Goal: Task Accomplishment & Management: Manage account settings

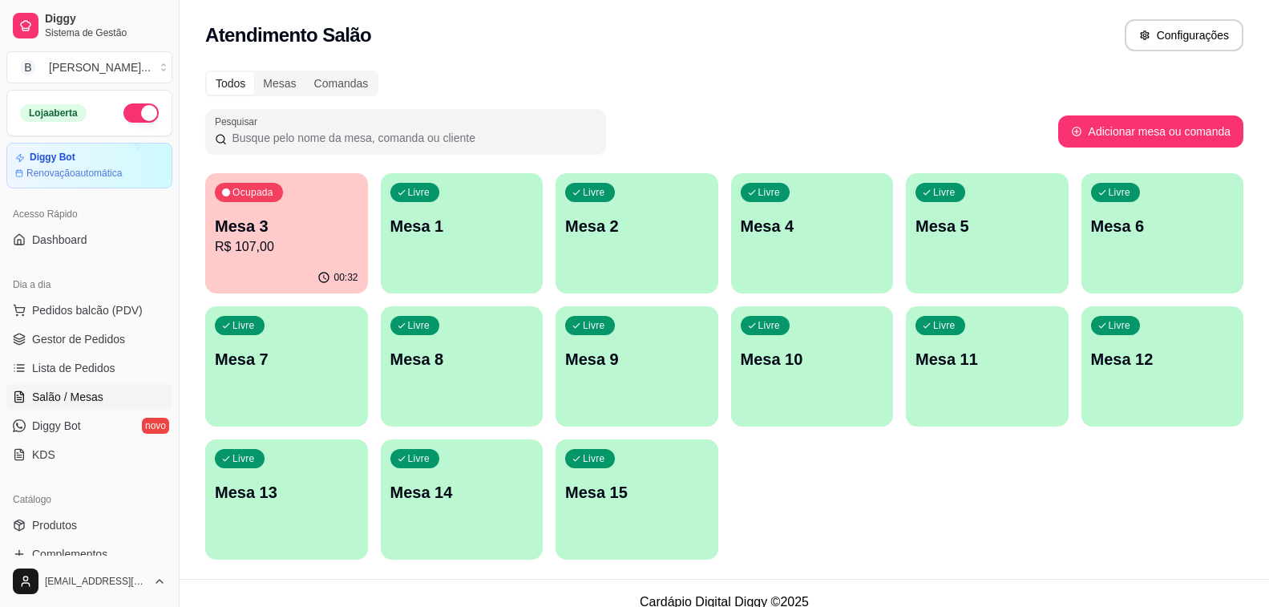
click at [294, 235] on p "Mesa 3" at bounding box center [286, 226] width 143 height 22
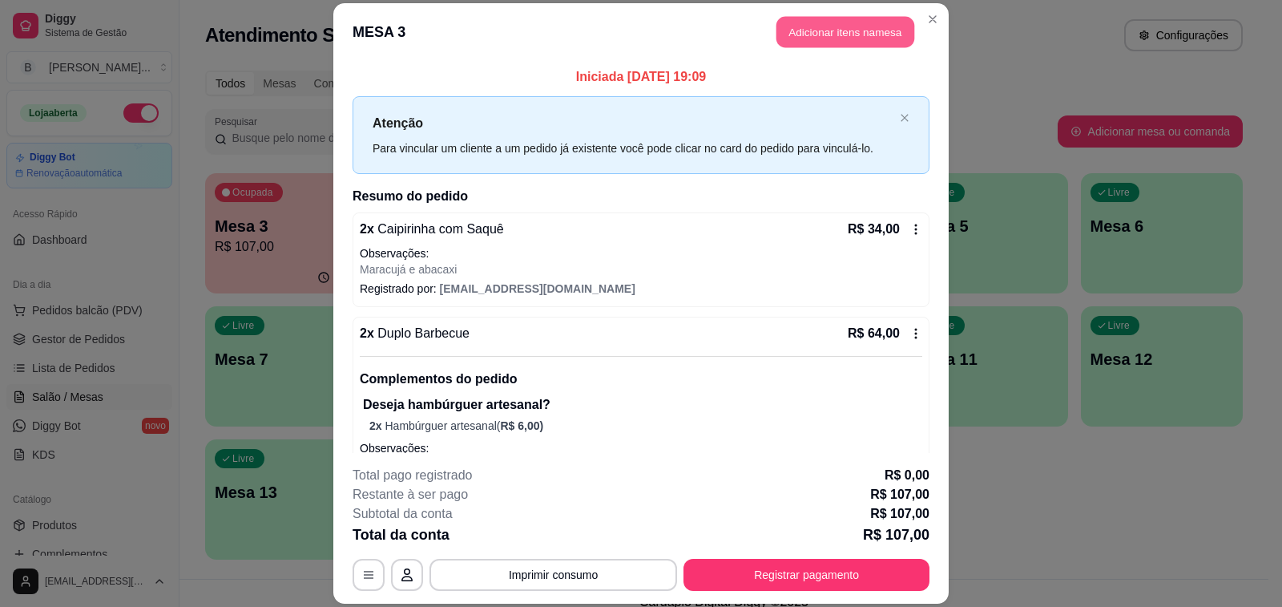
click at [806, 32] on button "Adicionar itens na mesa" at bounding box center [846, 31] width 138 height 31
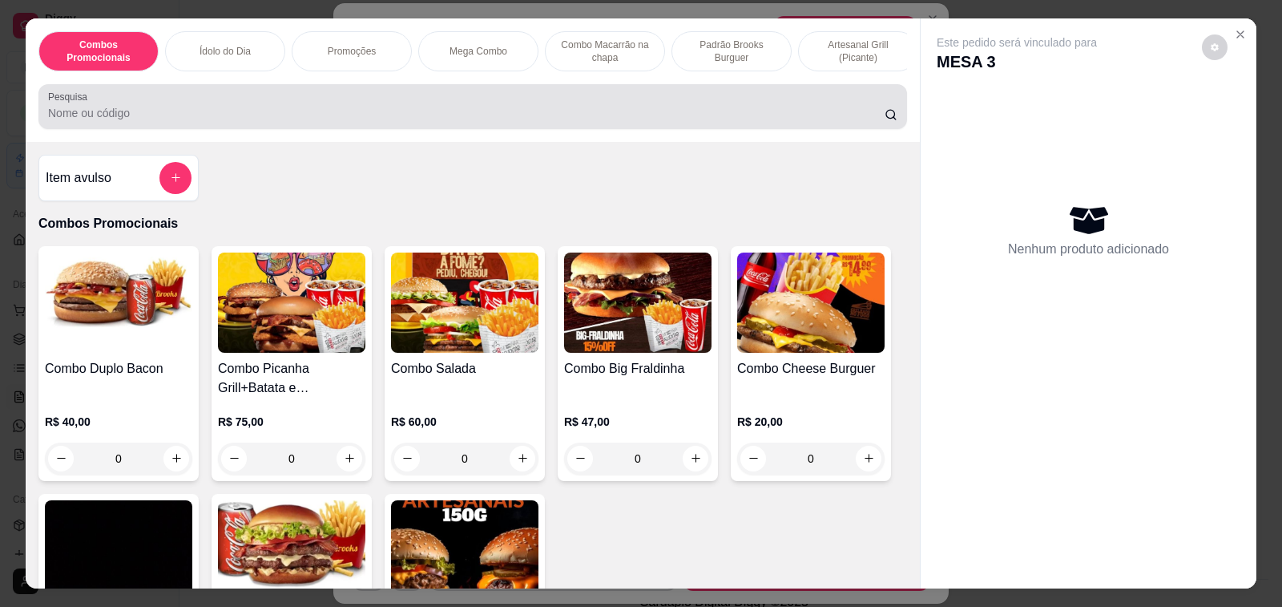
click at [306, 111] on input "Pesquisa" at bounding box center [466, 113] width 837 height 16
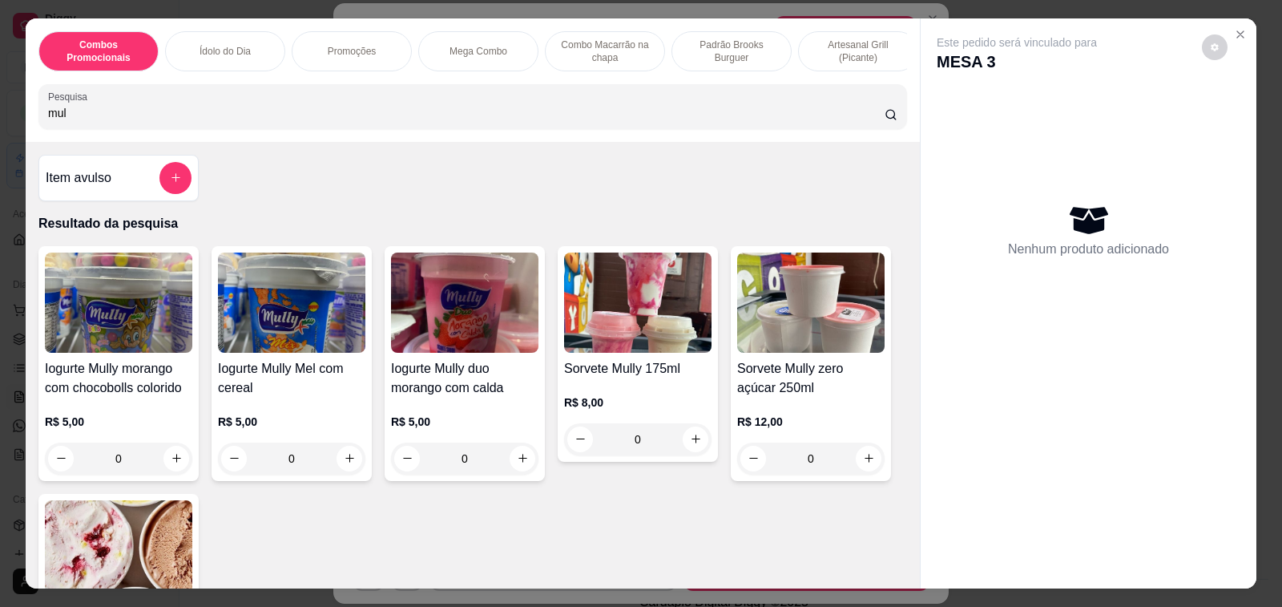
type input "mul"
click at [800, 377] on h4 "Sorvete Mully zero açúcar 250ml" at bounding box center [810, 378] width 147 height 38
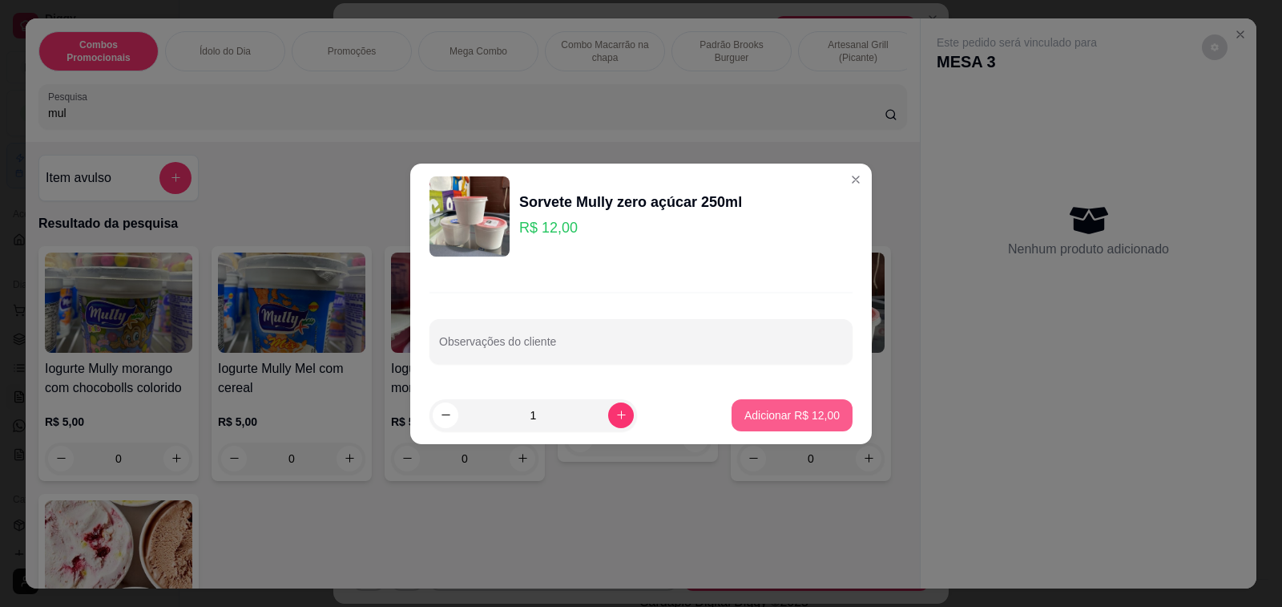
click at [777, 415] on p "Adicionar R$ 12,00" at bounding box center [791, 415] width 95 height 16
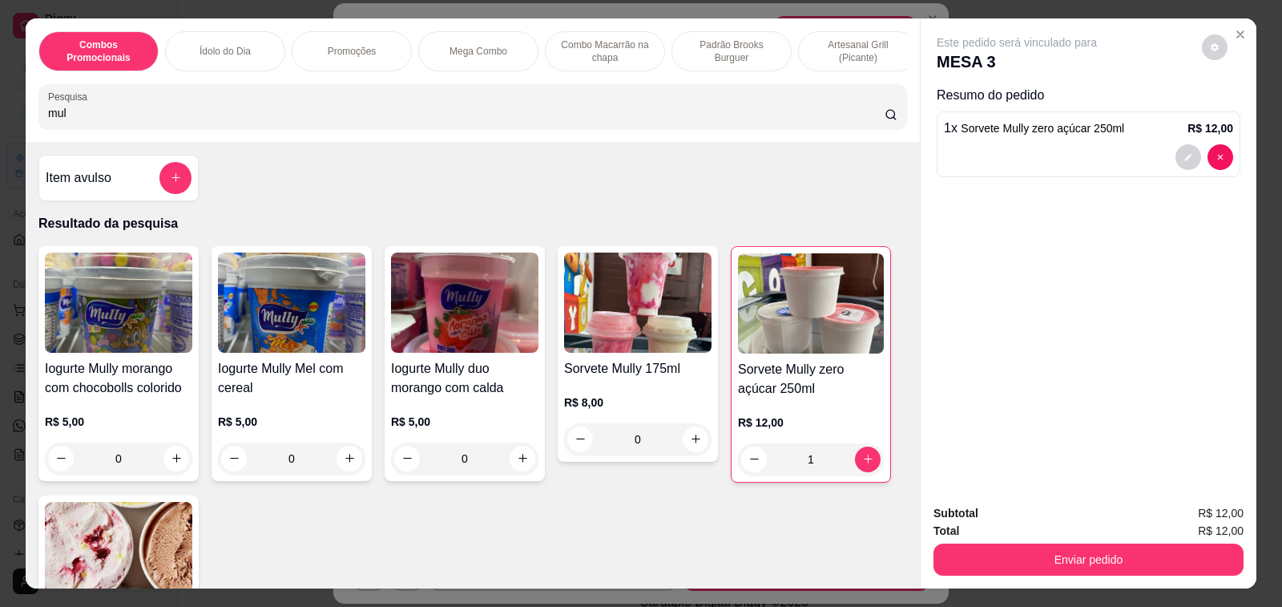
type input "1"
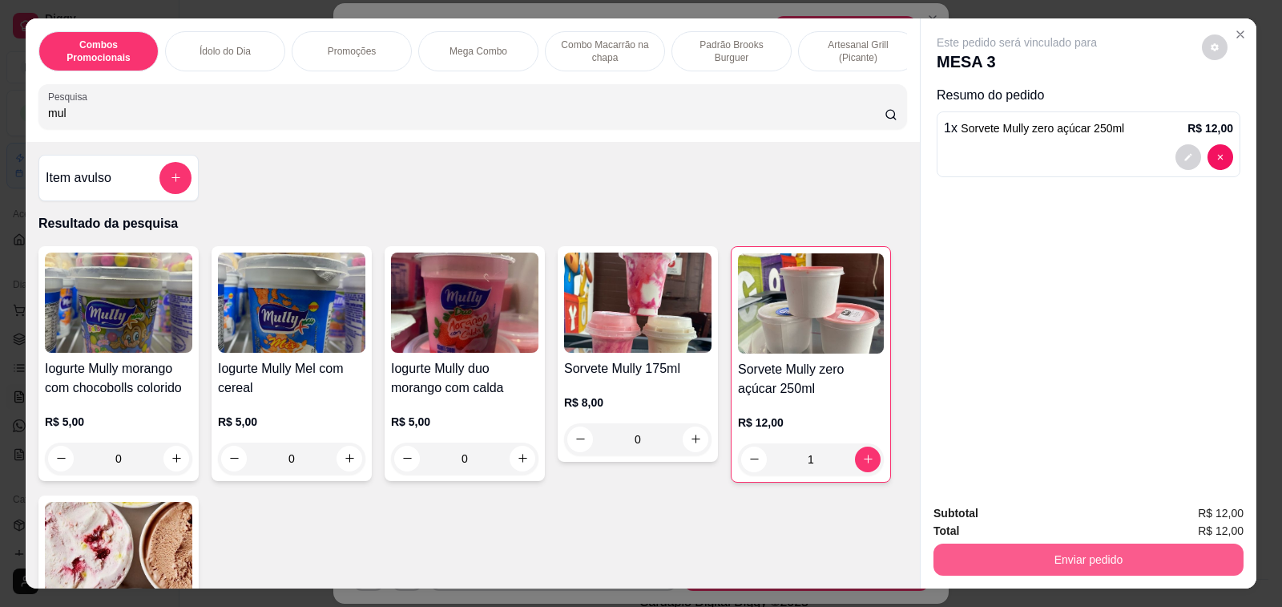
click at [1031, 547] on button "Enviar pedido" at bounding box center [1089, 559] width 310 height 32
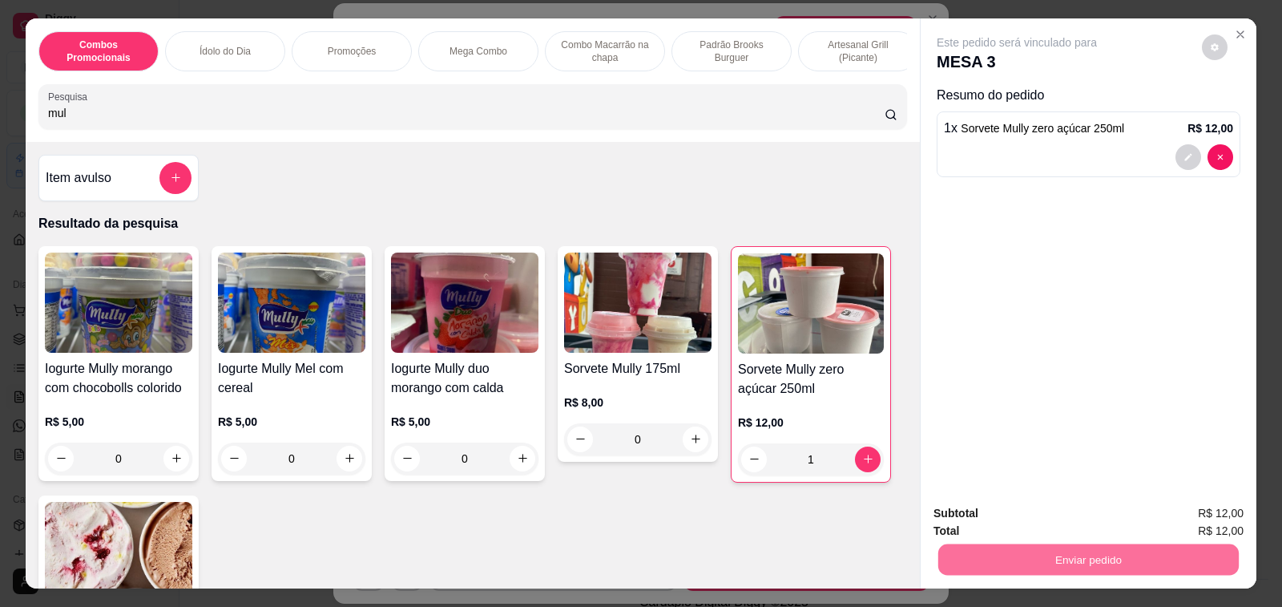
click at [1039, 512] on button "Não registrar e enviar pedido" at bounding box center [1035, 513] width 162 height 30
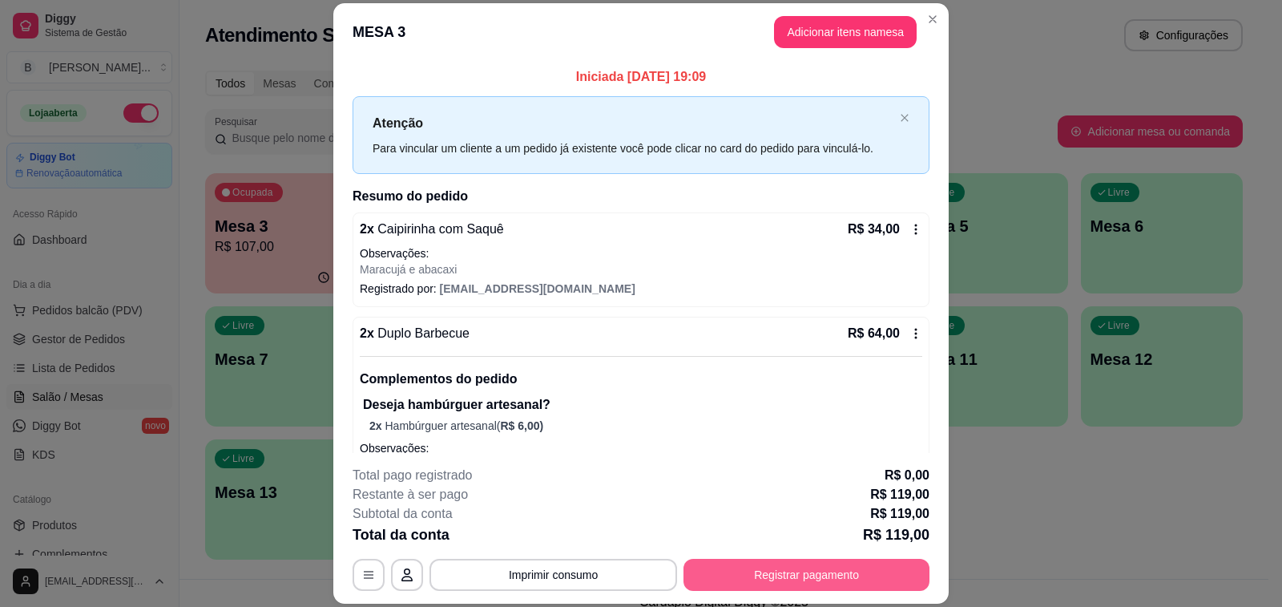
click at [791, 578] on button "Registrar pagamento" at bounding box center [807, 575] width 246 height 32
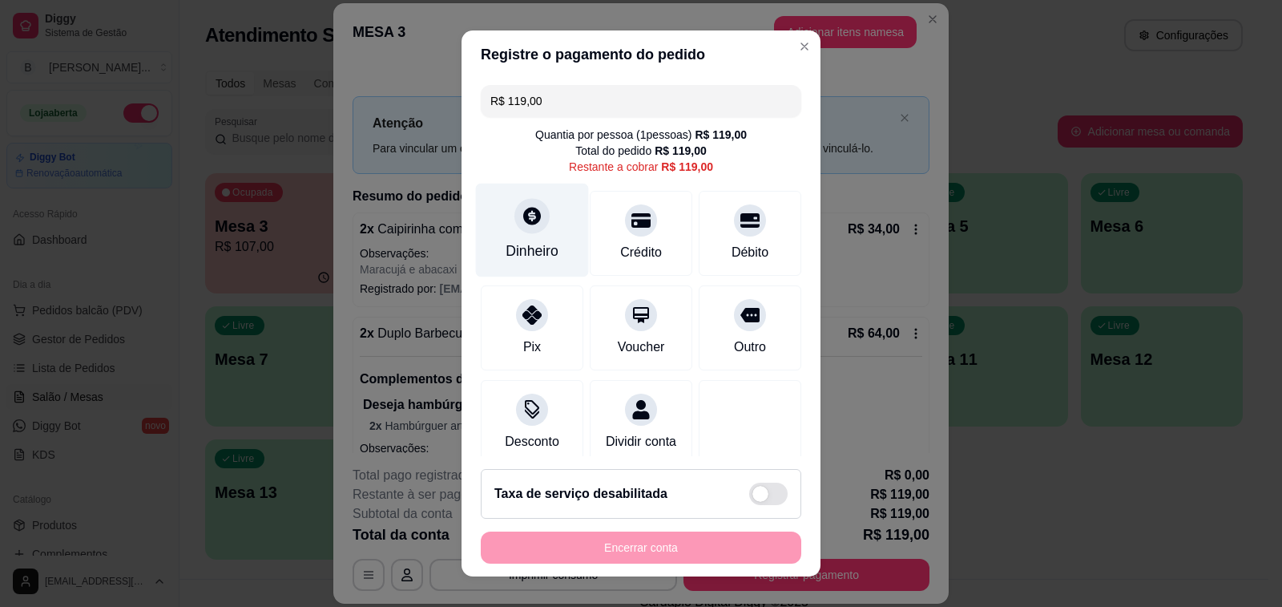
click at [526, 216] on icon at bounding box center [532, 216] width 18 height 18
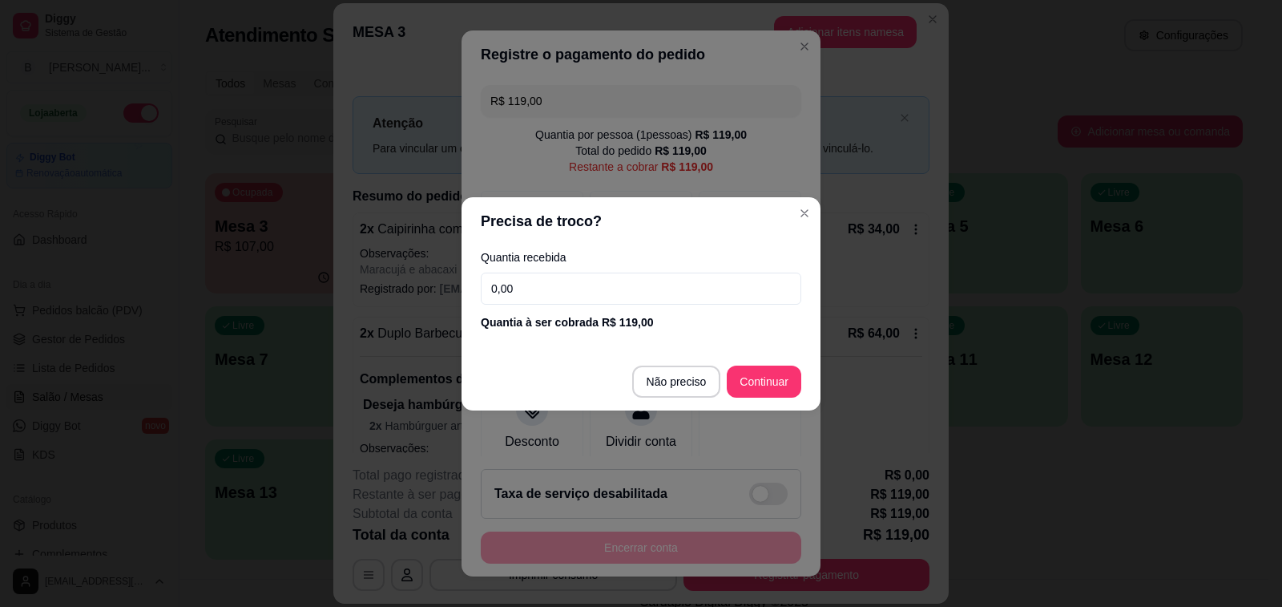
click at [578, 293] on input "0,00" at bounding box center [641, 288] width 321 height 32
type input "200,00"
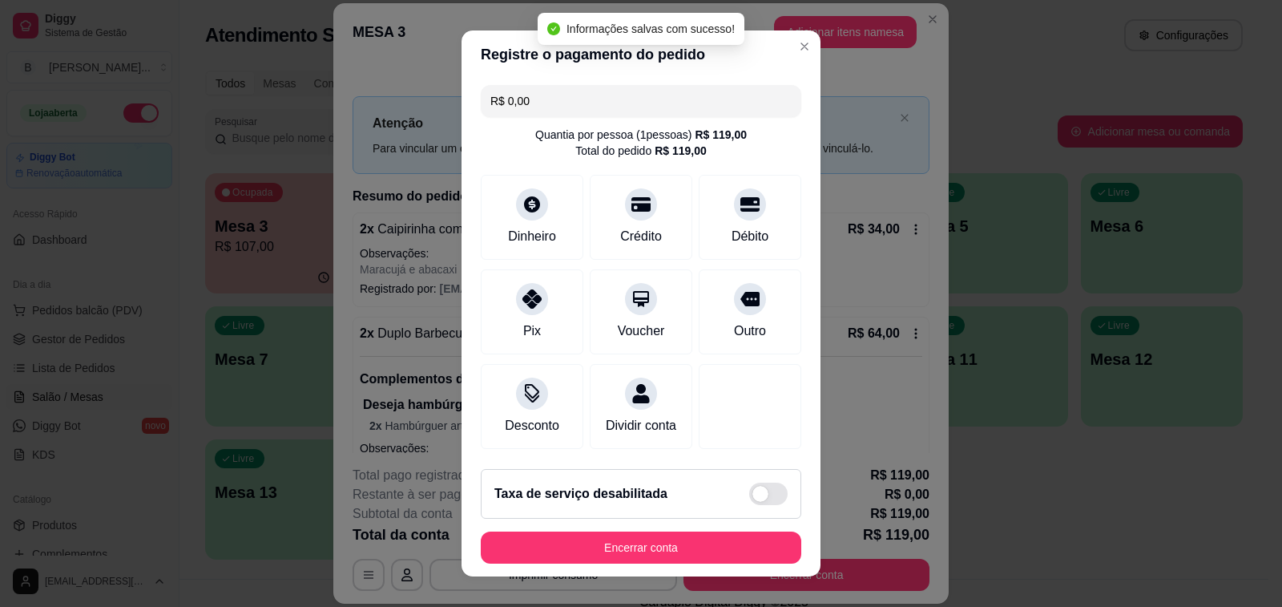
type input "R$ 0,00"
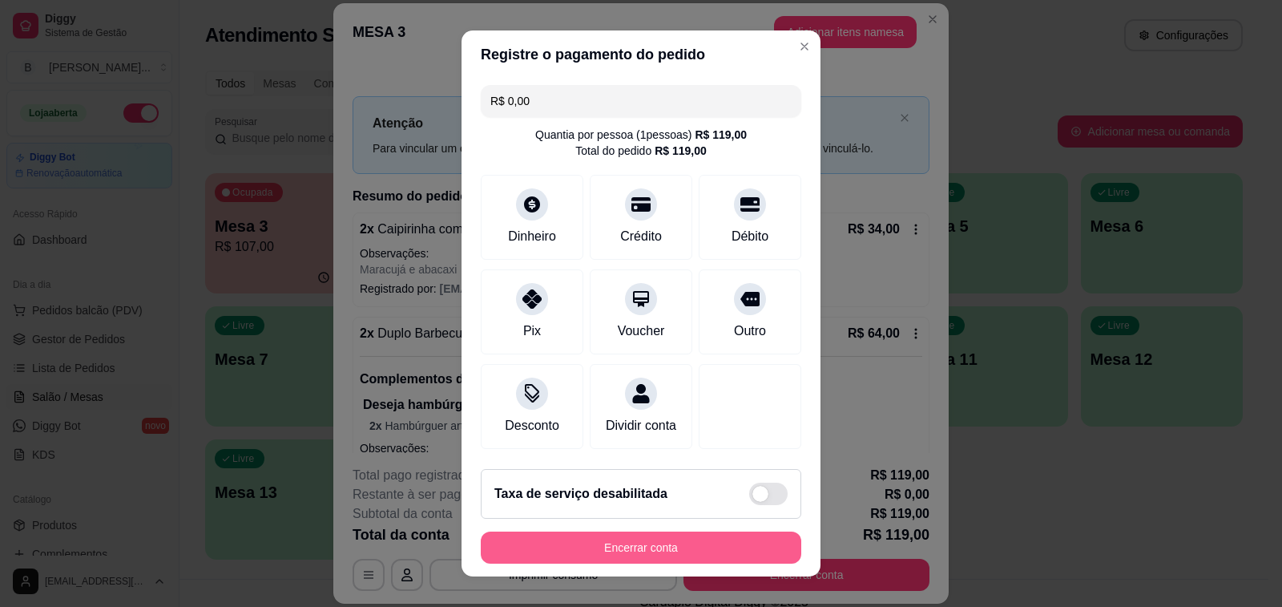
click at [655, 549] on button "Encerrar conta" at bounding box center [641, 547] width 321 height 32
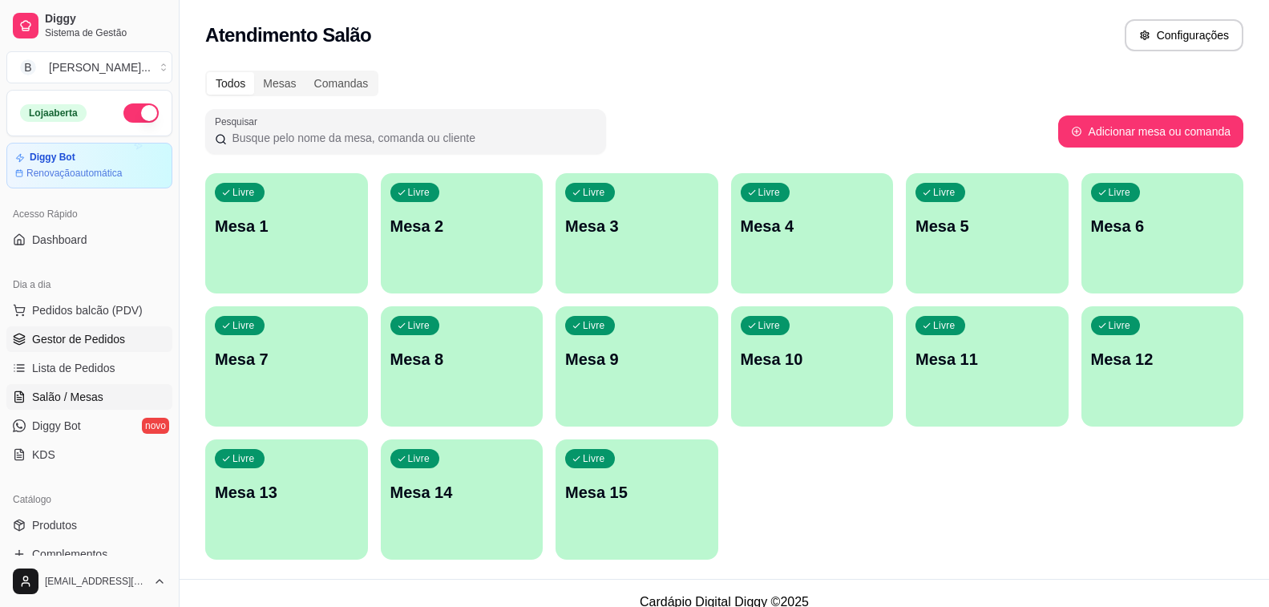
click at [69, 329] on link "Gestor de Pedidos" at bounding box center [89, 339] width 166 height 26
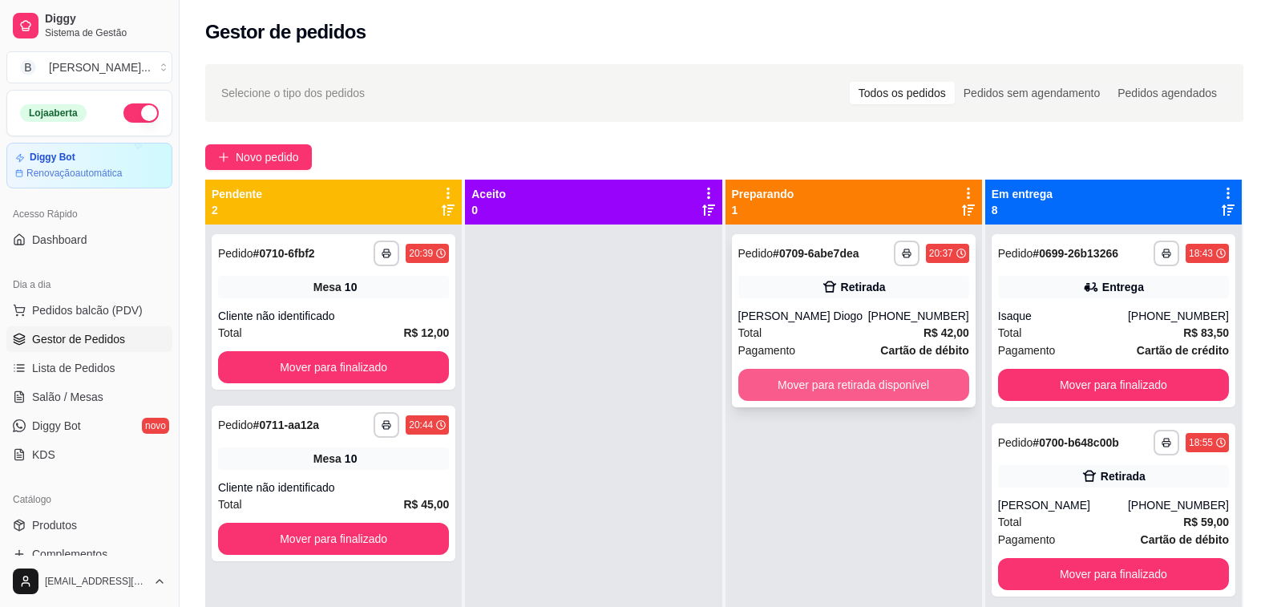
click at [812, 391] on button "Mover para retirada disponível" at bounding box center [853, 385] width 231 height 32
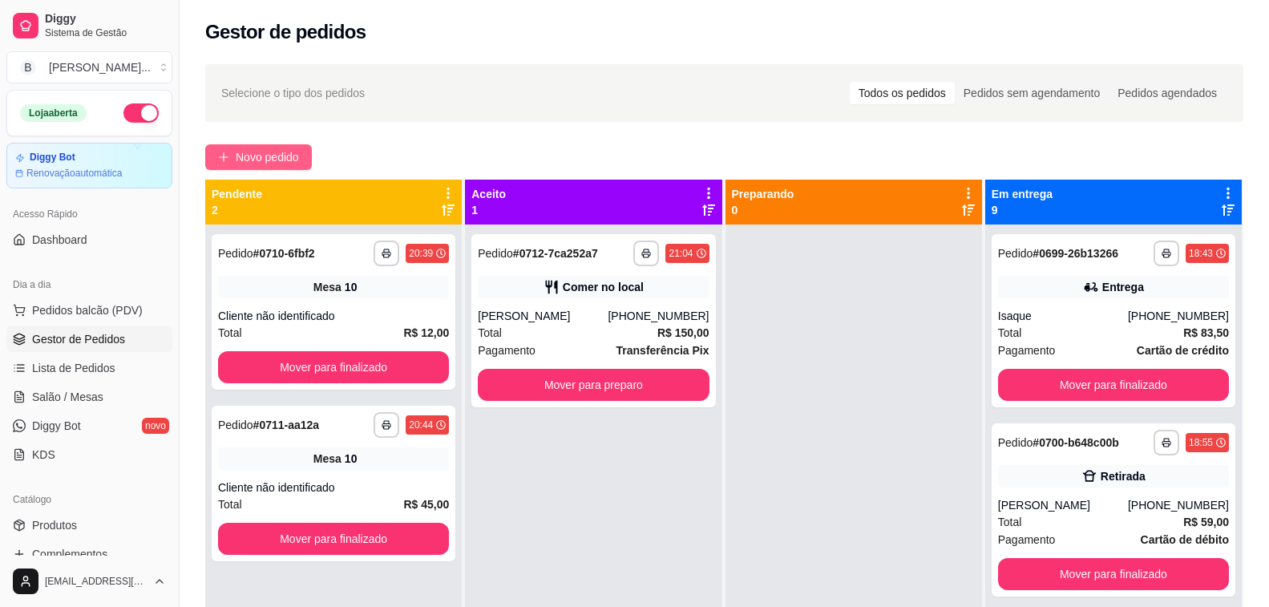
click at [260, 149] on span "Novo pedido" at bounding box center [267, 157] width 63 height 18
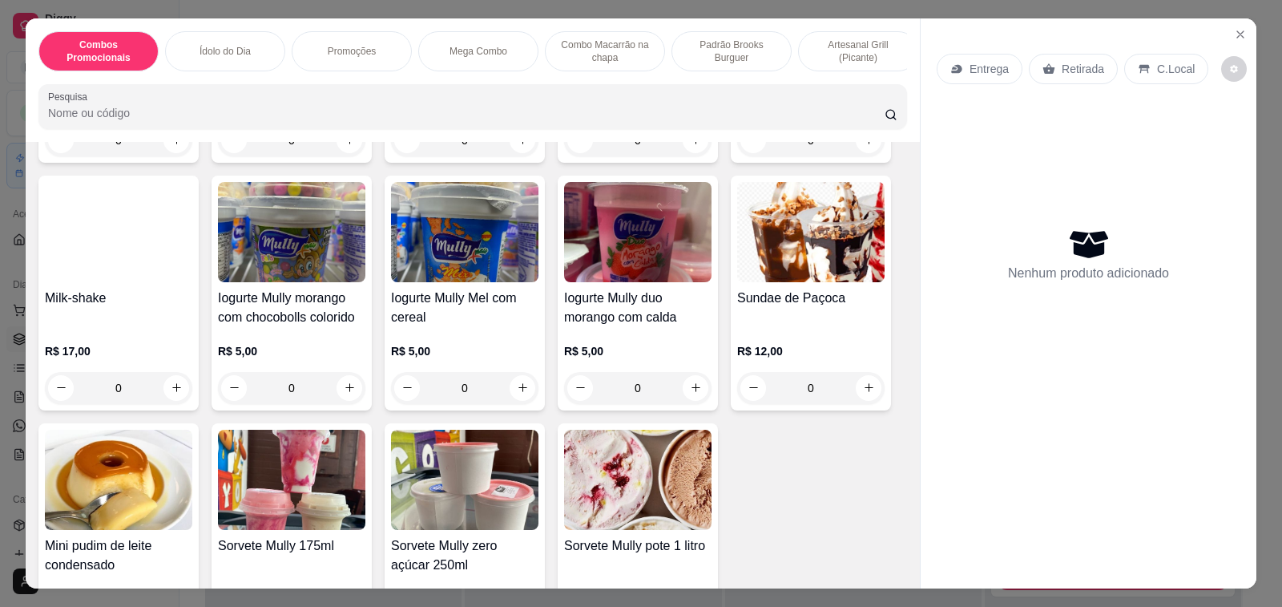
scroll to position [9296, 0]
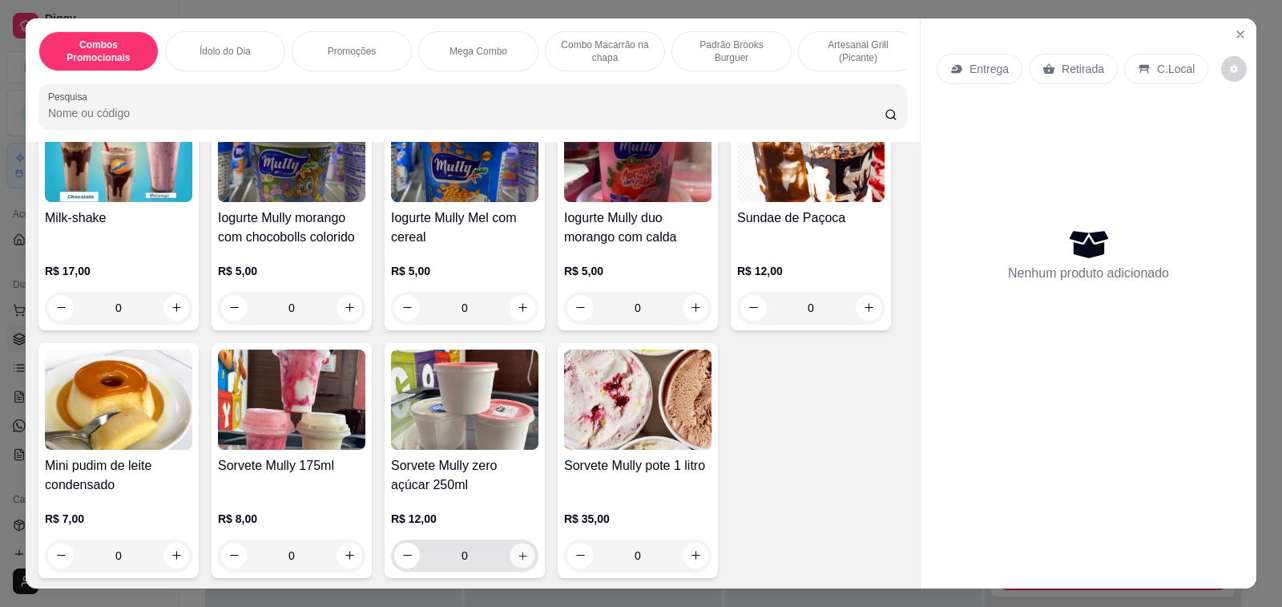
click at [518, 549] on icon "increase-product-quantity" at bounding box center [523, 555] width 12 height 12
type input "1"
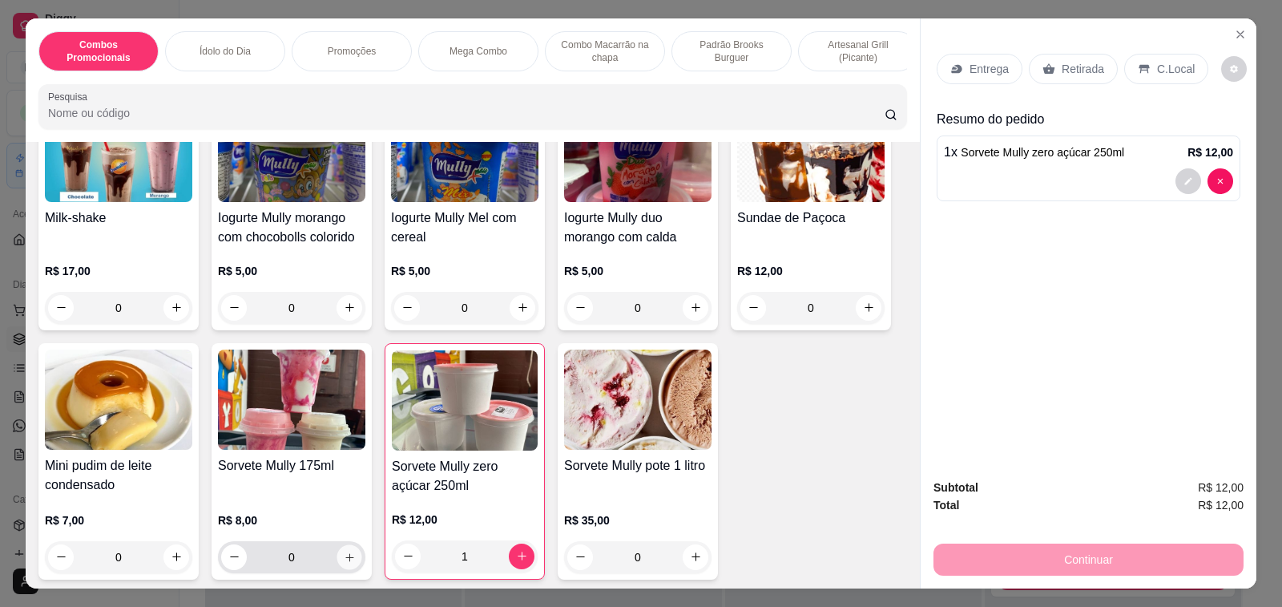
click at [344, 551] on icon "increase-product-quantity" at bounding box center [350, 557] width 12 height 12
type input "1"
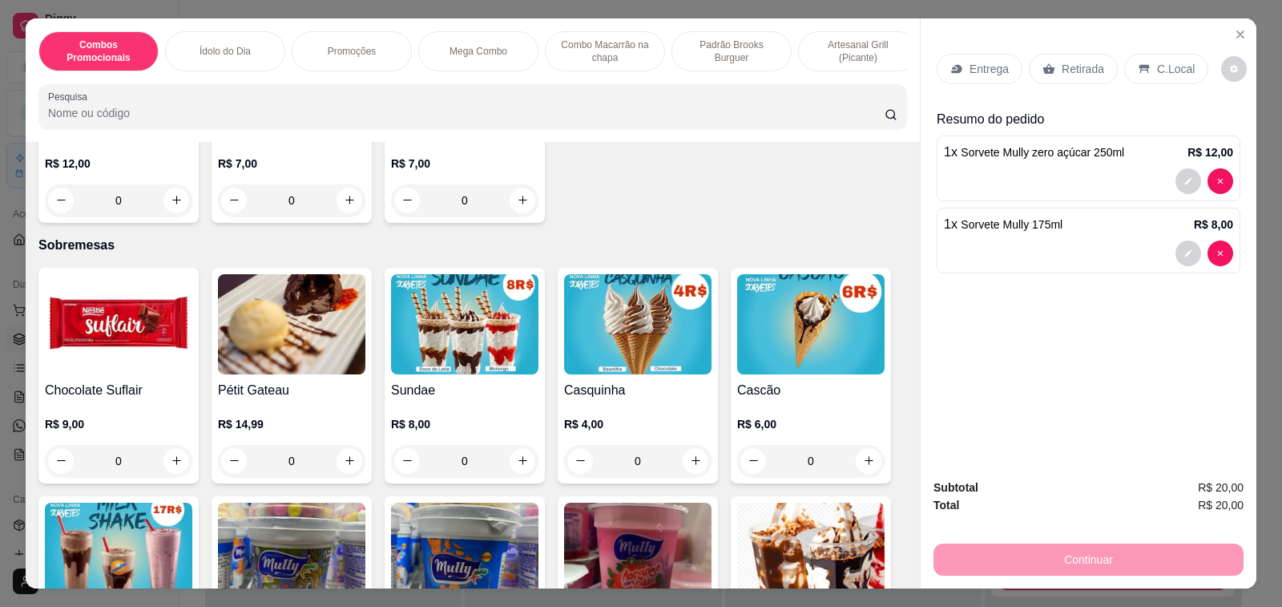
scroll to position [8735, 0]
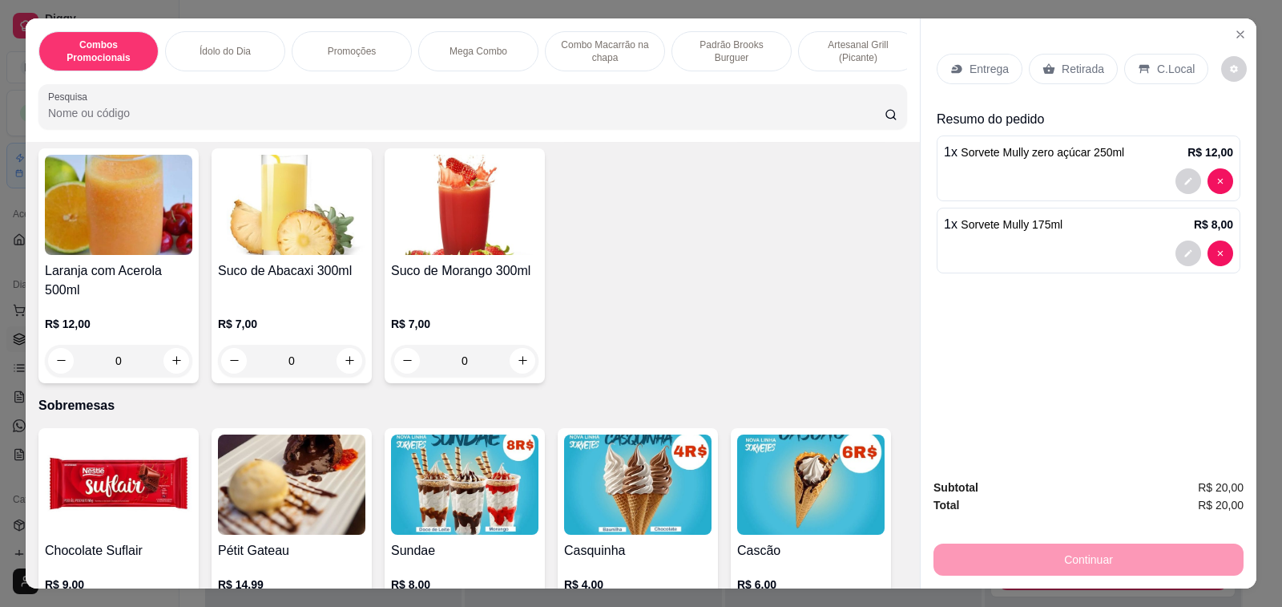
click at [621, 541] on h4 "Casquinha" at bounding box center [637, 550] width 147 height 19
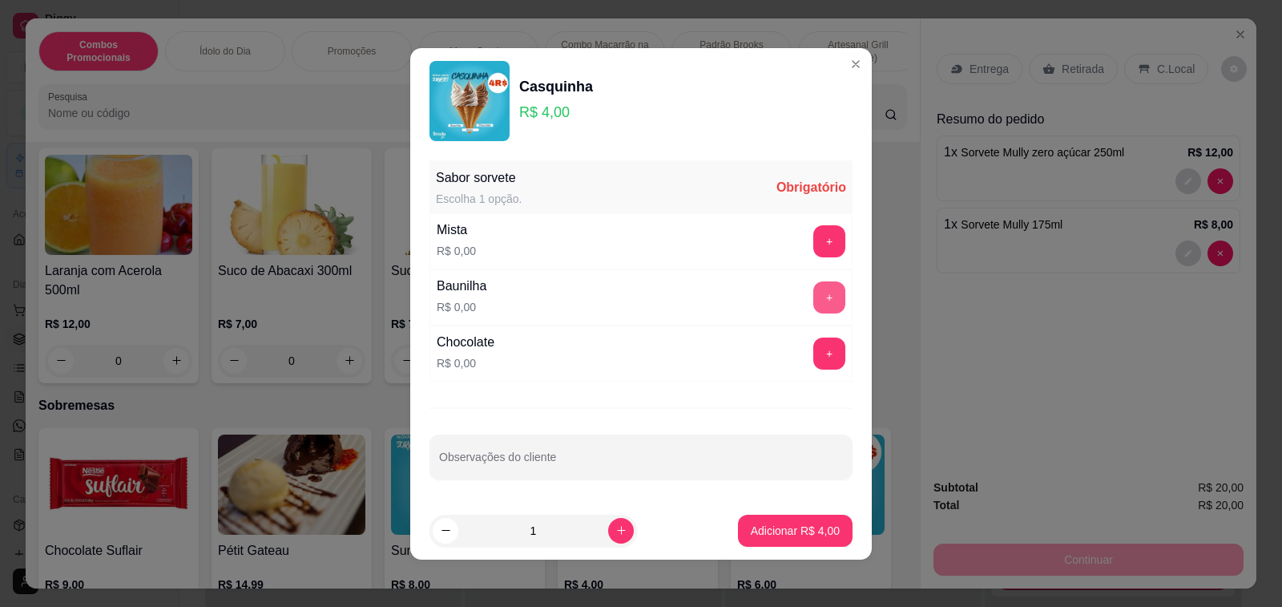
click at [813, 292] on button "+" at bounding box center [829, 297] width 32 height 32
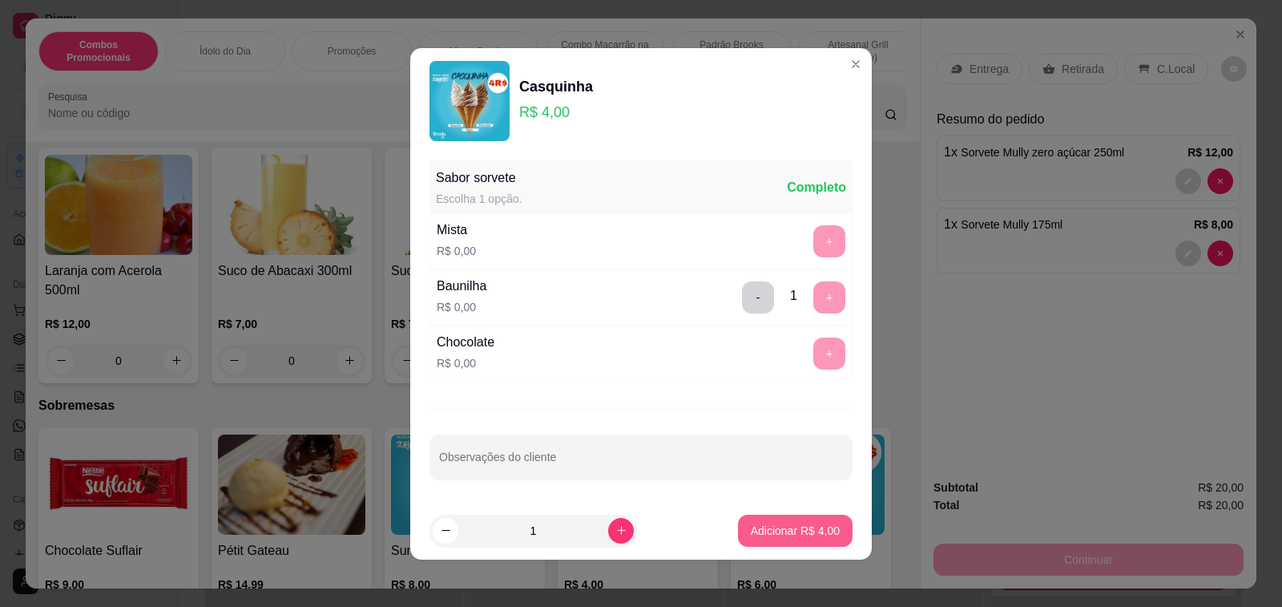
click at [794, 533] on p "Adicionar R$ 4,00" at bounding box center [795, 531] width 89 height 16
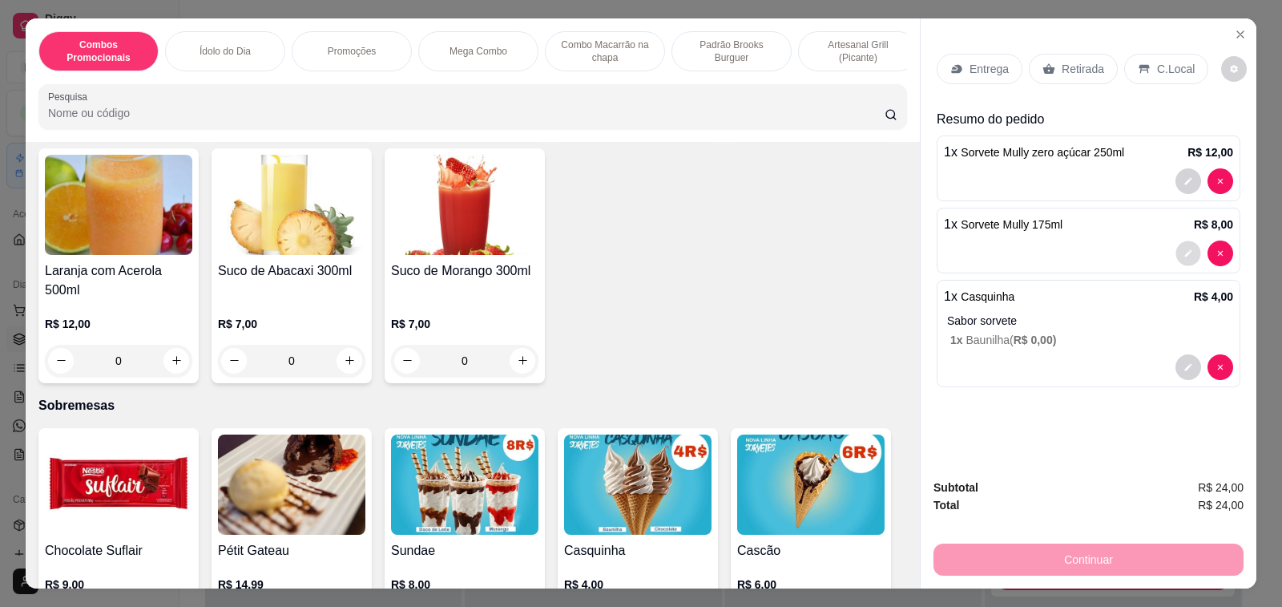
click at [1176, 253] on button "decrease-product-quantity" at bounding box center [1188, 252] width 25 height 25
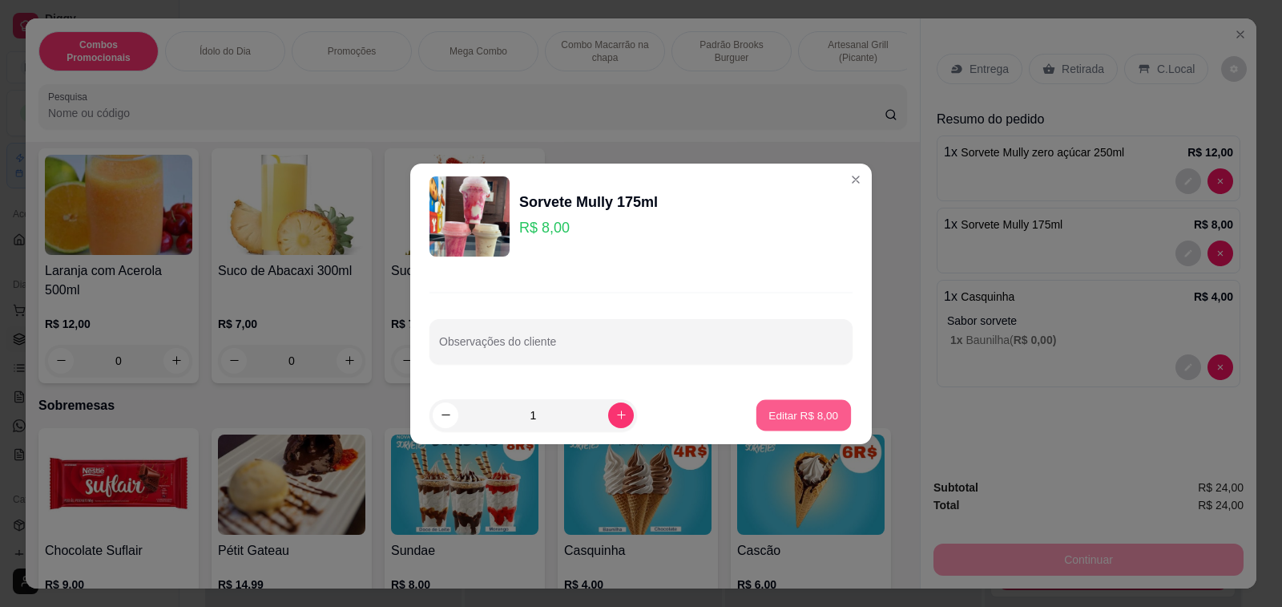
click at [773, 408] on p "Editar R$ 8,00" at bounding box center [804, 414] width 70 height 15
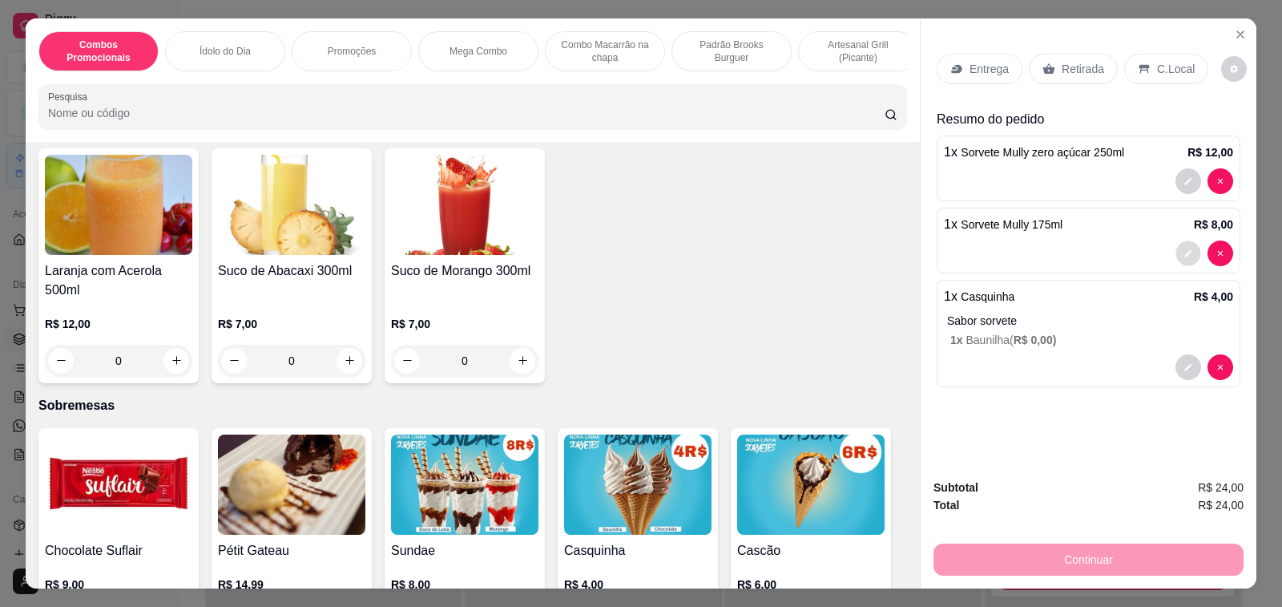
click at [1189, 245] on button "decrease-product-quantity" at bounding box center [1188, 252] width 25 height 25
click at [1187, 247] on button "decrease-product-quantity" at bounding box center [1189, 253] width 26 height 26
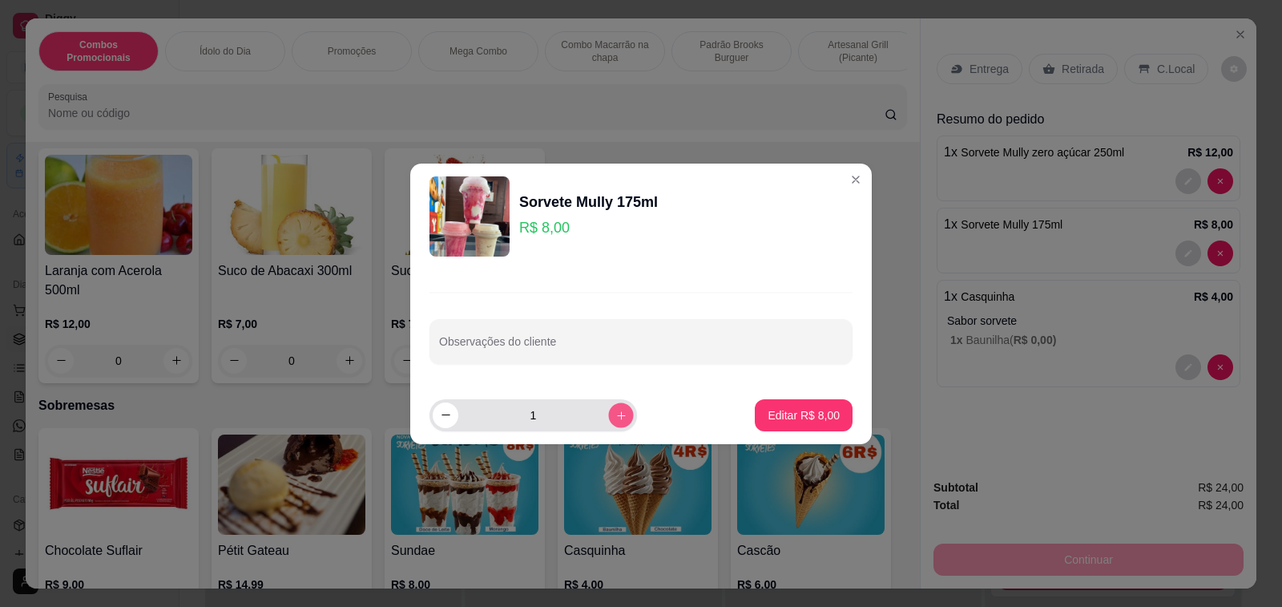
click at [615, 413] on icon "increase-product-quantity" at bounding box center [621, 415] width 12 height 12
type input "2"
click at [807, 410] on p "Editar R$ 16,00" at bounding box center [800, 414] width 75 height 15
type input "2"
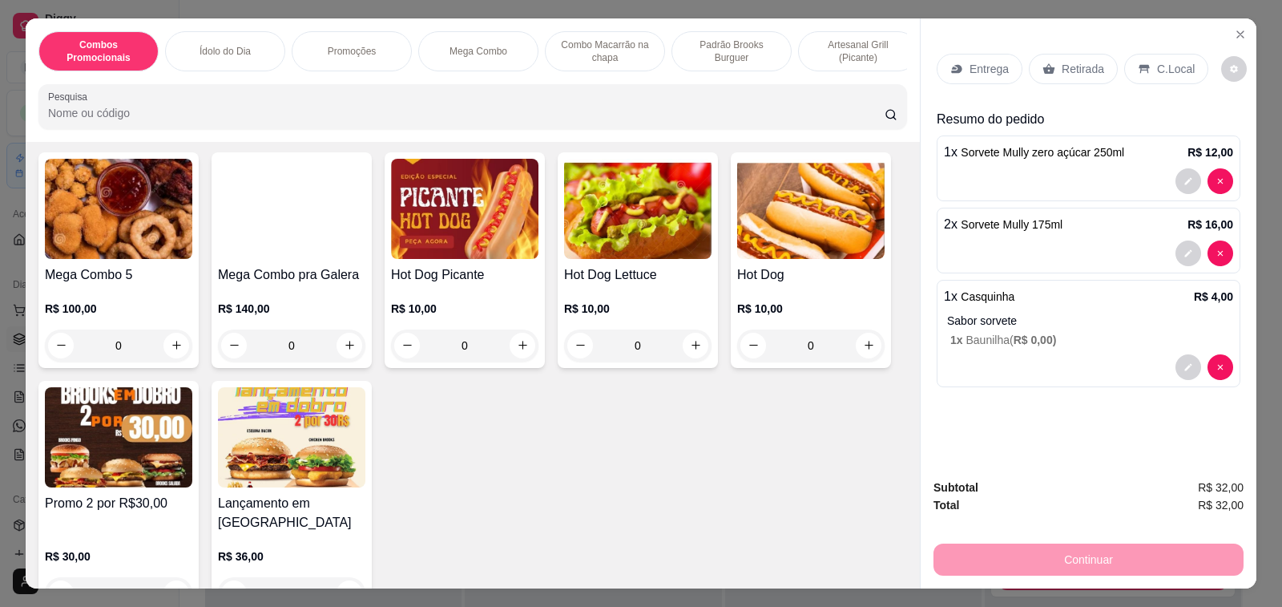
scroll to position [0, 0]
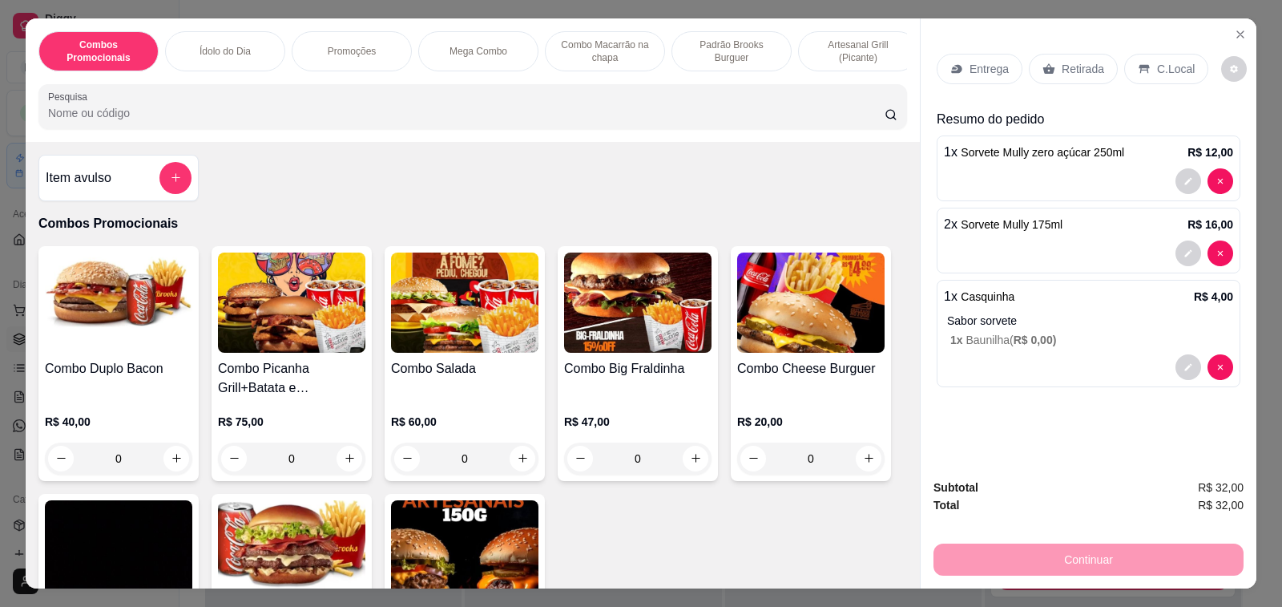
click at [113, 176] on div "Item avulso" at bounding box center [119, 178] width 146 height 32
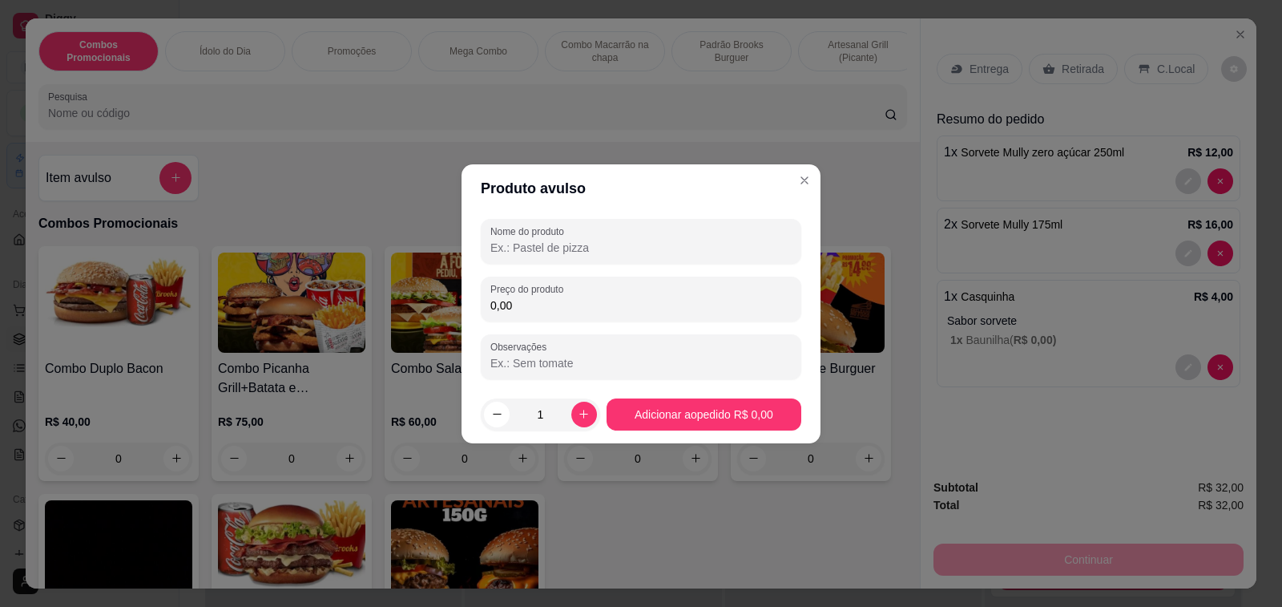
click at [619, 243] on input "Nome do produto" at bounding box center [640, 248] width 301 height 16
type input "fichas"
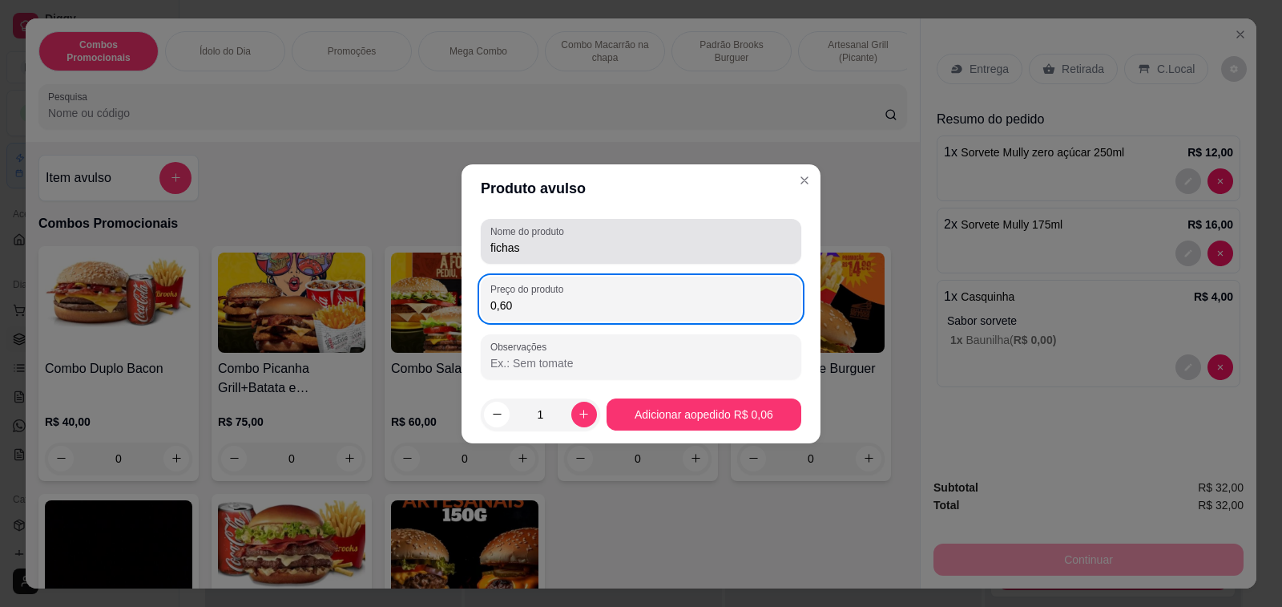
type input "6,00"
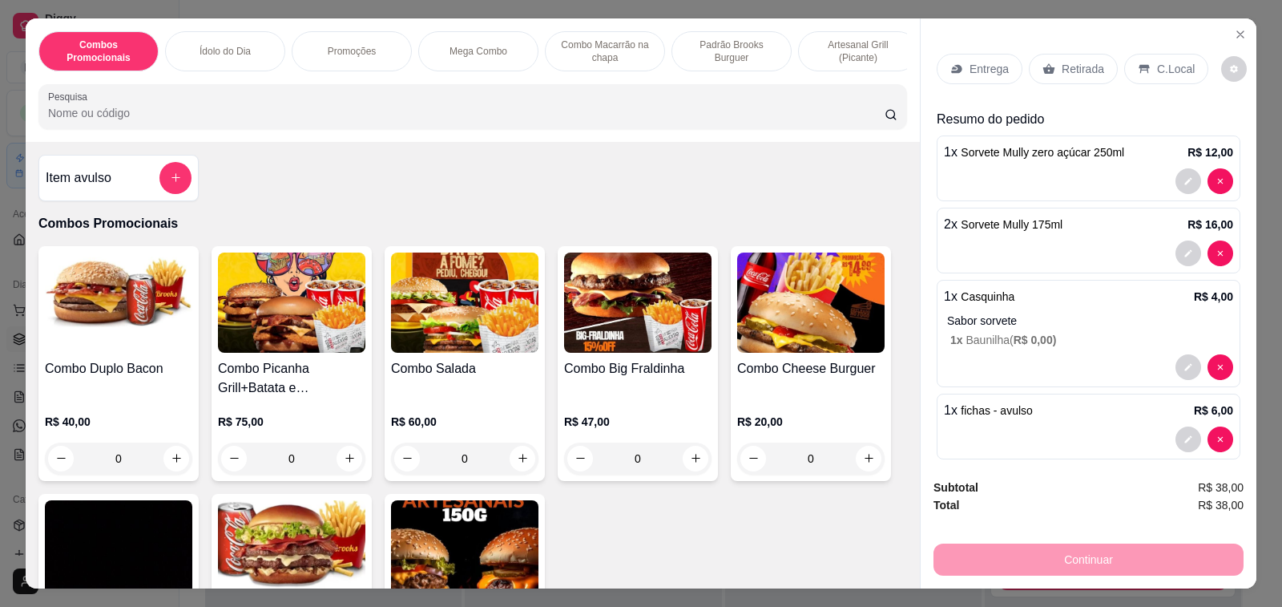
click at [1047, 54] on div "Retirada" at bounding box center [1073, 69] width 89 height 30
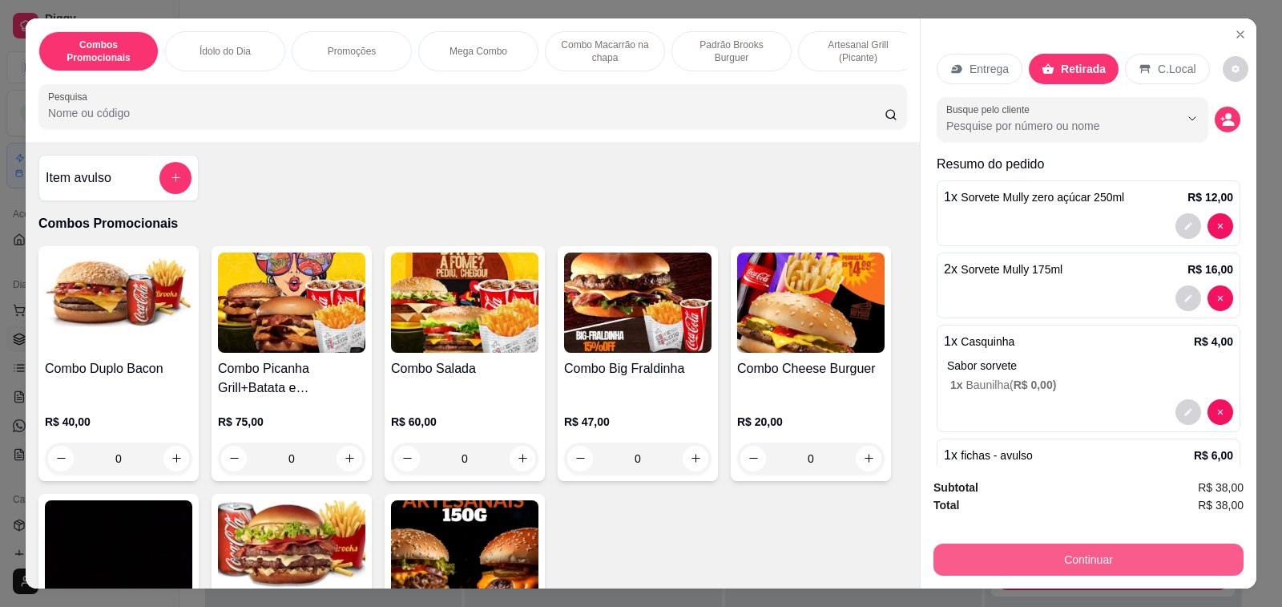
click at [1159, 546] on button "Continuar" at bounding box center [1089, 559] width 310 height 32
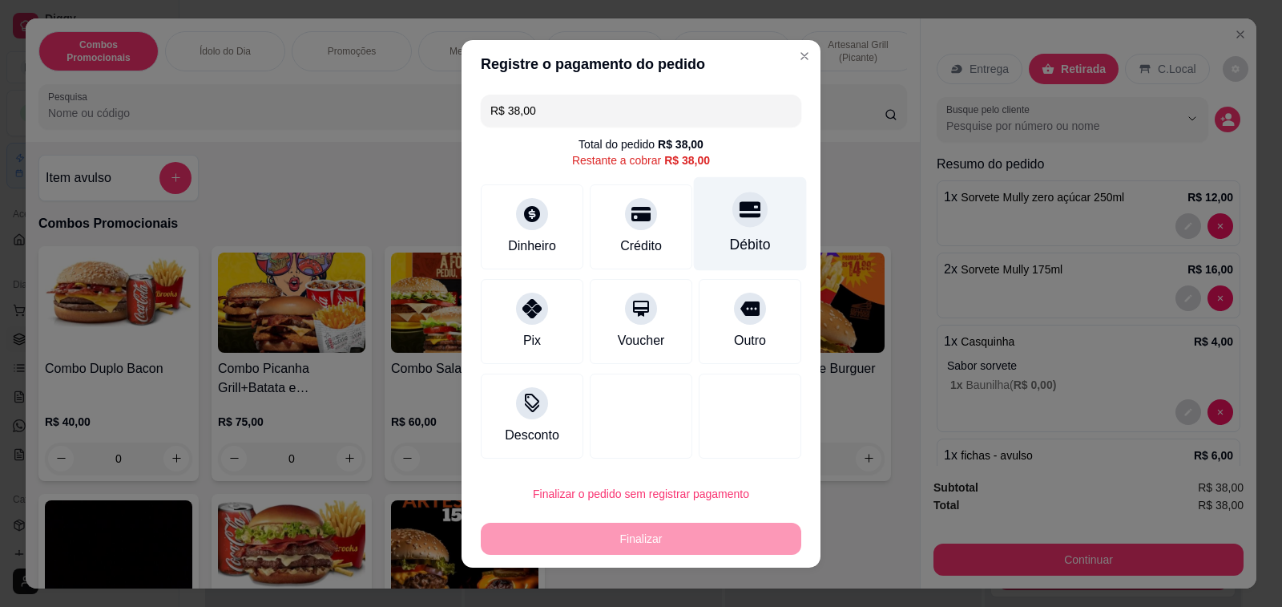
click at [740, 219] on icon at bounding box center [750, 209] width 21 height 21
type input "R$ 0,00"
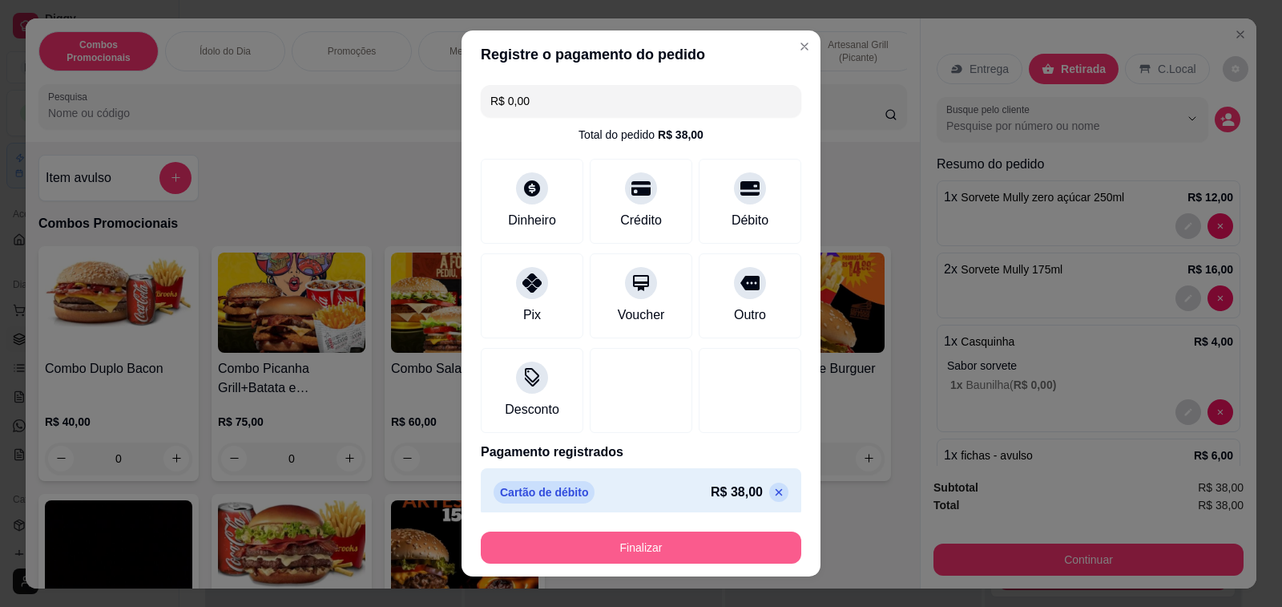
click at [672, 549] on button "Finalizar" at bounding box center [641, 547] width 321 height 32
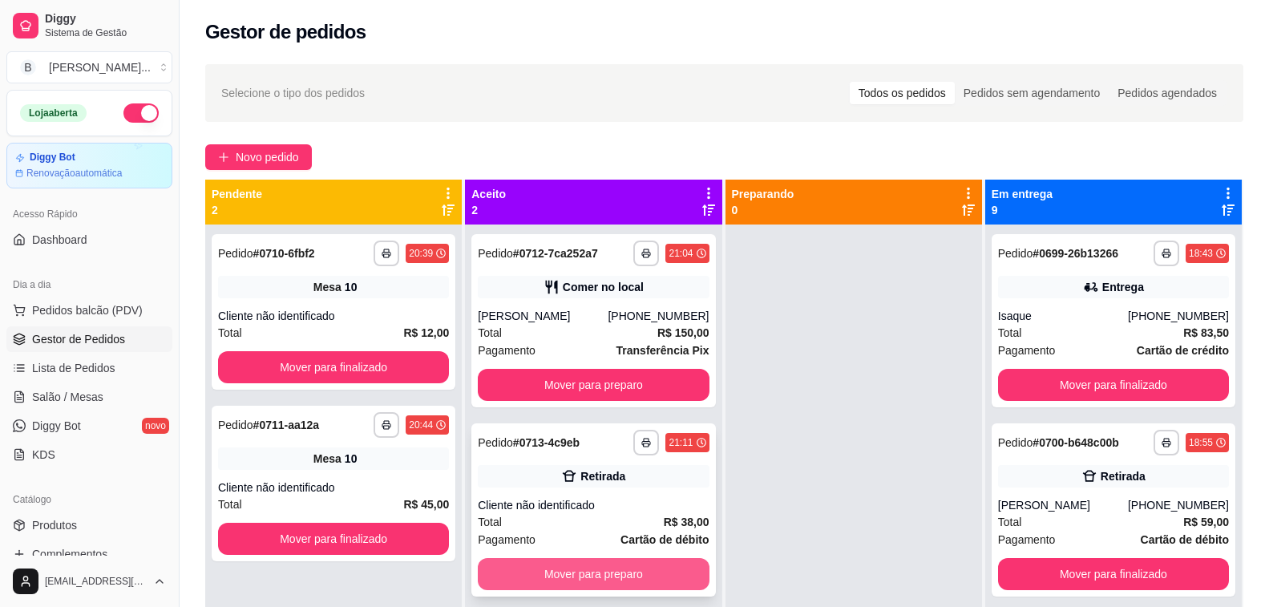
click at [582, 571] on button "Mover para preparo" at bounding box center [593, 574] width 231 height 32
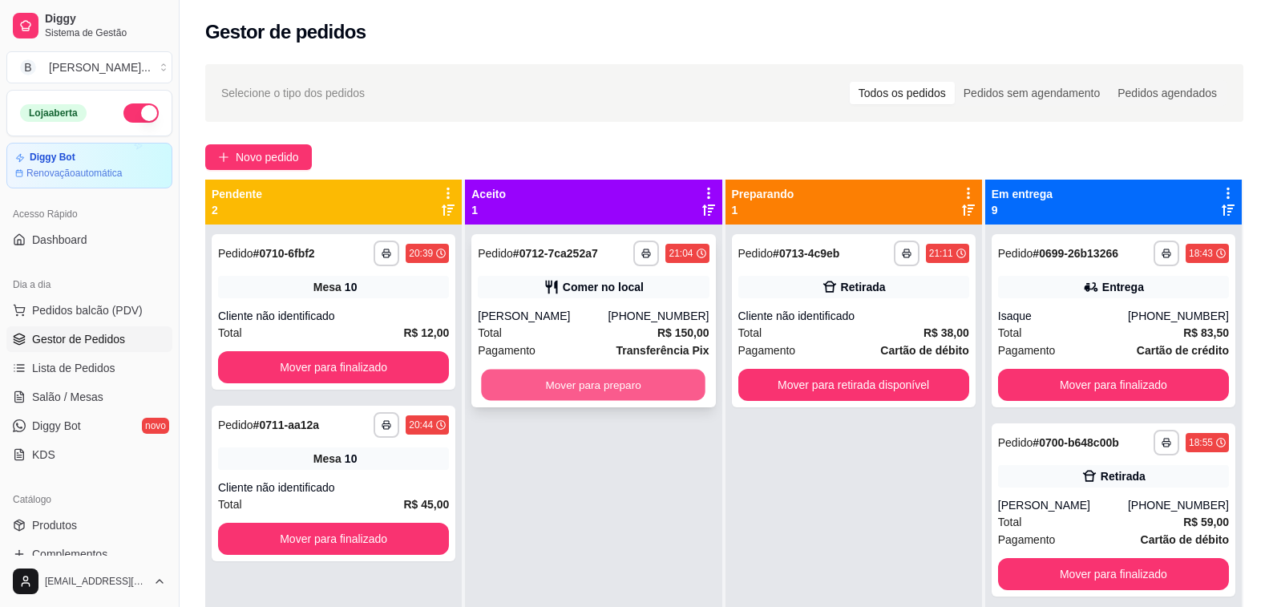
click at [593, 389] on button "Mover para preparo" at bounding box center [594, 384] width 224 height 31
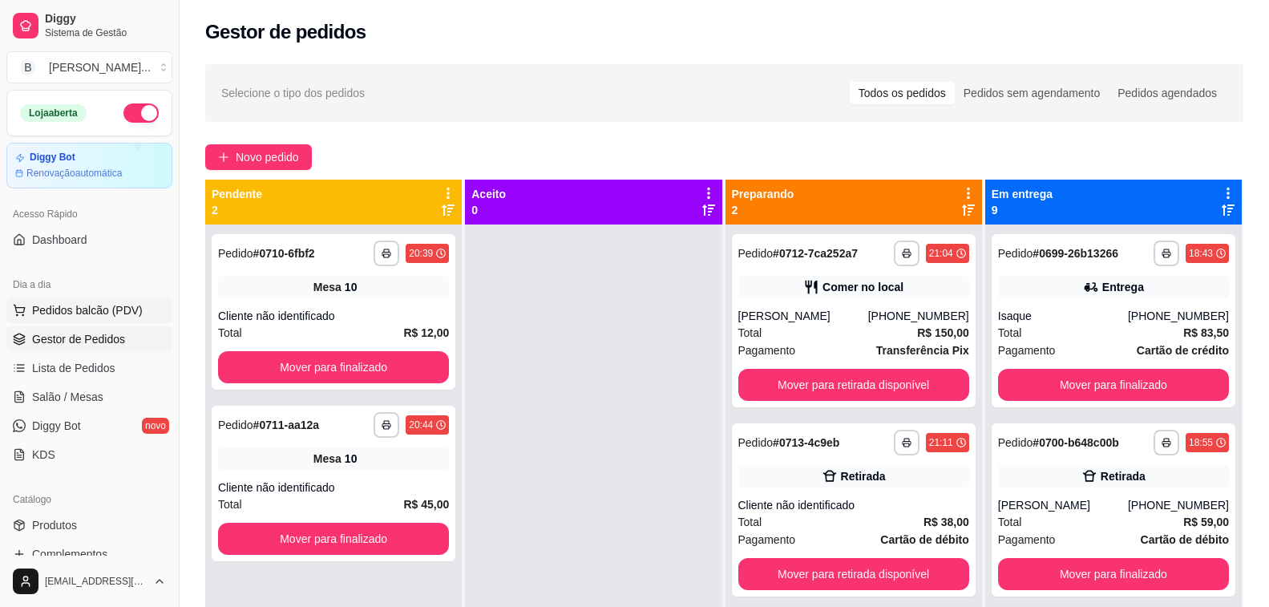
click at [101, 312] on span "Pedidos balcão (PDV)" at bounding box center [87, 310] width 111 height 16
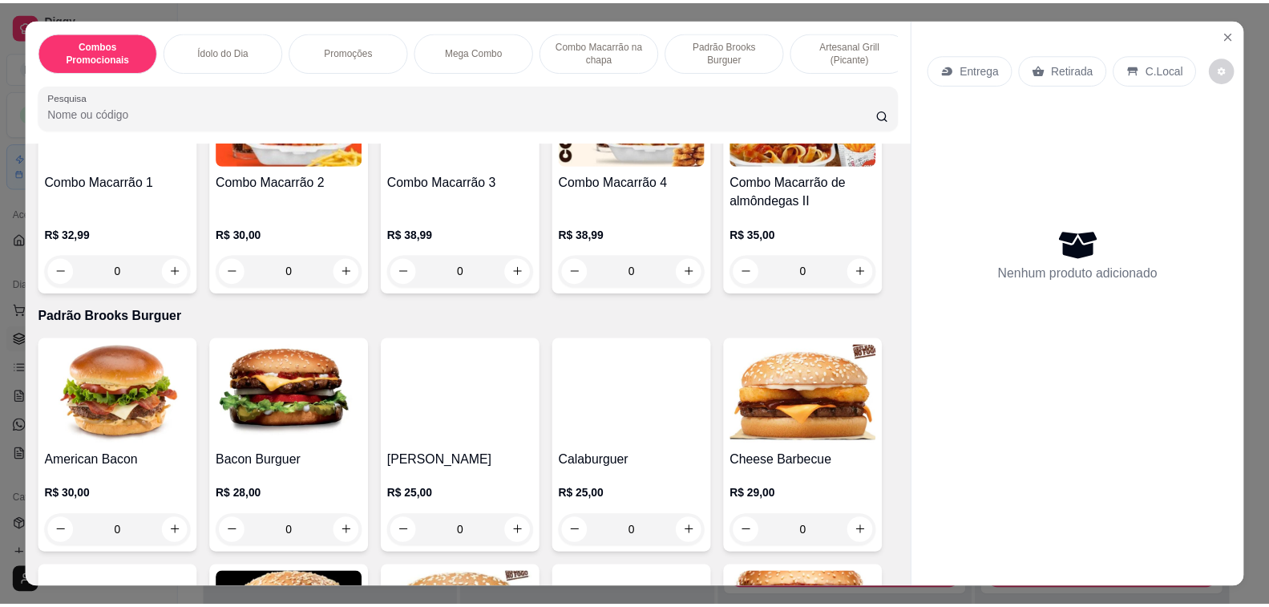
scroll to position [1843, 0]
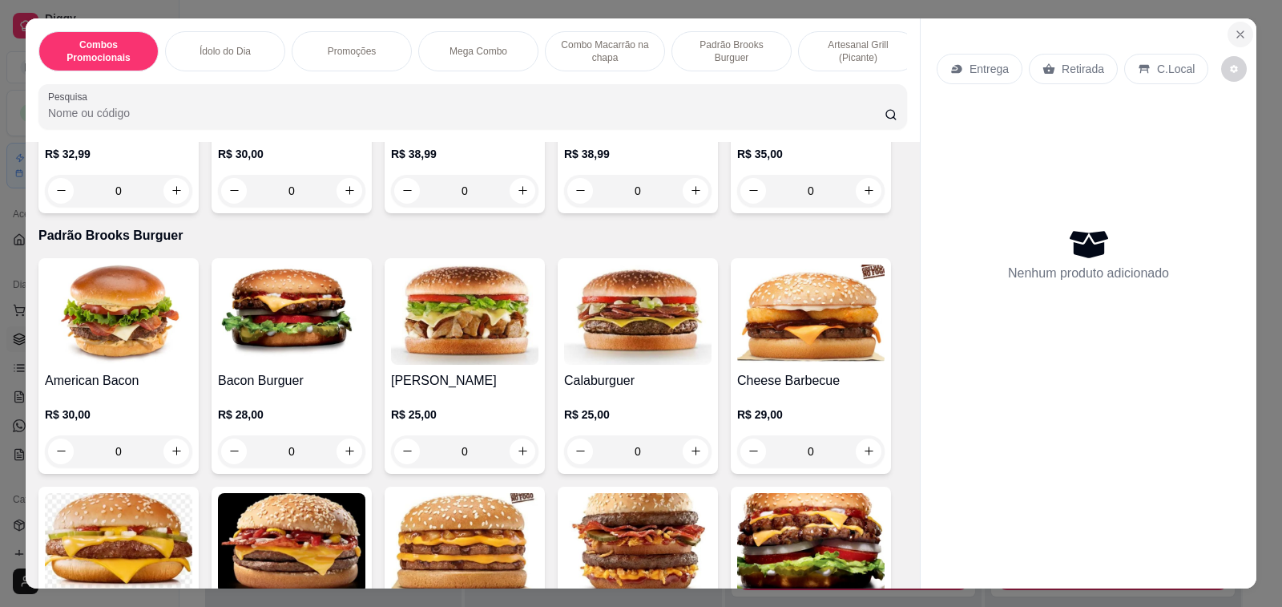
click at [1234, 30] on icon "Close" at bounding box center [1240, 34] width 13 height 13
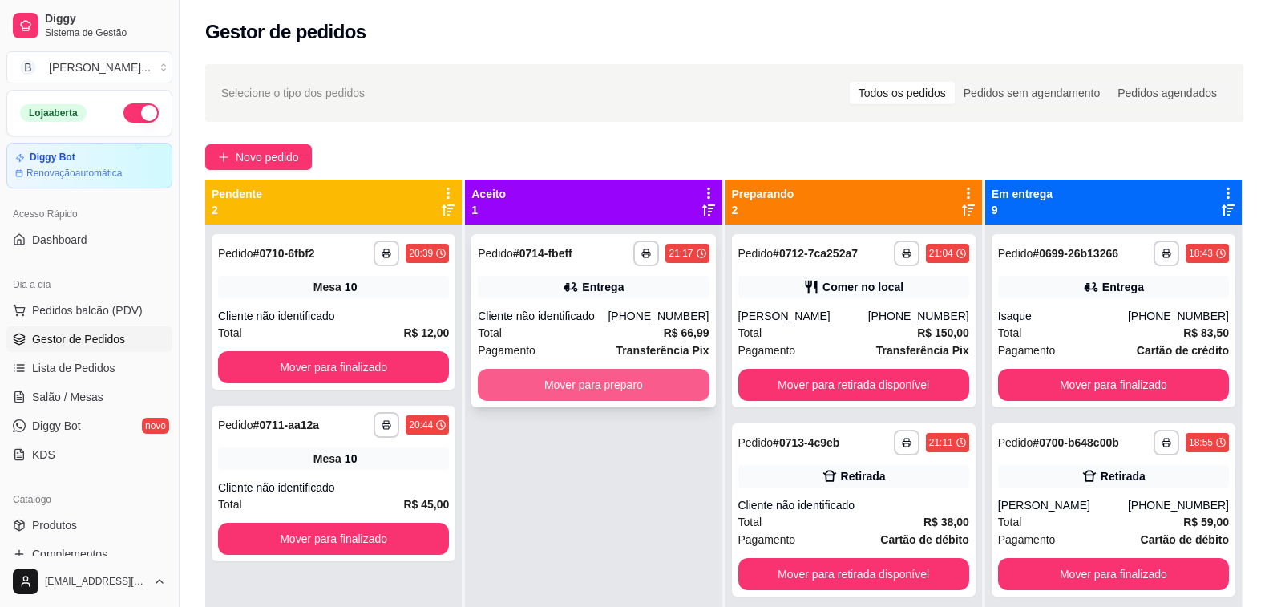
click at [599, 388] on button "Mover para preparo" at bounding box center [593, 385] width 231 height 32
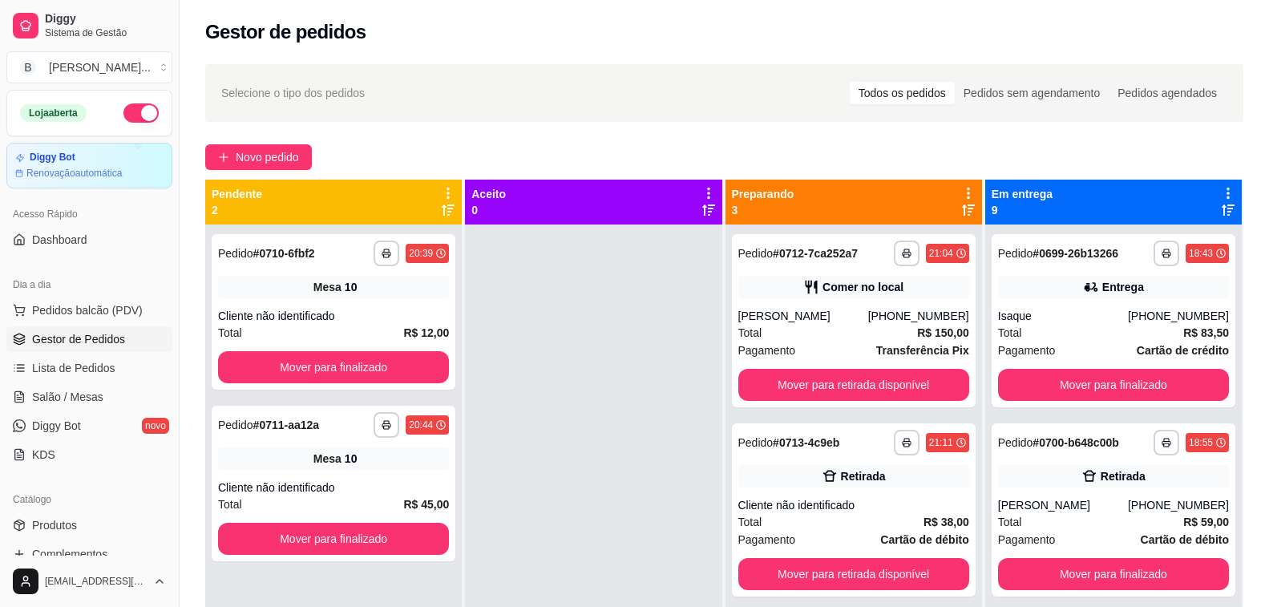
scroll to position [45, 0]
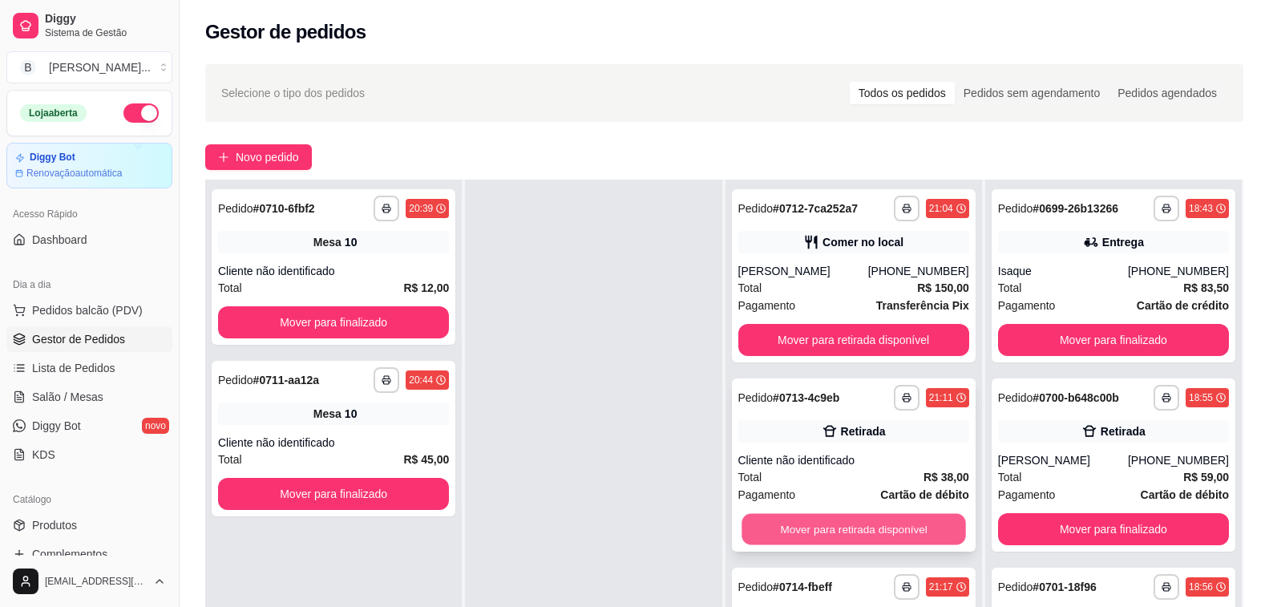
click at [800, 529] on button "Mover para retirada disponível" at bounding box center [853, 529] width 224 height 31
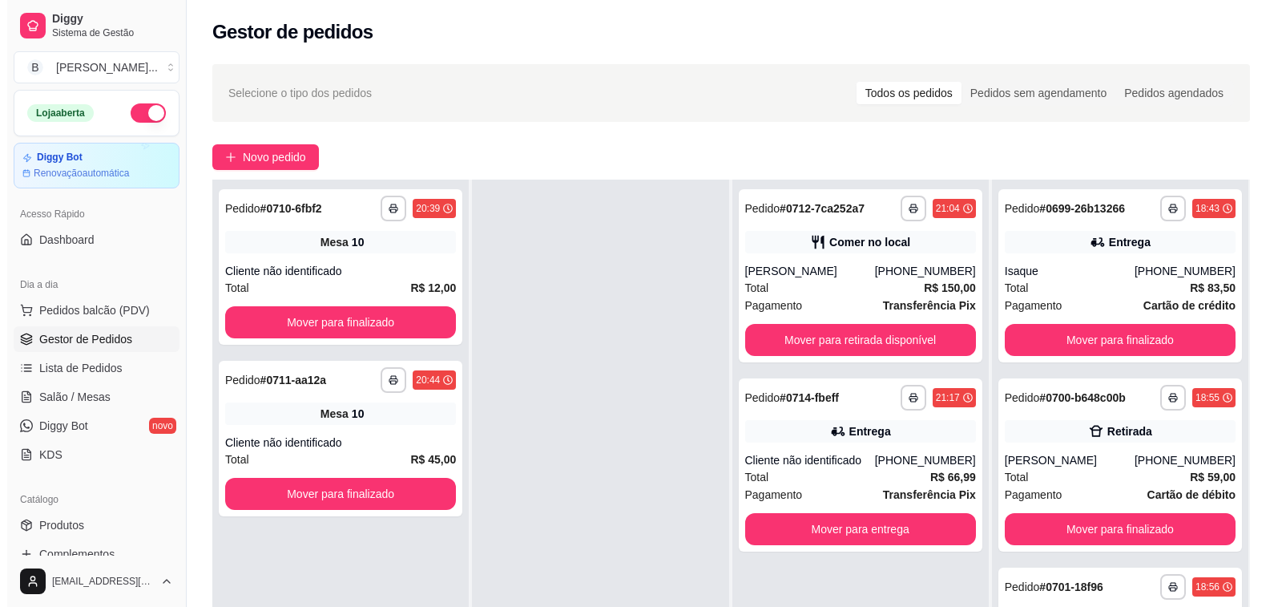
scroll to position [0, 0]
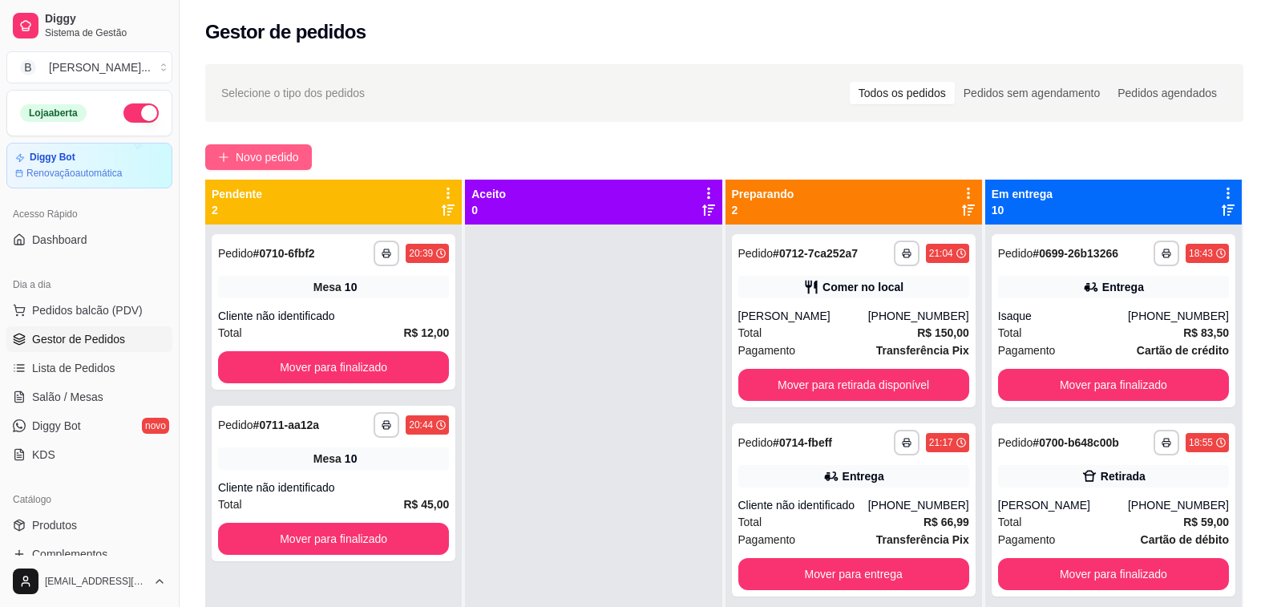
click at [257, 147] on button "Novo pedido" at bounding box center [258, 157] width 107 height 26
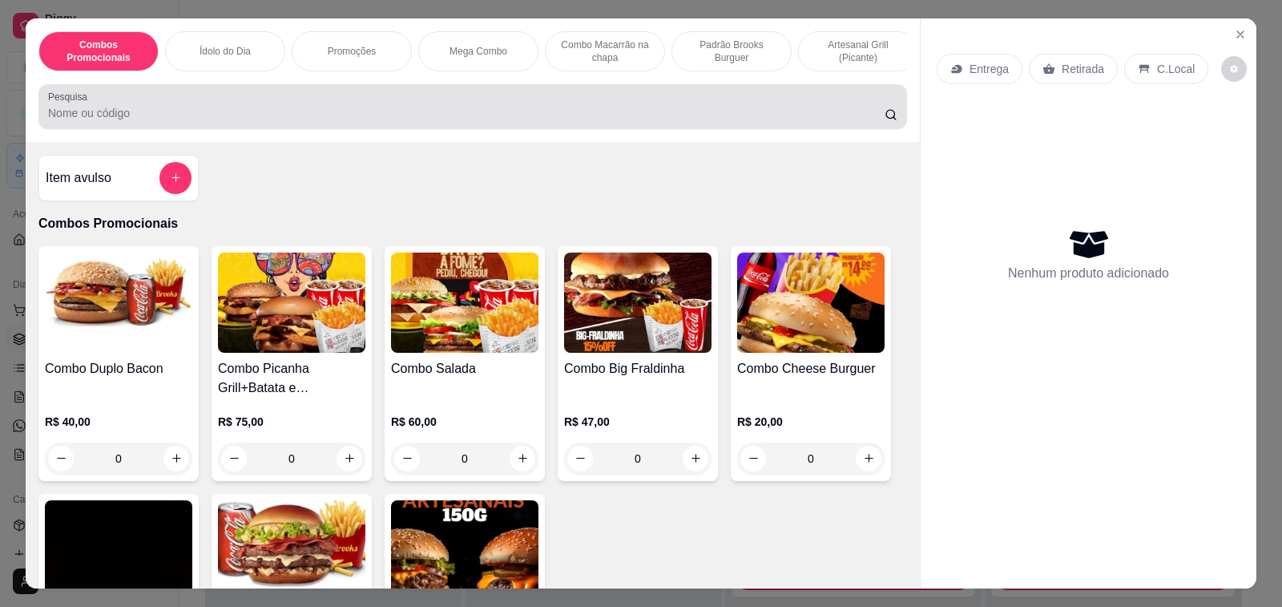
click at [306, 121] on input "Pesquisa" at bounding box center [466, 113] width 837 height 16
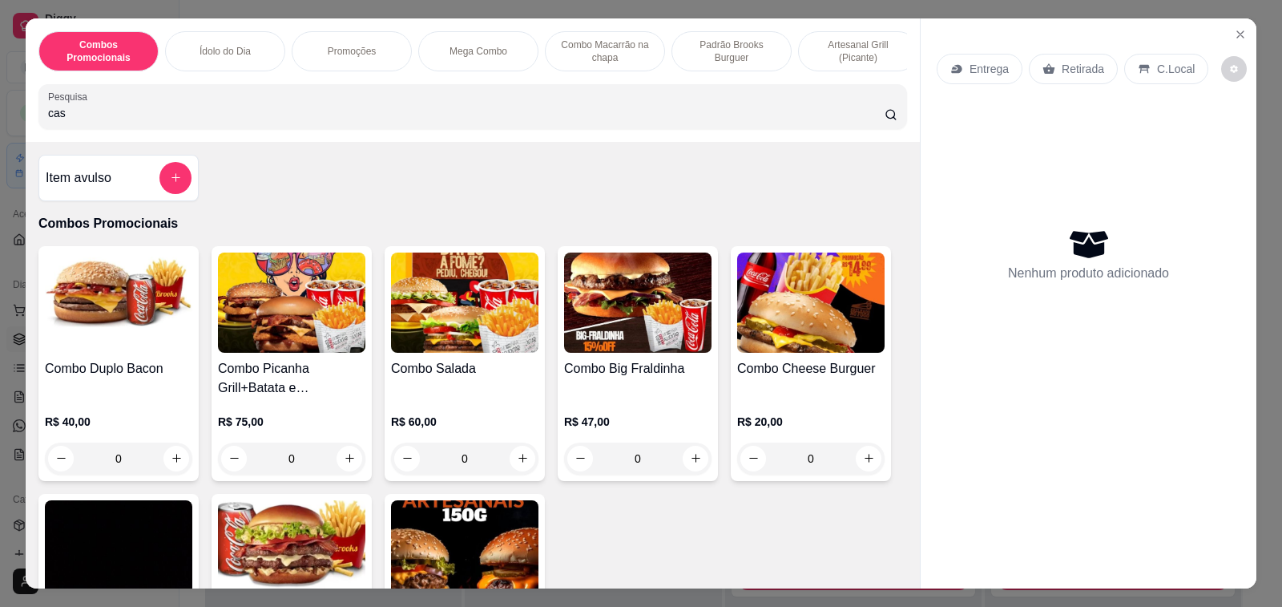
type input "cas"
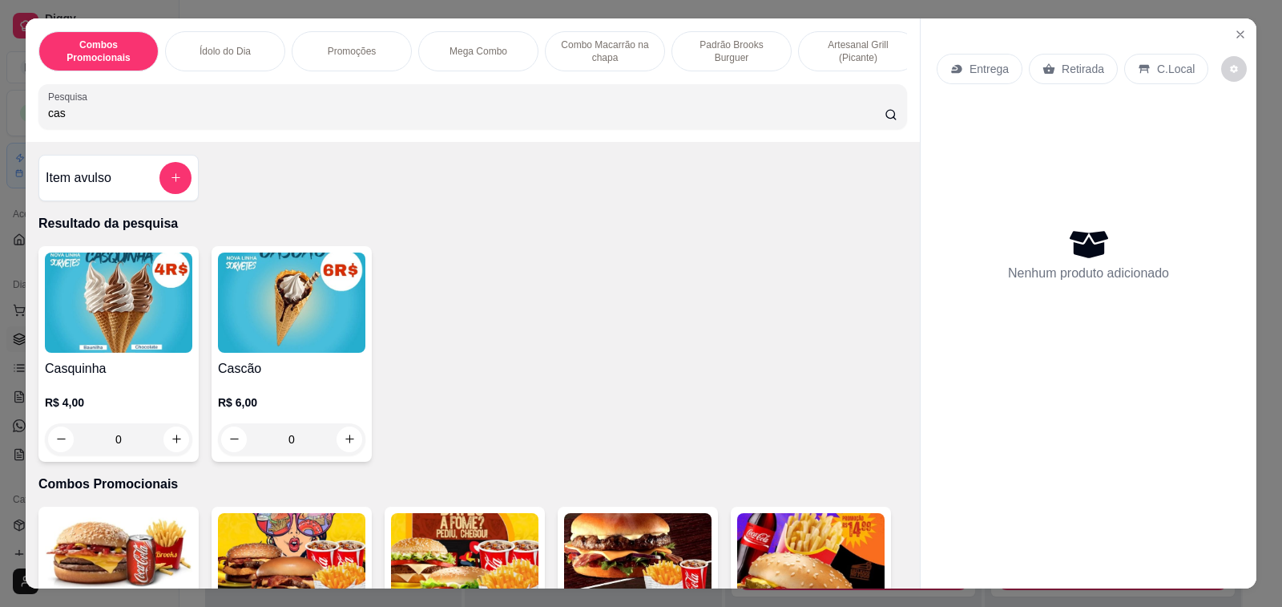
click at [123, 393] on div "R$ 4,00 0" at bounding box center [118, 416] width 147 height 77
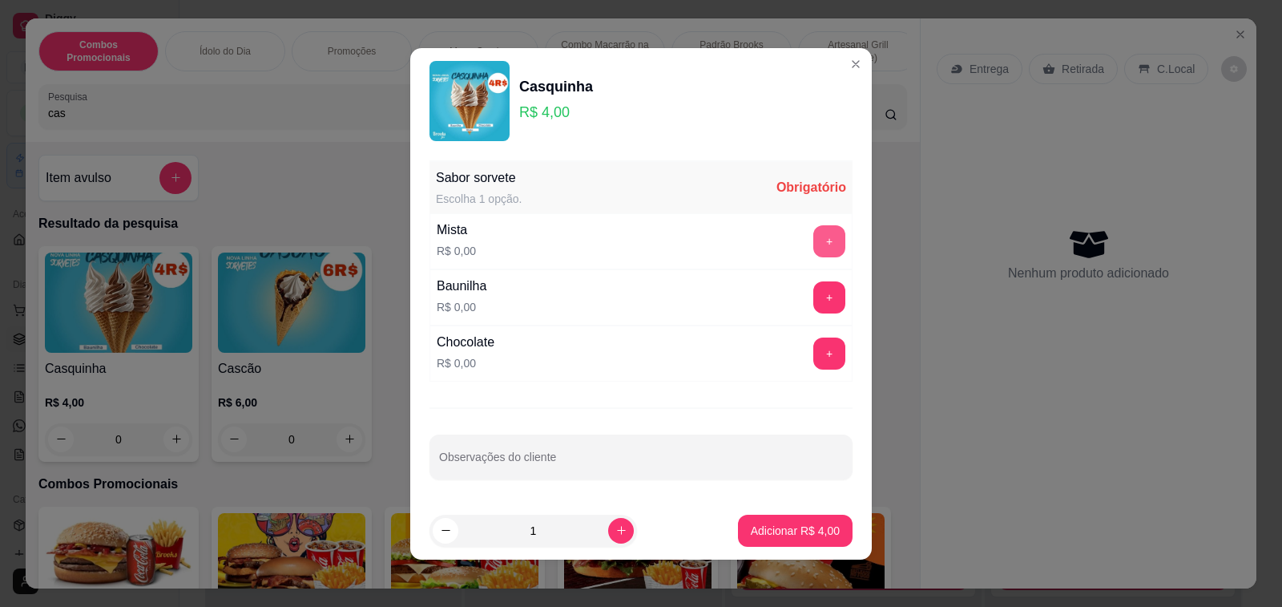
click at [813, 242] on button "+" at bounding box center [829, 241] width 32 height 32
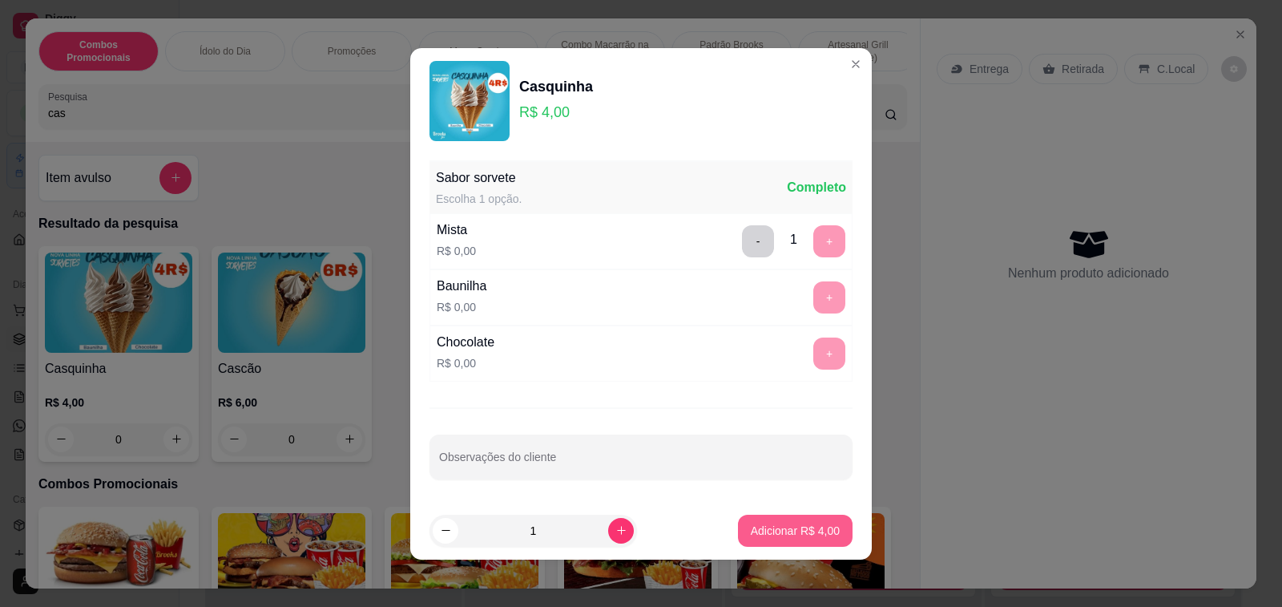
click at [800, 525] on p "Adicionar R$ 4,00" at bounding box center [795, 531] width 89 height 16
click at [800, 525] on img at bounding box center [810, 563] width 147 height 100
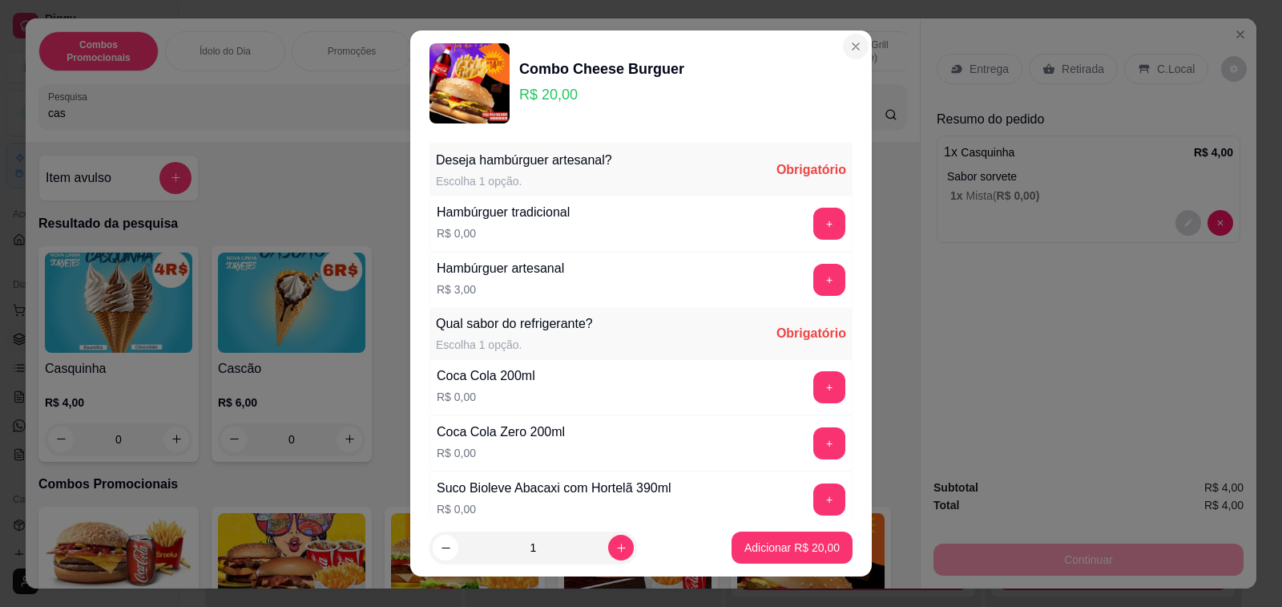
click at [841, 47] on p "Artesanal Grill (Picante)" at bounding box center [858, 51] width 93 height 26
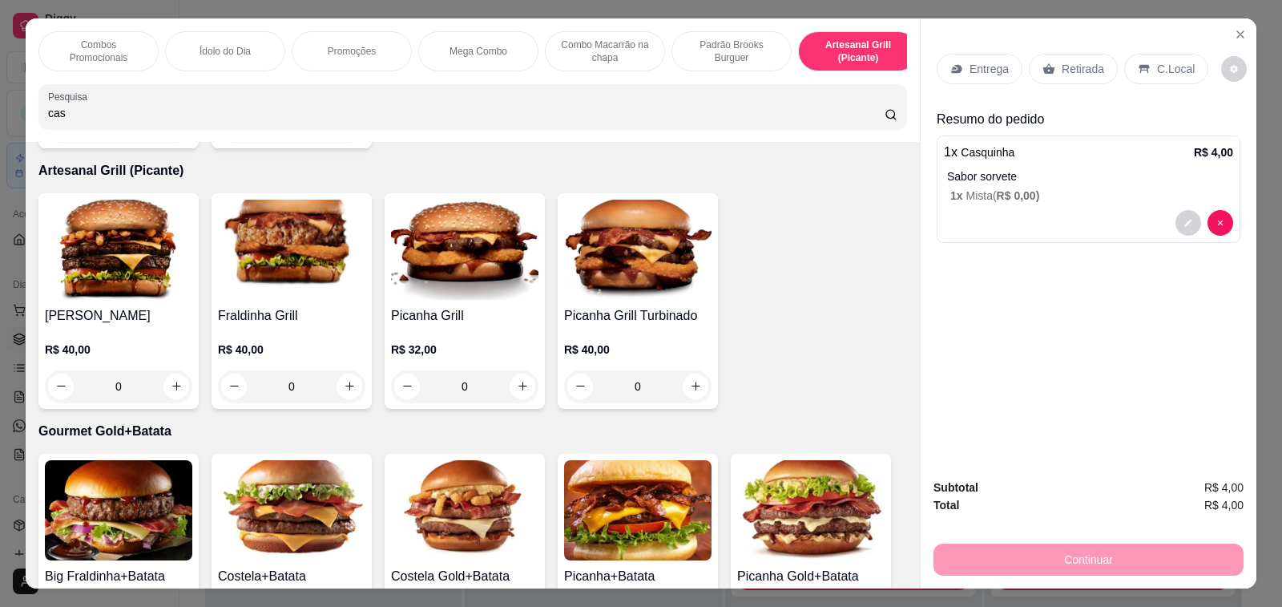
click at [1139, 64] on icon at bounding box center [1144, 68] width 10 height 9
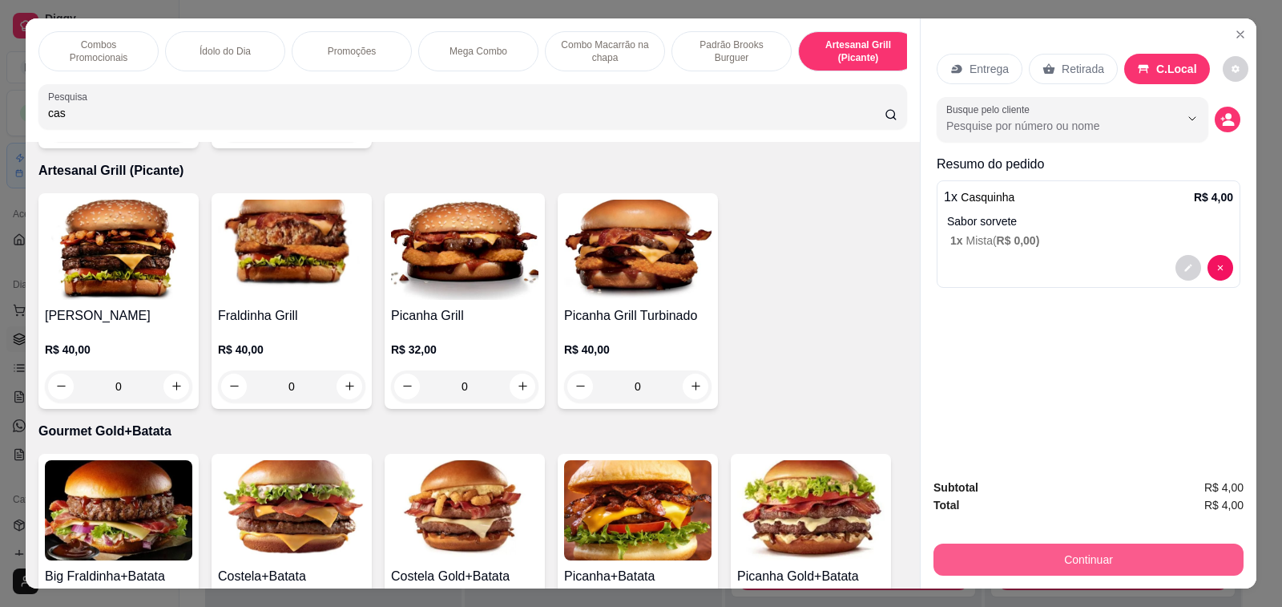
click at [1071, 560] on button "Continuar" at bounding box center [1089, 559] width 310 height 32
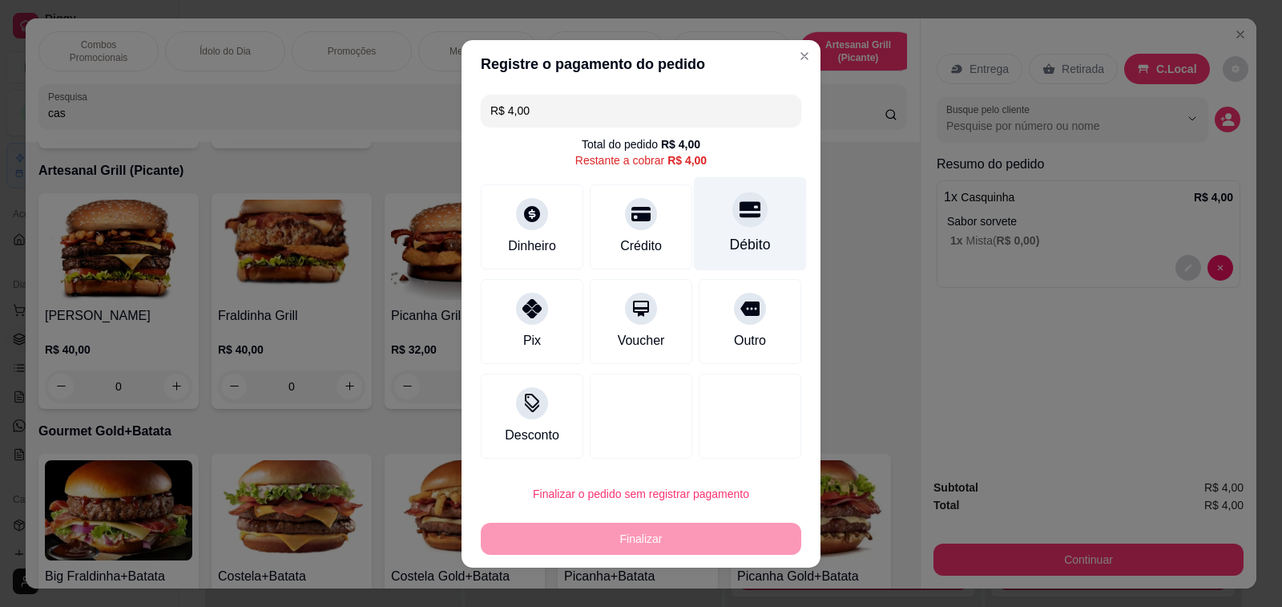
click at [753, 230] on div "Débito" at bounding box center [750, 223] width 113 height 94
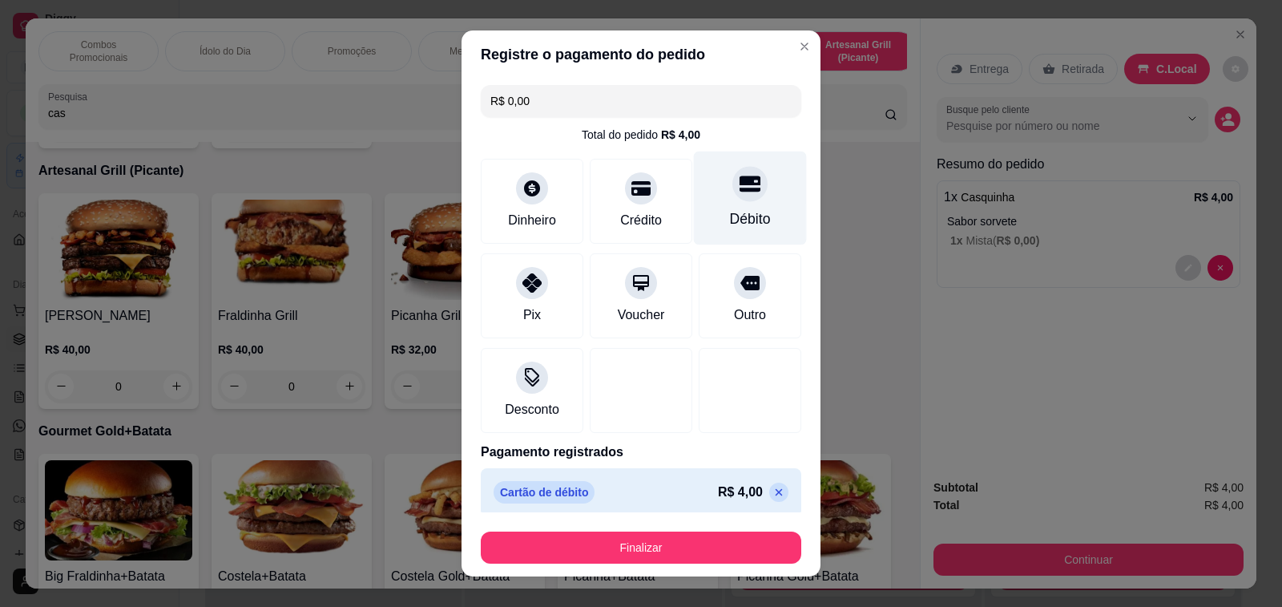
type input "R$ 0,00"
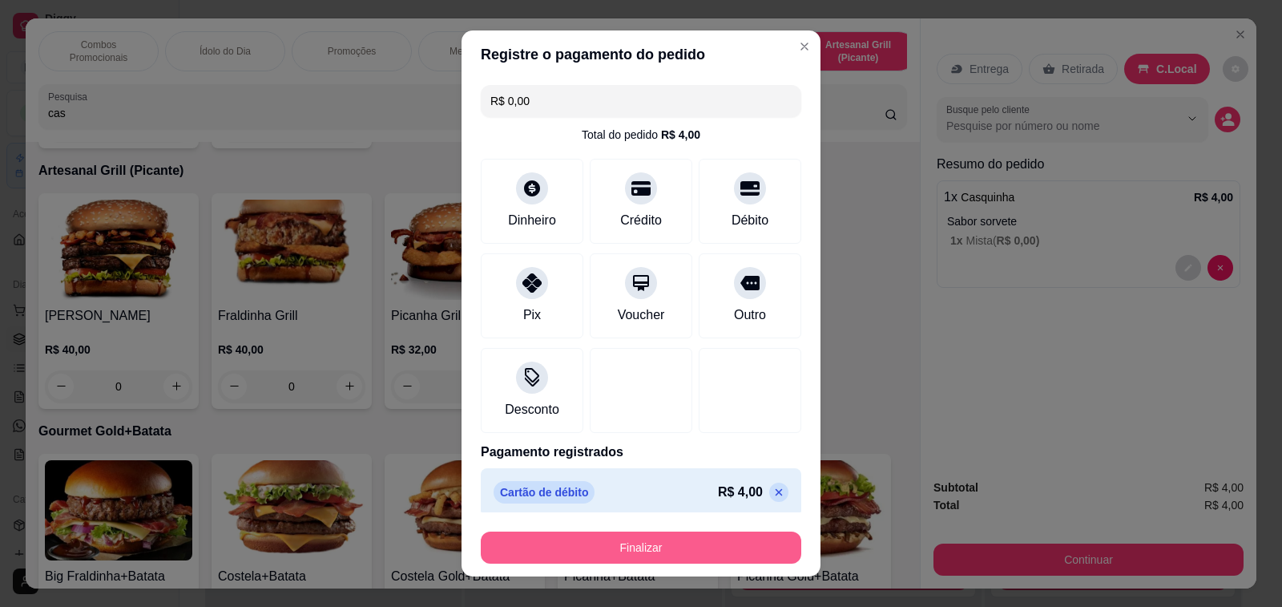
click at [703, 545] on button "Finalizar" at bounding box center [641, 547] width 321 height 32
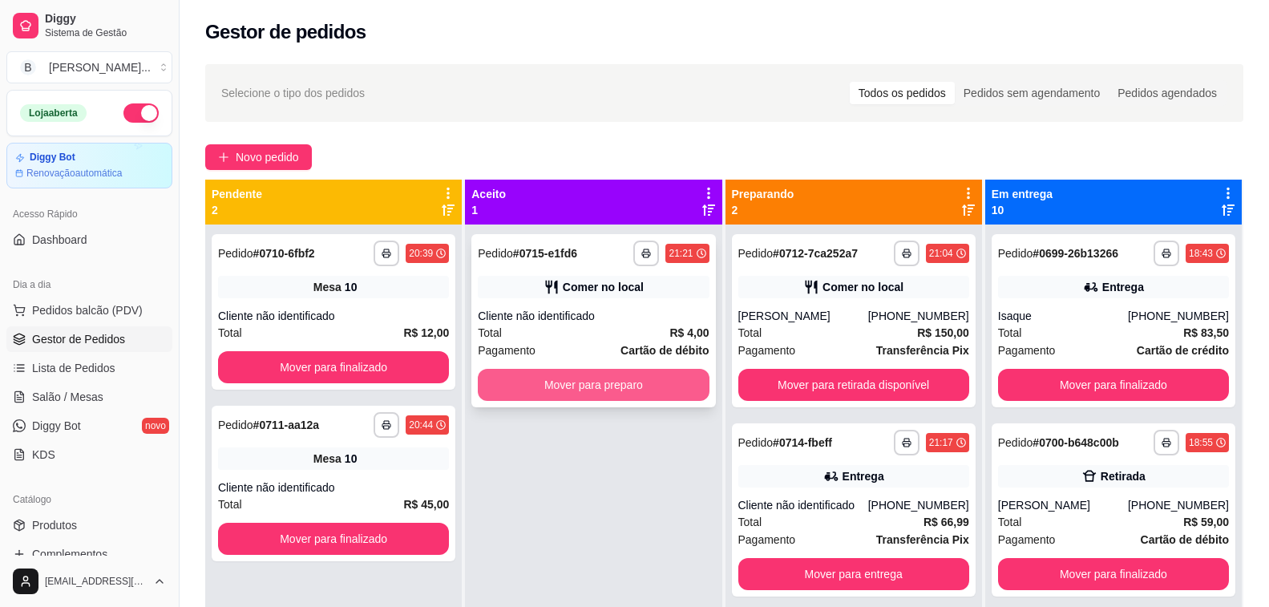
click at [616, 393] on button "Mover para preparo" at bounding box center [593, 385] width 231 height 32
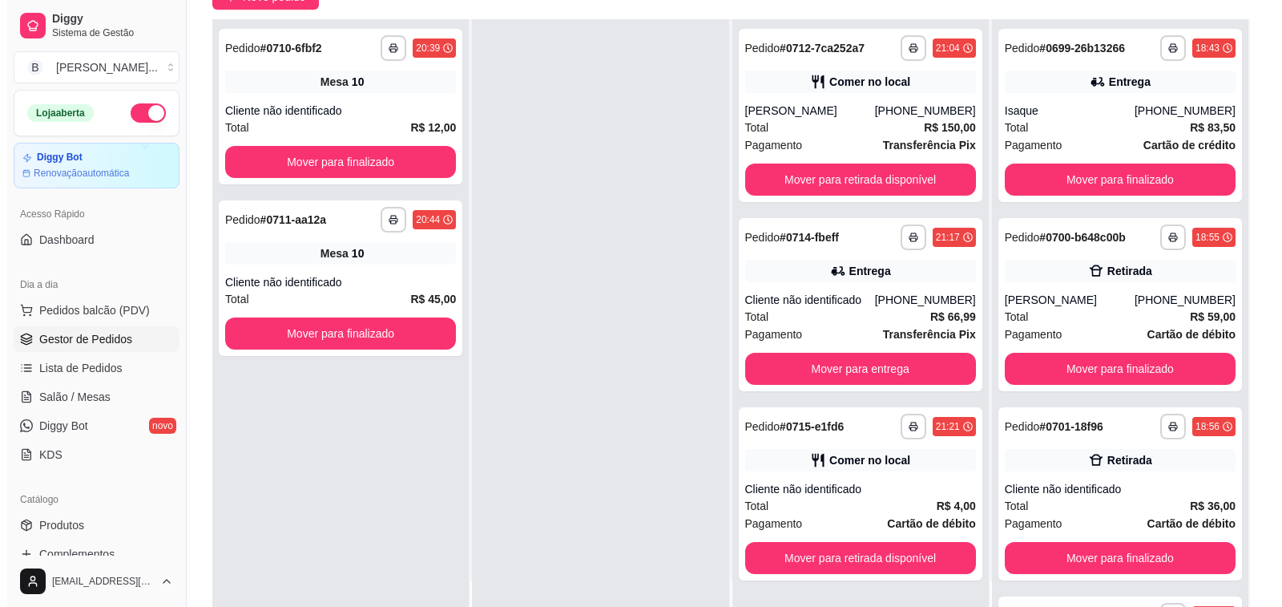
scroll to position [240, 0]
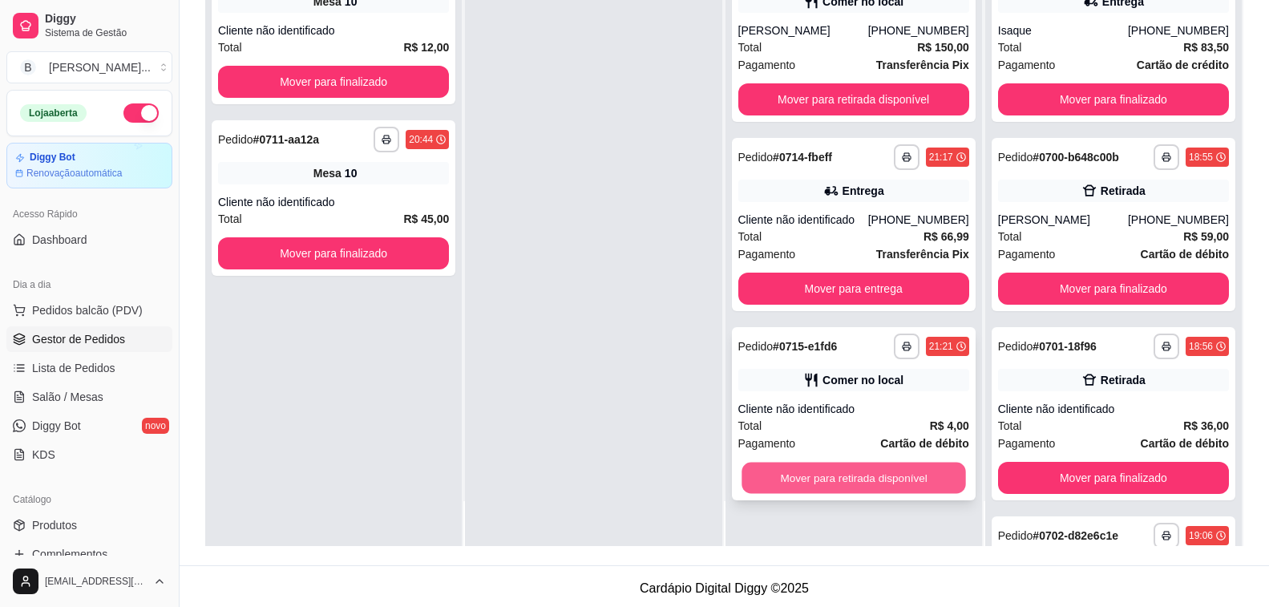
click at [826, 478] on button "Mover para retirada disponível" at bounding box center [853, 477] width 224 height 31
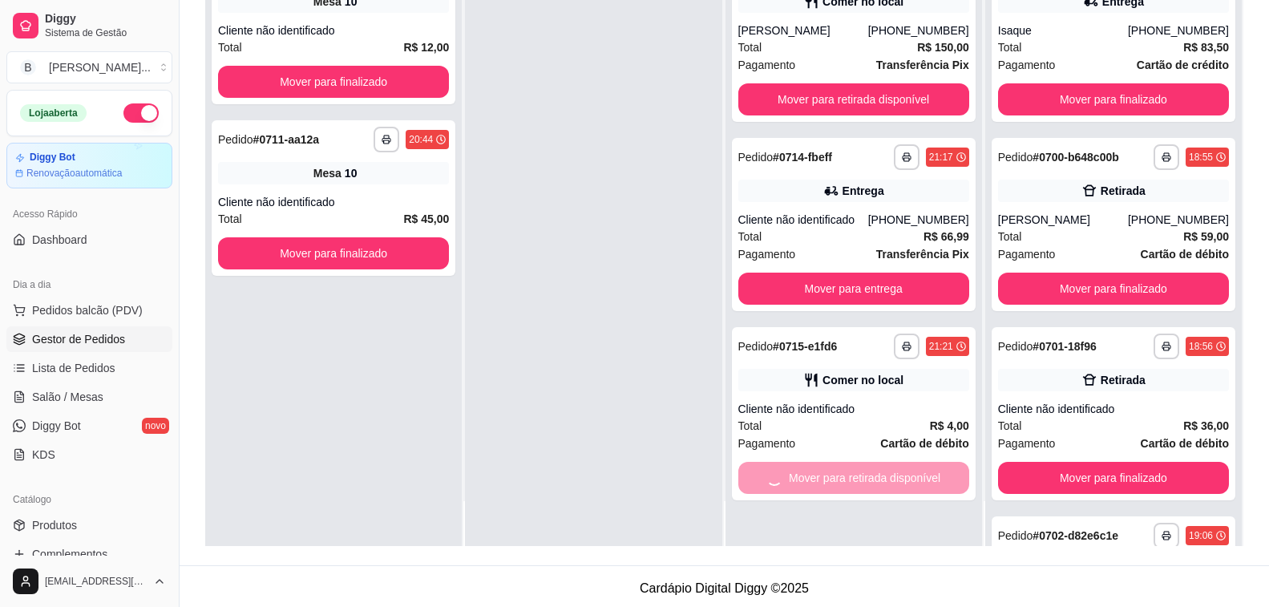
click at [594, 368] on div at bounding box center [593, 242] width 256 height 607
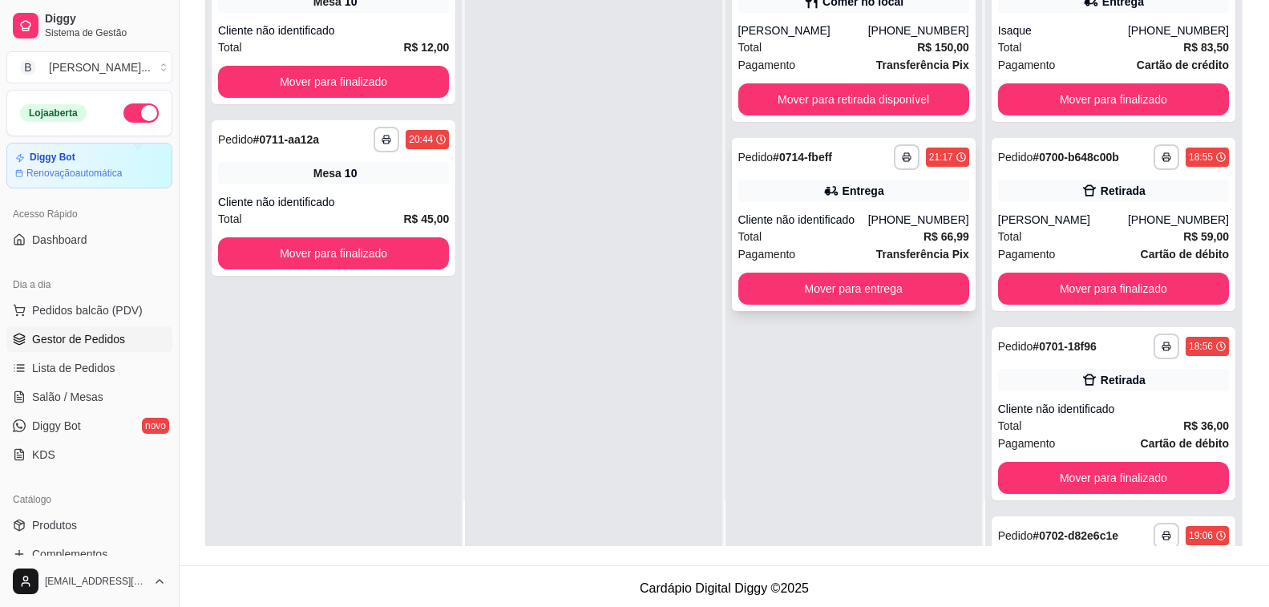
click at [824, 214] on div "Cliente não identificado" at bounding box center [803, 220] width 130 height 16
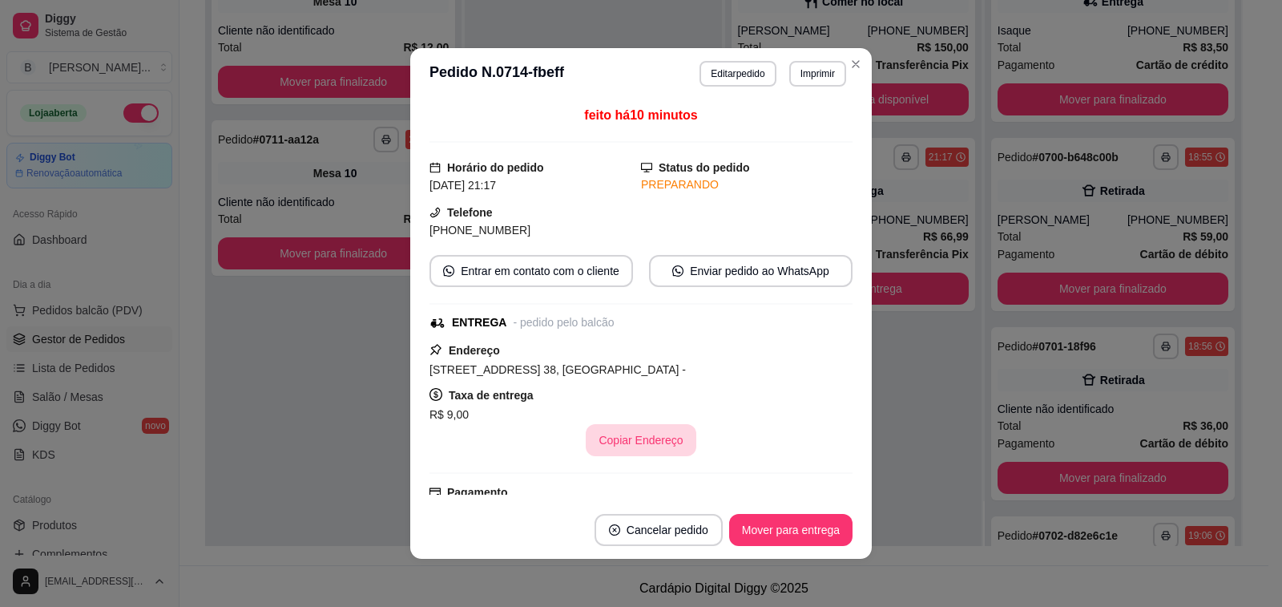
click at [629, 446] on button "Copiar Endereço" at bounding box center [641, 440] width 110 height 32
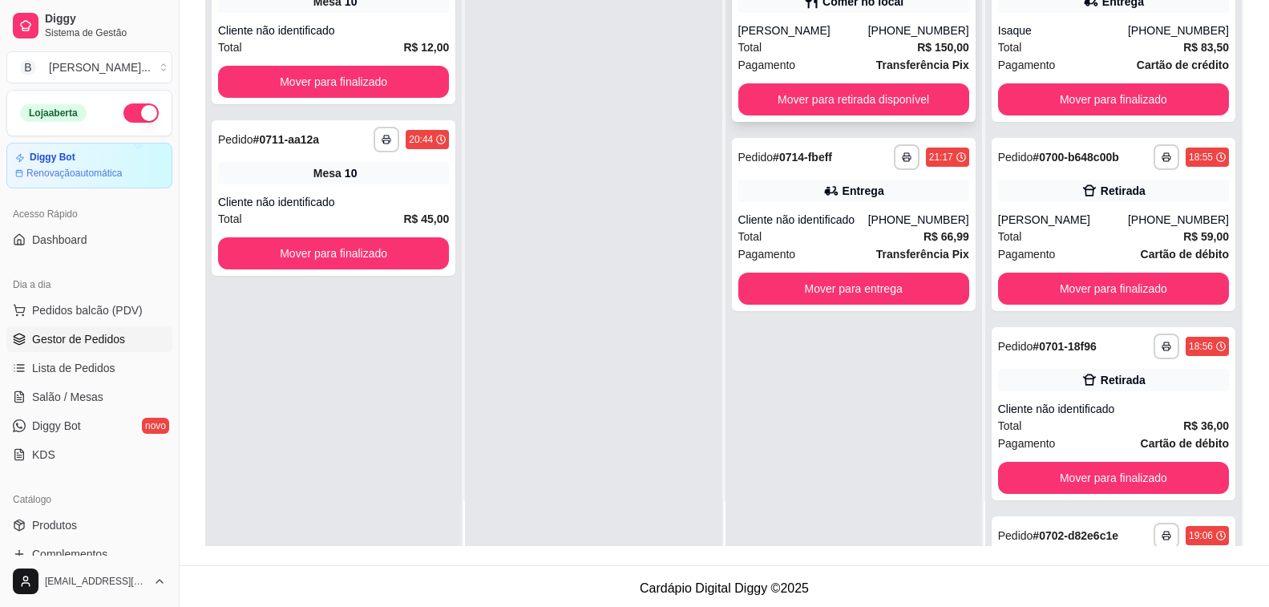
click at [852, 44] on div "Total R$ 150,00" at bounding box center [853, 47] width 231 height 18
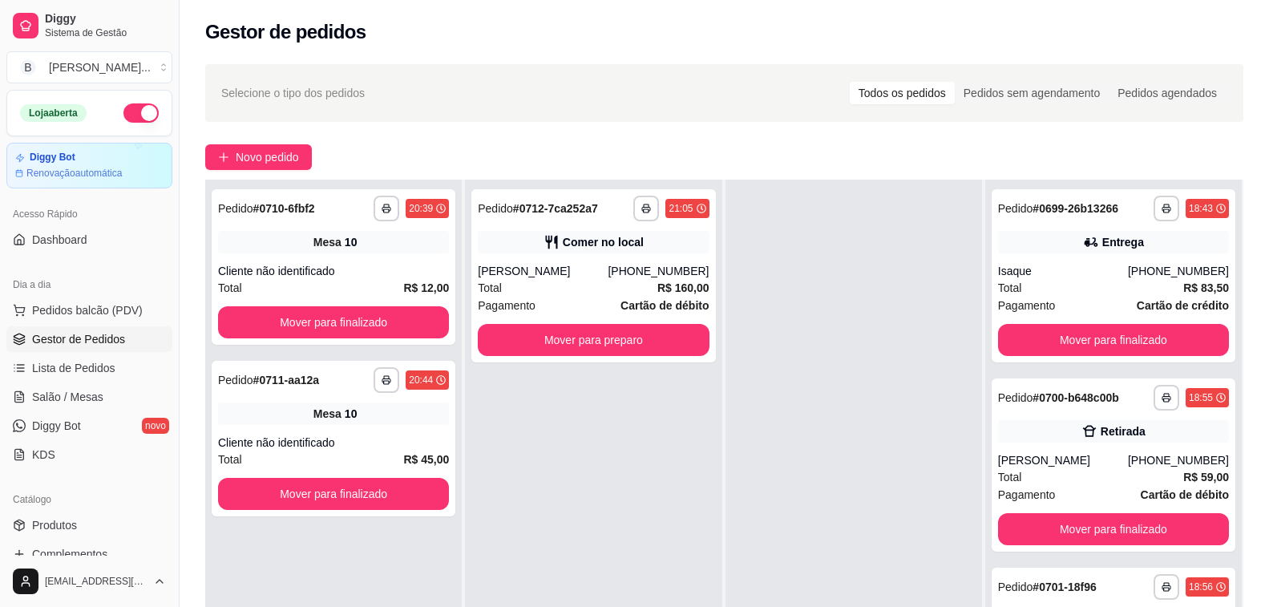
scroll to position [0, 0]
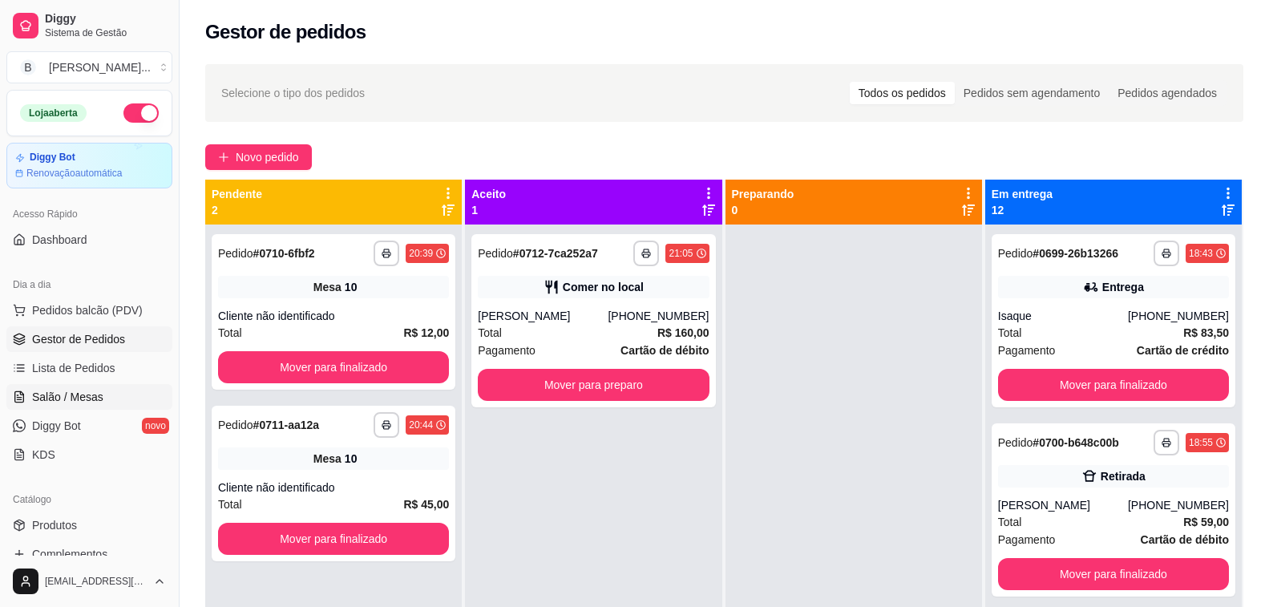
click at [94, 402] on span "Salão / Mesas" at bounding box center [67, 397] width 71 height 16
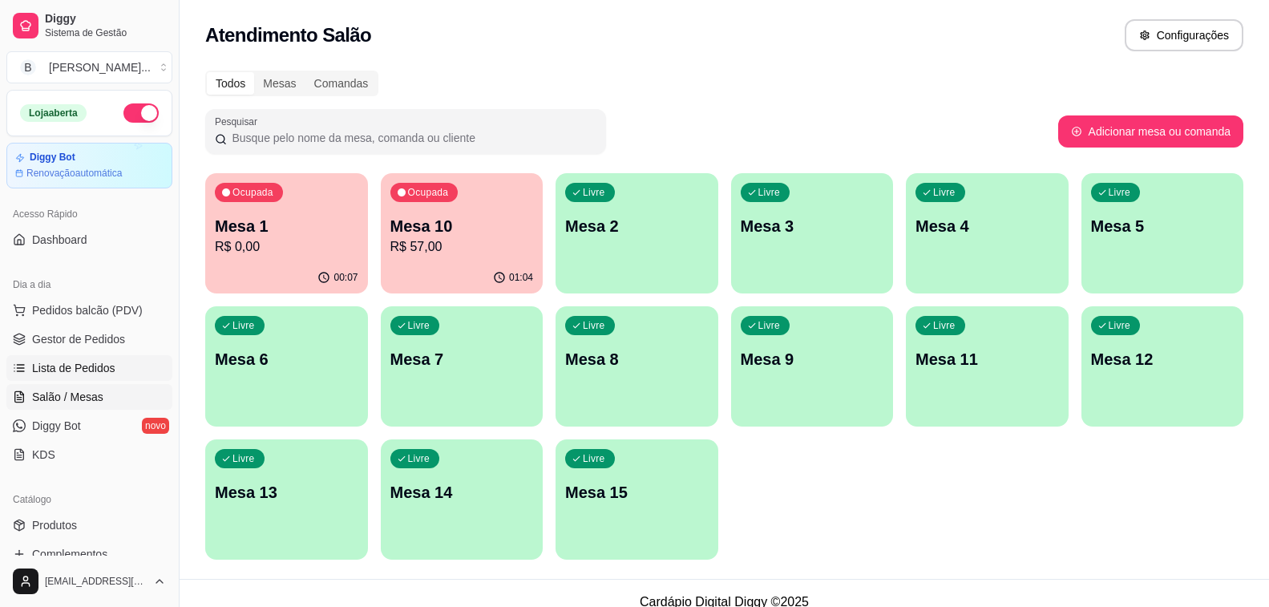
click at [90, 373] on span "Lista de Pedidos" at bounding box center [73, 368] width 83 height 16
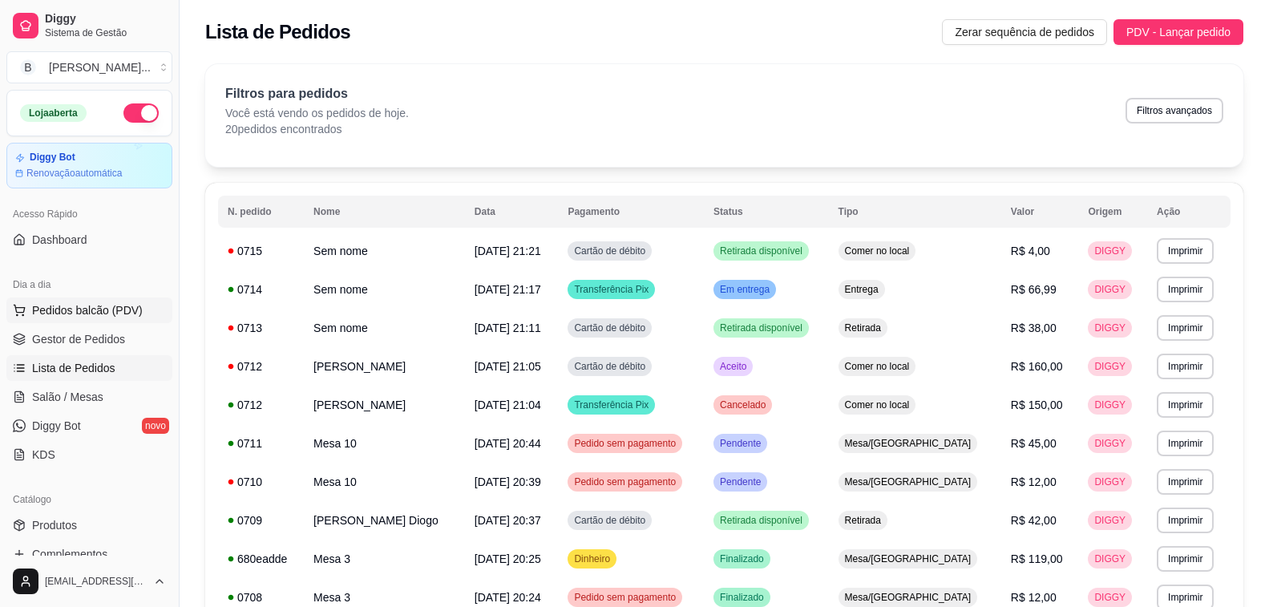
click at [75, 317] on span "Pedidos balcão (PDV)" at bounding box center [87, 310] width 111 height 16
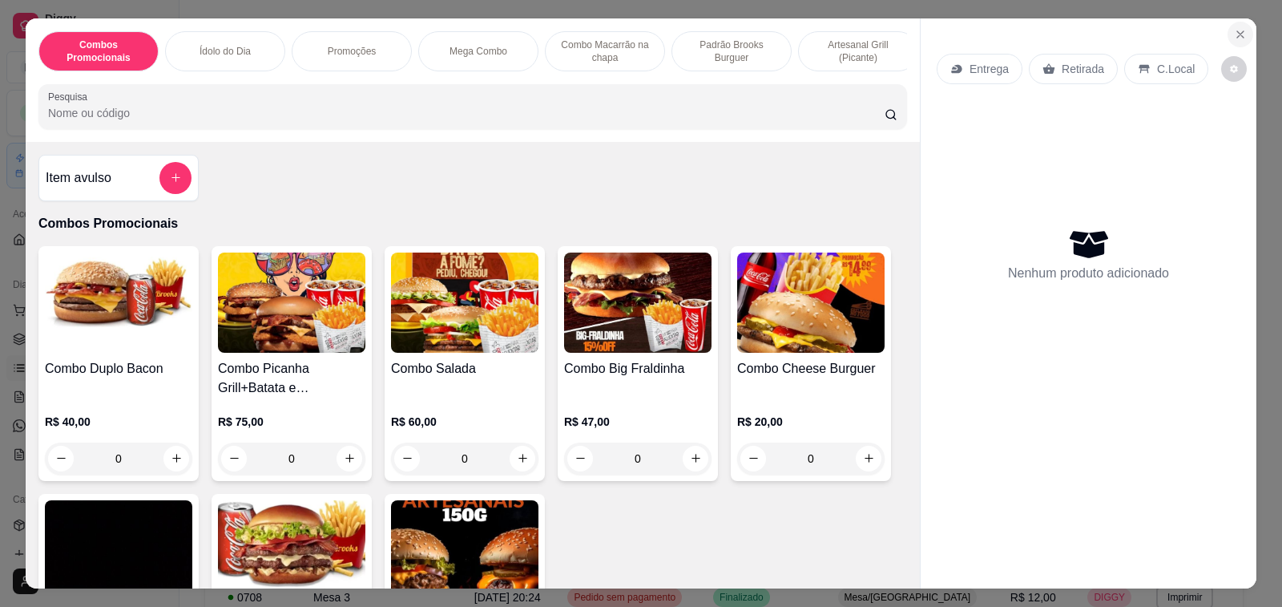
click at [1234, 28] on icon "Close" at bounding box center [1240, 34] width 13 height 13
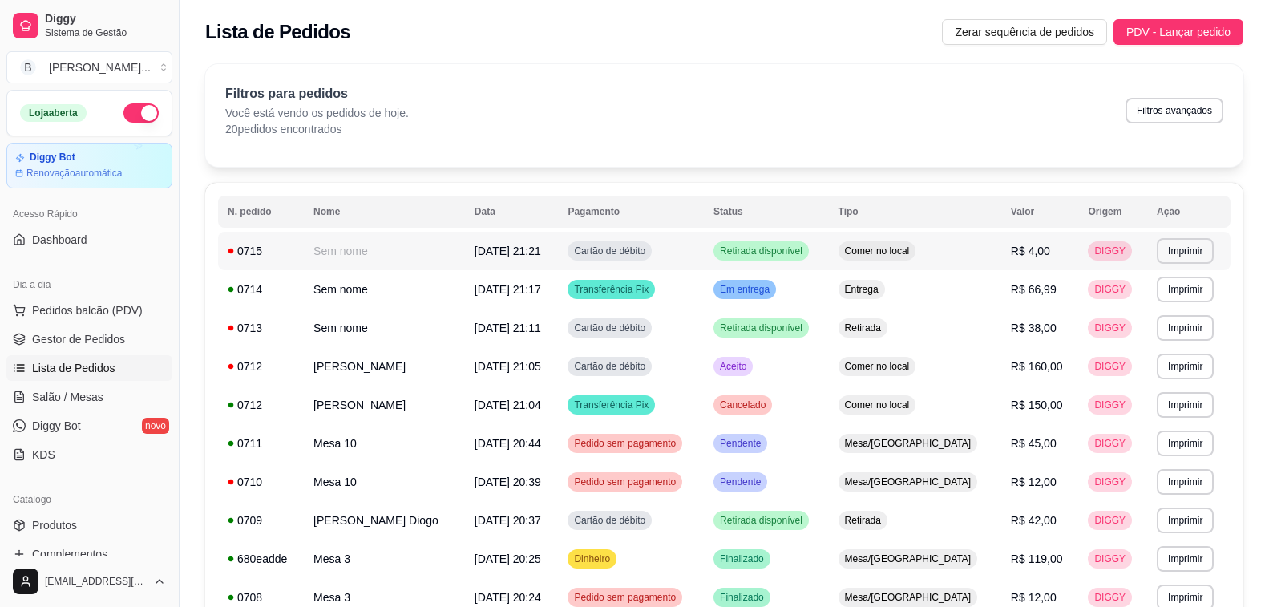
click at [1011, 256] on span "R$ 4,00" at bounding box center [1030, 250] width 39 height 13
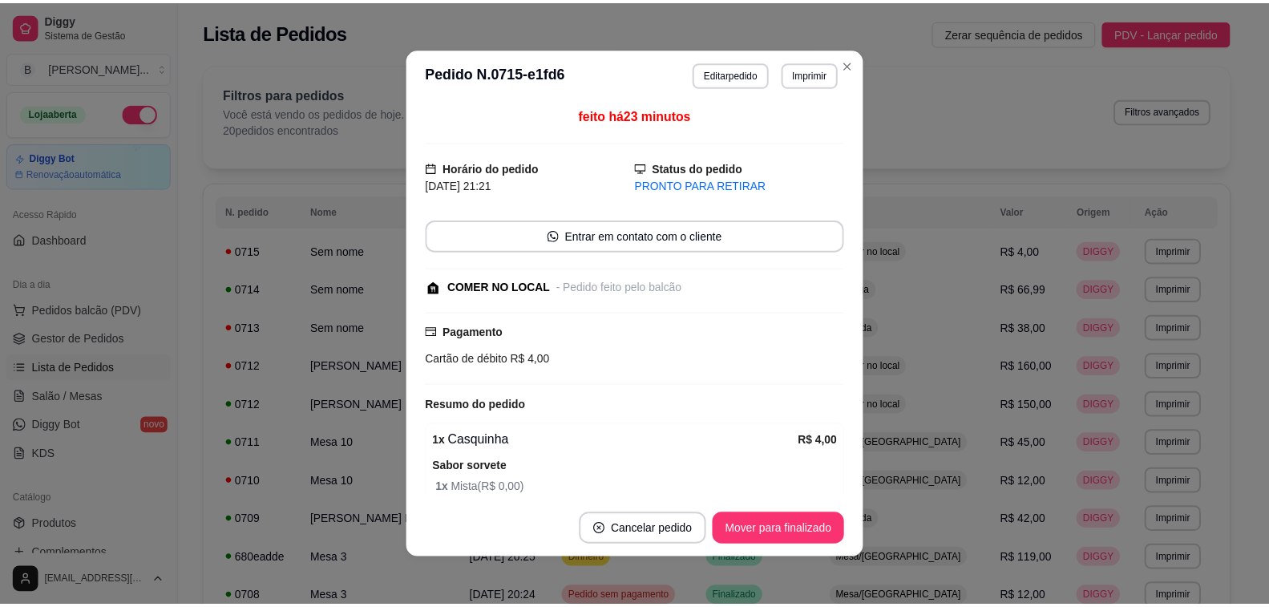
scroll to position [73, 0]
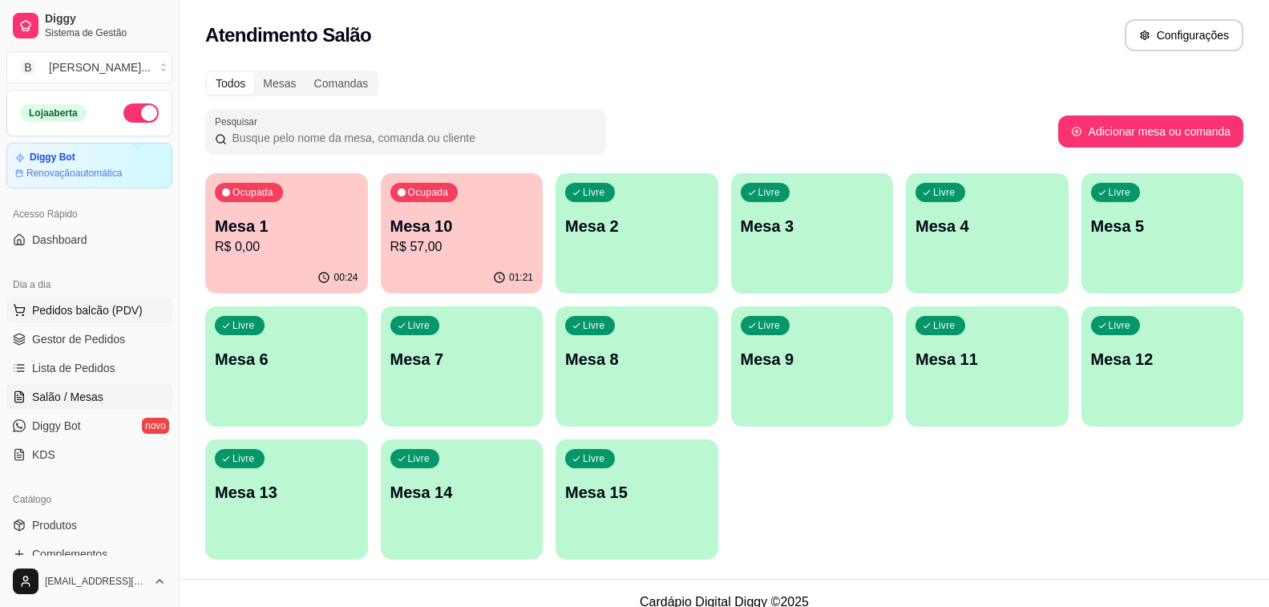
click at [57, 309] on span "Pedidos balcão (PDV)" at bounding box center [87, 310] width 111 height 16
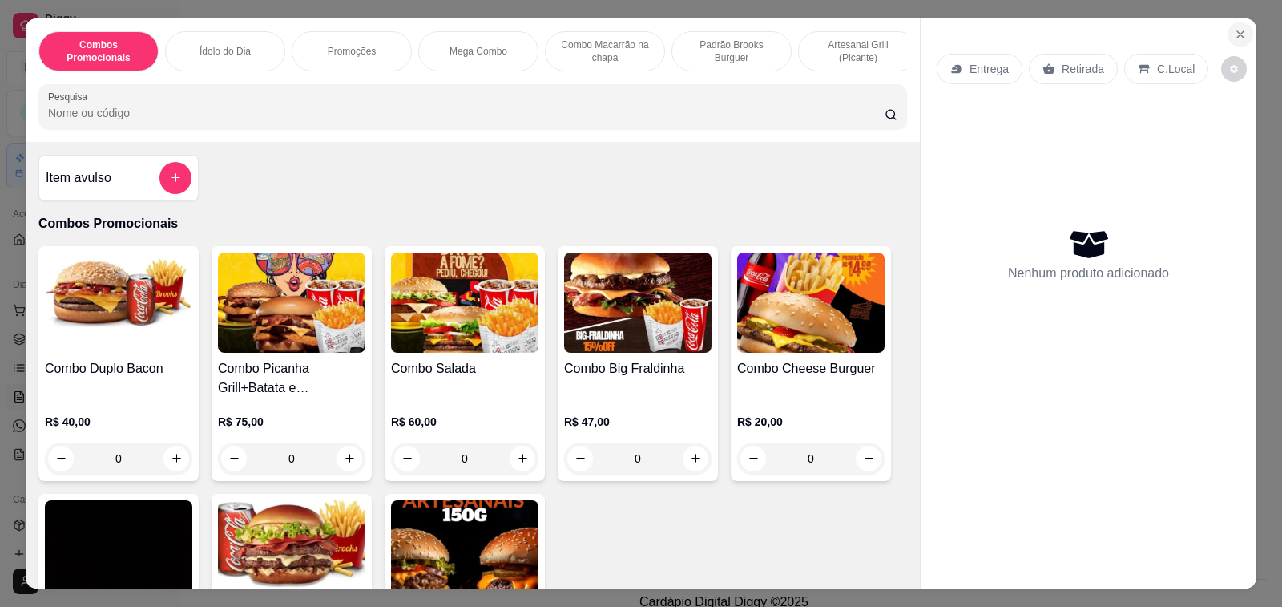
click at [1246, 28] on button "Close" at bounding box center [1241, 35] width 26 height 26
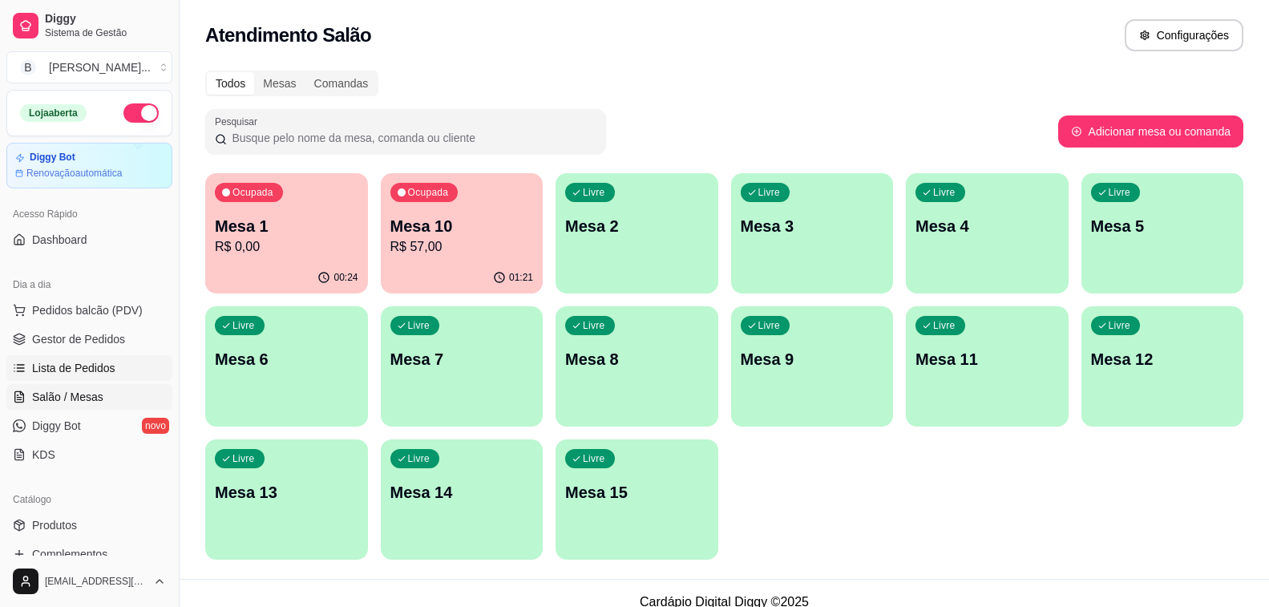
click at [105, 371] on span "Lista de Pedidos" at bounding box center [73, 368] width 83 height 16
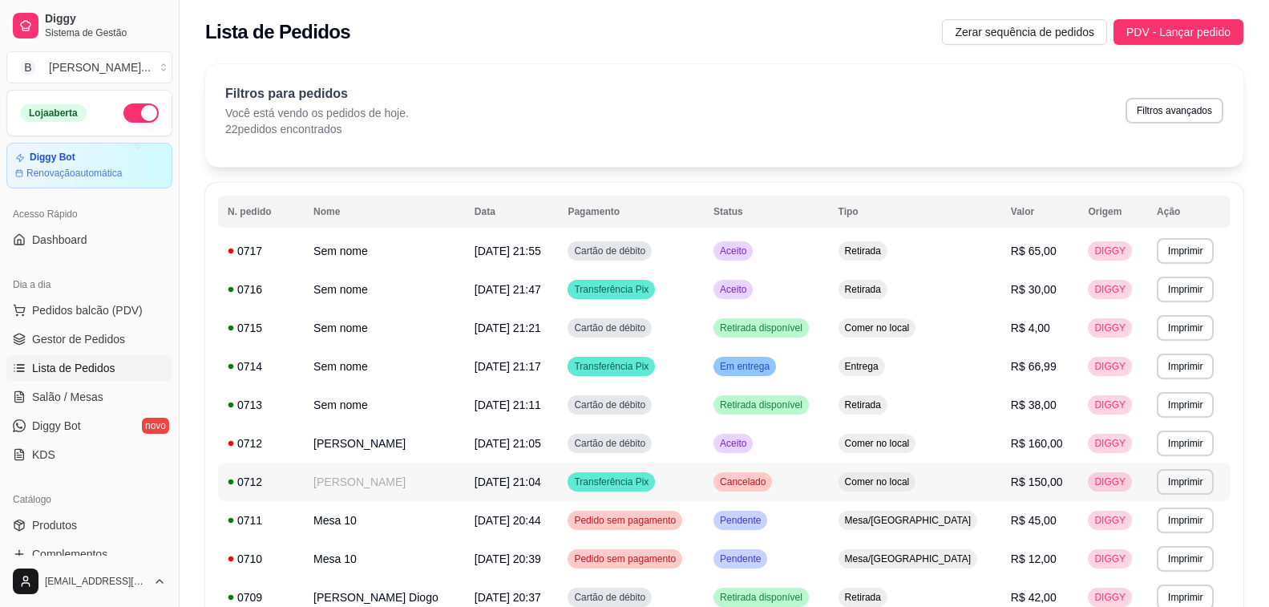
click at [541, 478] on span "[DATE] 21:04" at bounding box center [507, 481] width 67 height 13
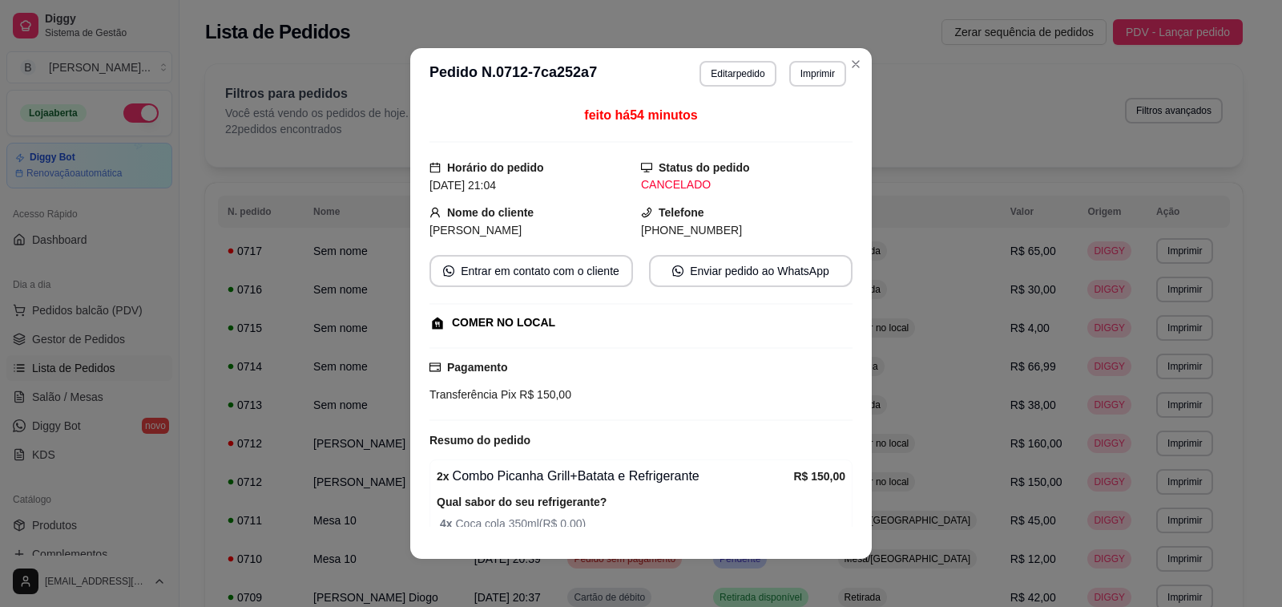
scroll to position [164, 0]
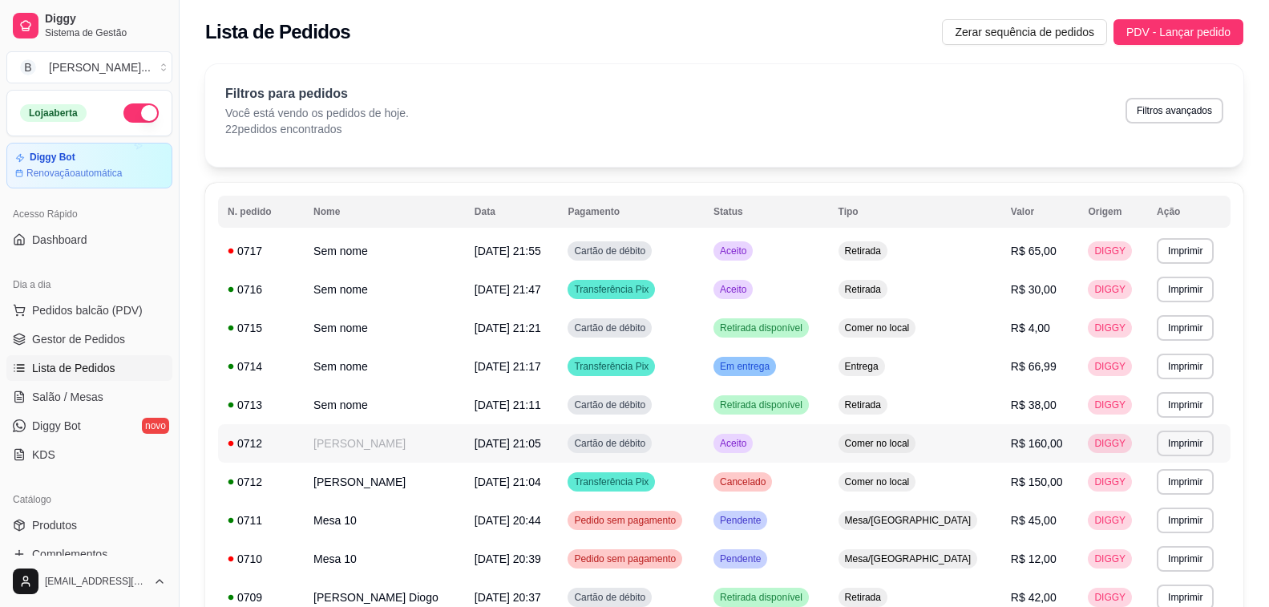
click at [913, 440] on span "Comer no local" at bounding box center [876, 443] width 71 height 13
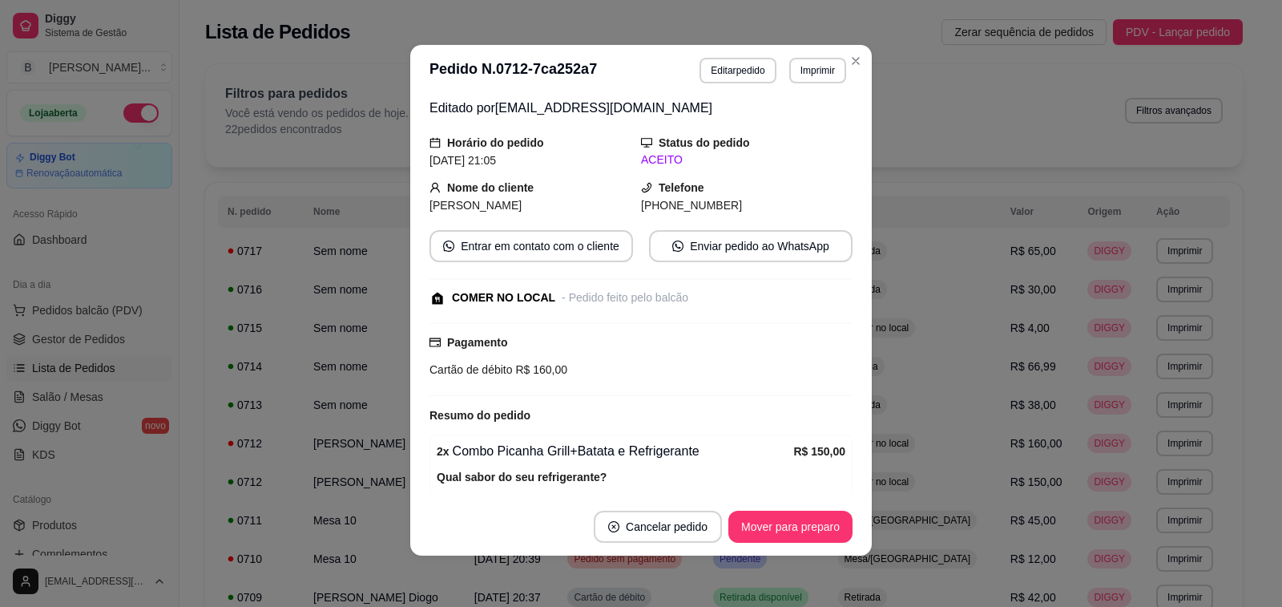
scroll to position [377, 0]
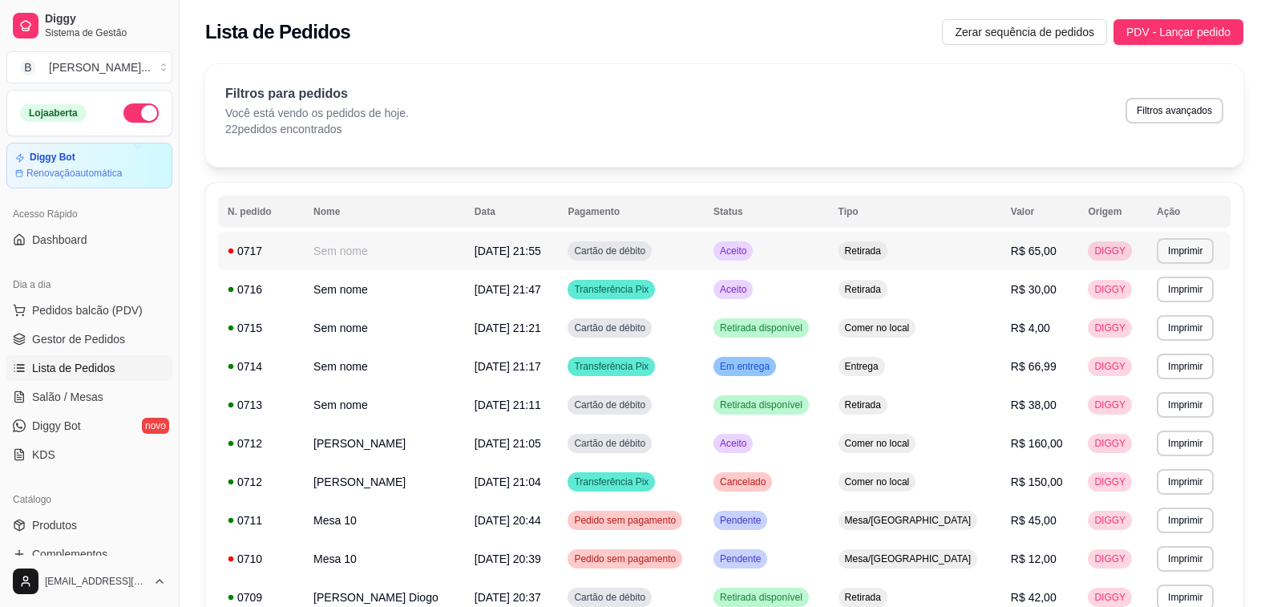
click at [529, 252] on span "[DATE] 21:55" at bounding box center [507, 250] width 67 height 13
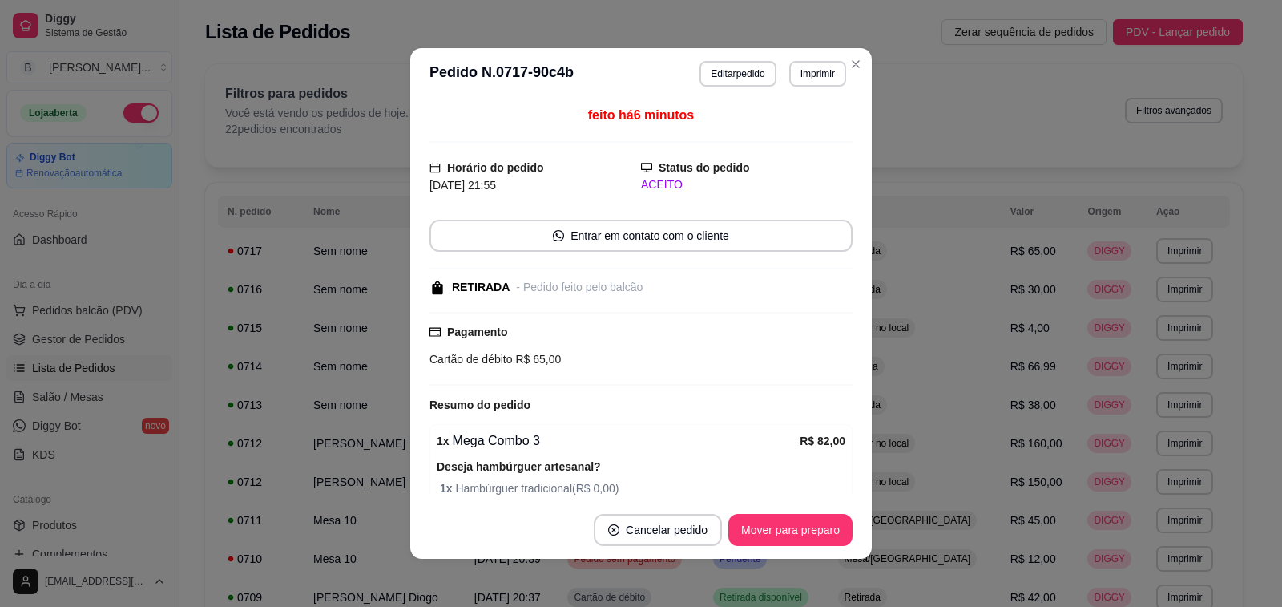
scroll to position [3, 0]
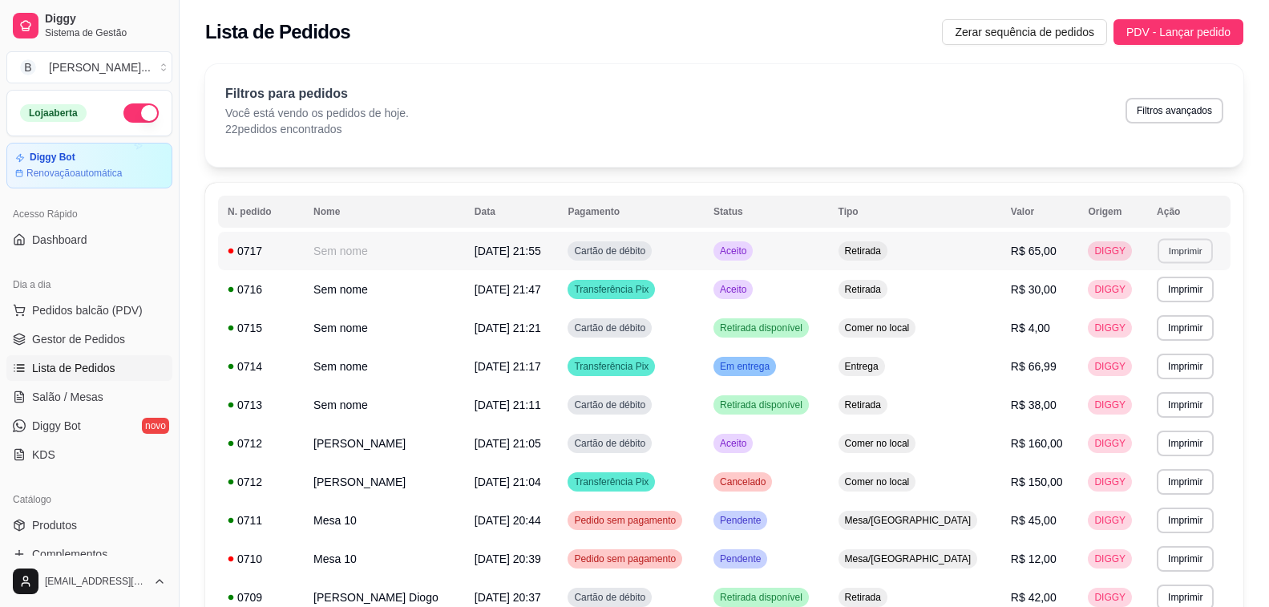
click at [1183, 243] on button "Imprimir" at bounding box center [1184, 250] width 55 height 25
click at [1168, 305] on button "Impressora" at bounding box center [1156, 307] width 116 height 26
click at [69, 340] on span "Gestor de Pedidos" at bounding box center [78, 339] width 93 height 16
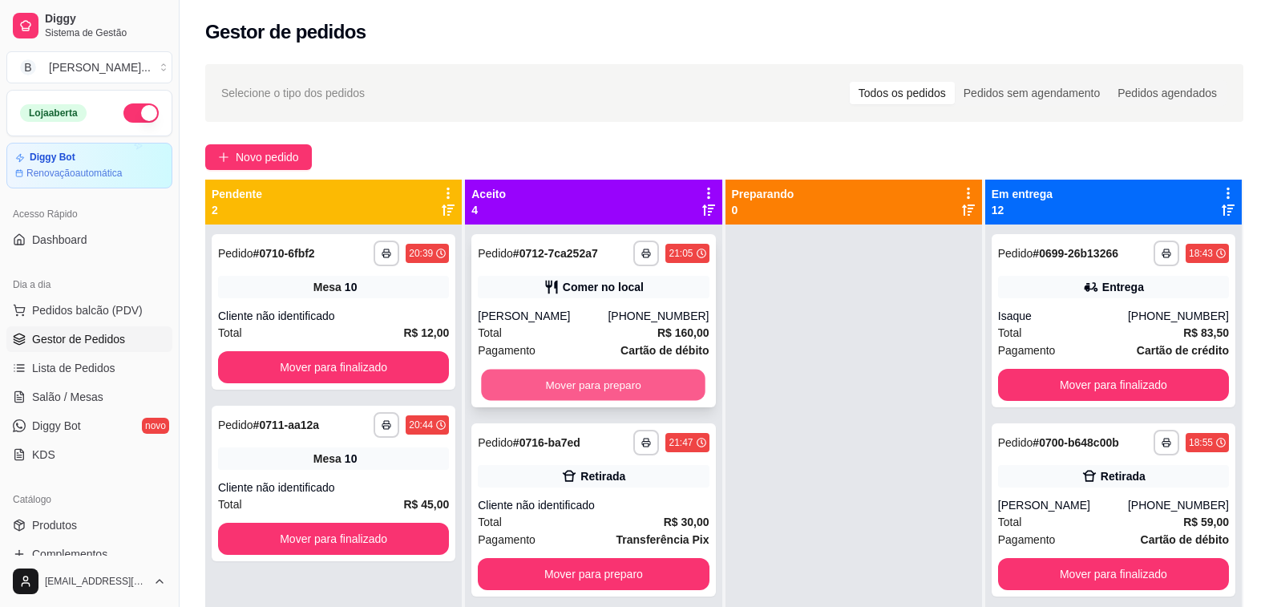
click at [596, 389] on button "Mover para preparo" at bounding box center [594, 384] width 224 height 31
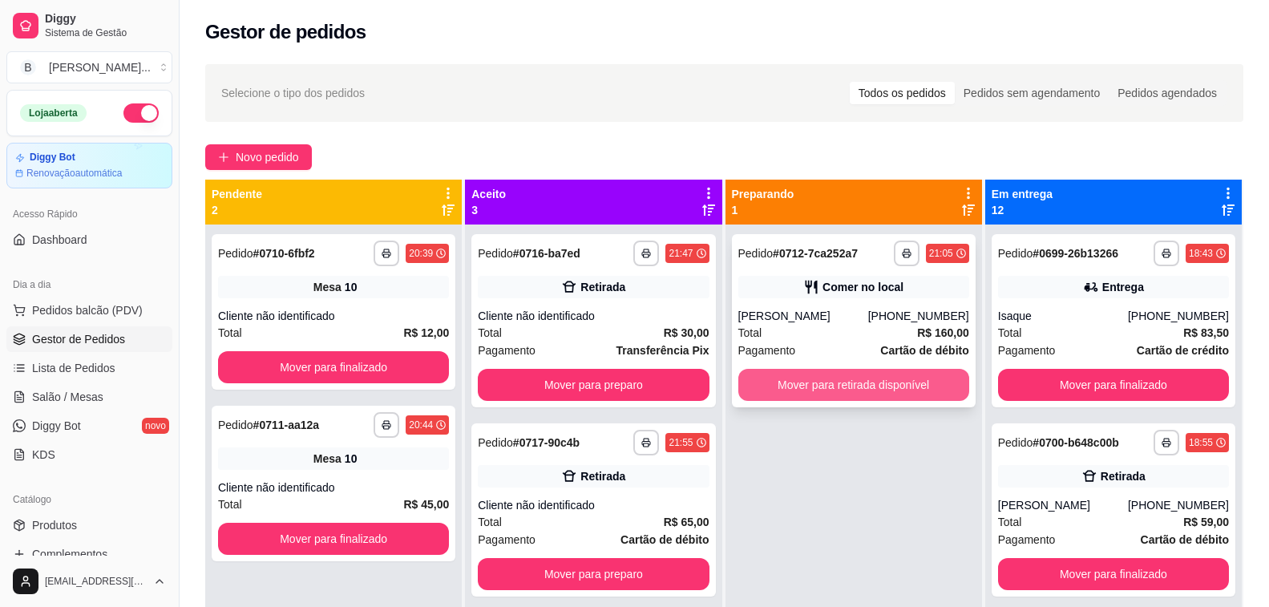
click at [855, 385] on button "Mover para retirada disponível" at bounding box center [853, 385] width 231 height 32
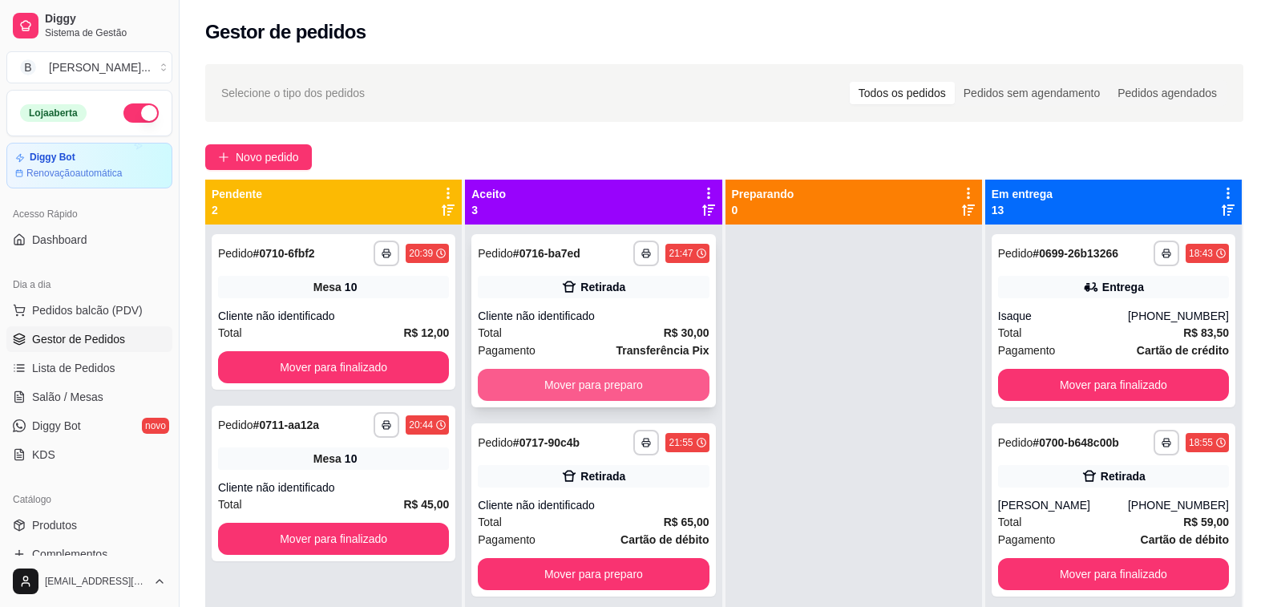
click at [595, 389] on button "Mover para preparo" at bounding box center [593, 385] width 231 height 32
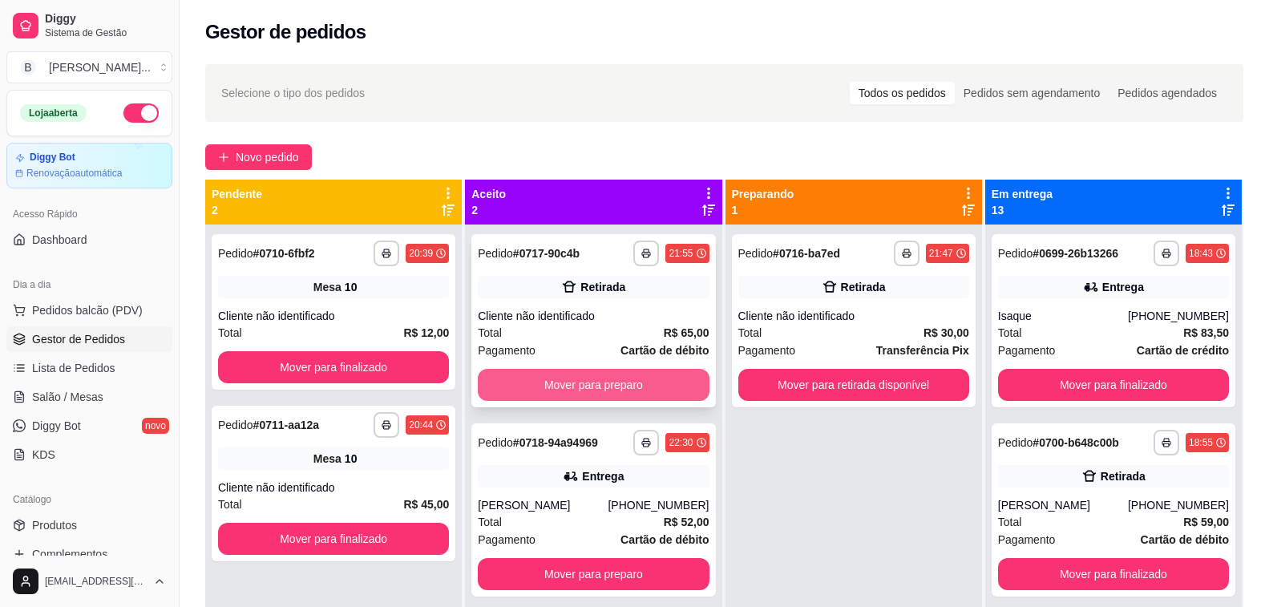
click at [565, 385] on button "Mover para preparo" at bounding box center [593, 385] width 231 height 32
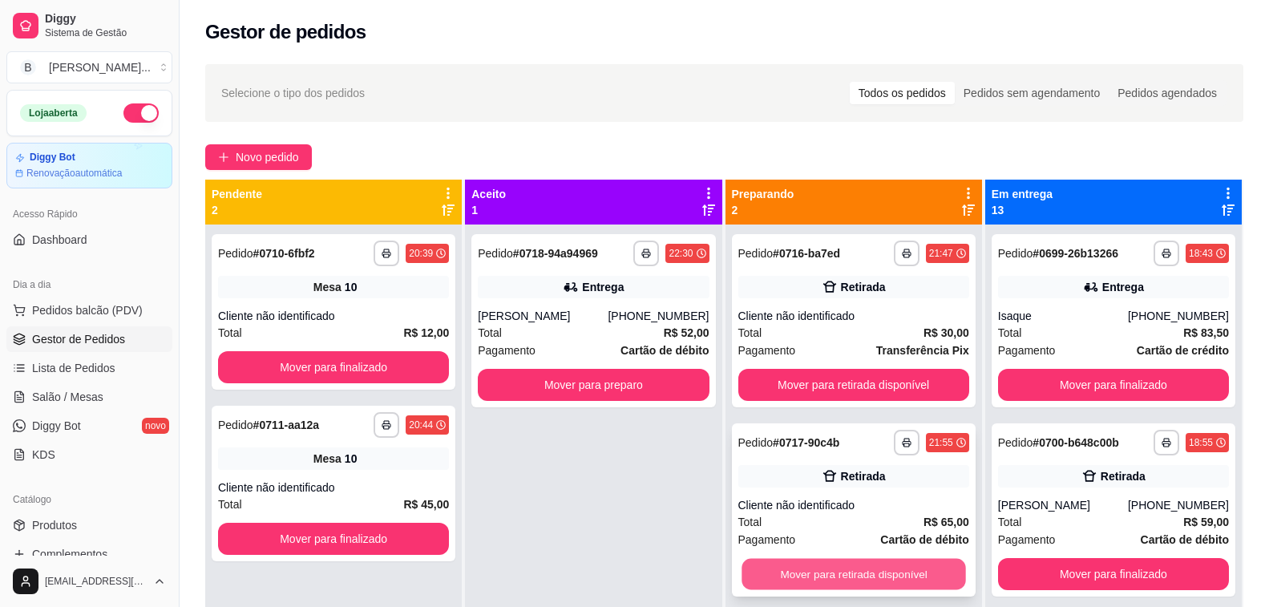
click at [876, 569] on button "Mover para retirada disponível" at bounding box center [853, 574] width 224 height 31
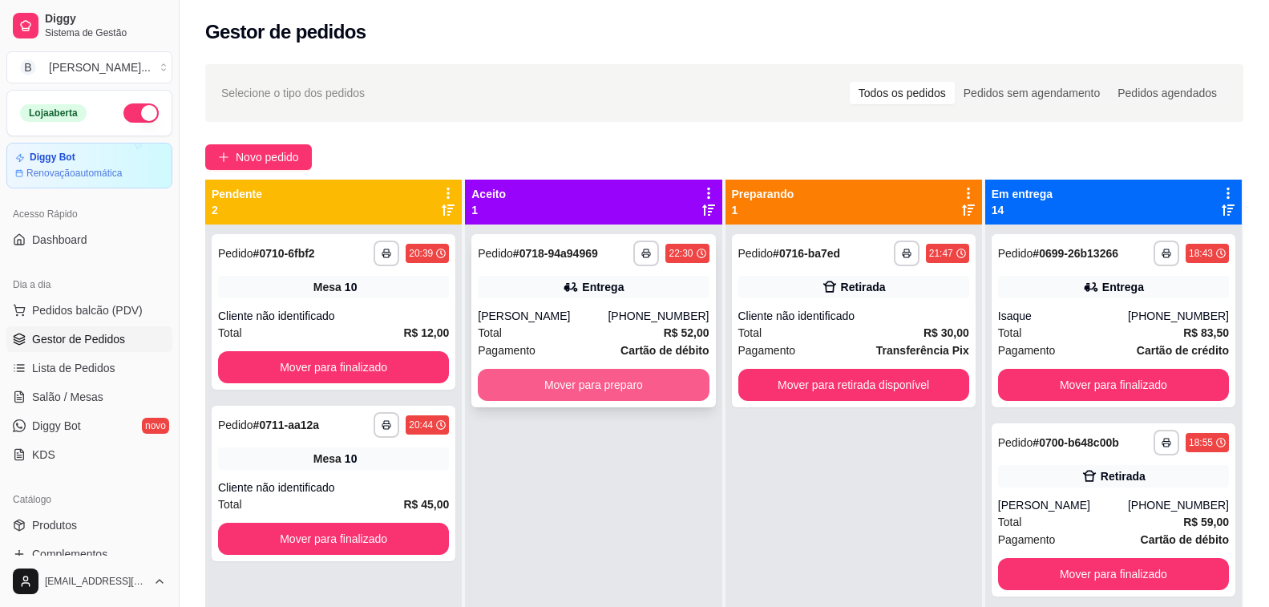
click at [569, 381] on button "Mover para preparo" at bounding box center [593, 385] width 231 height 32
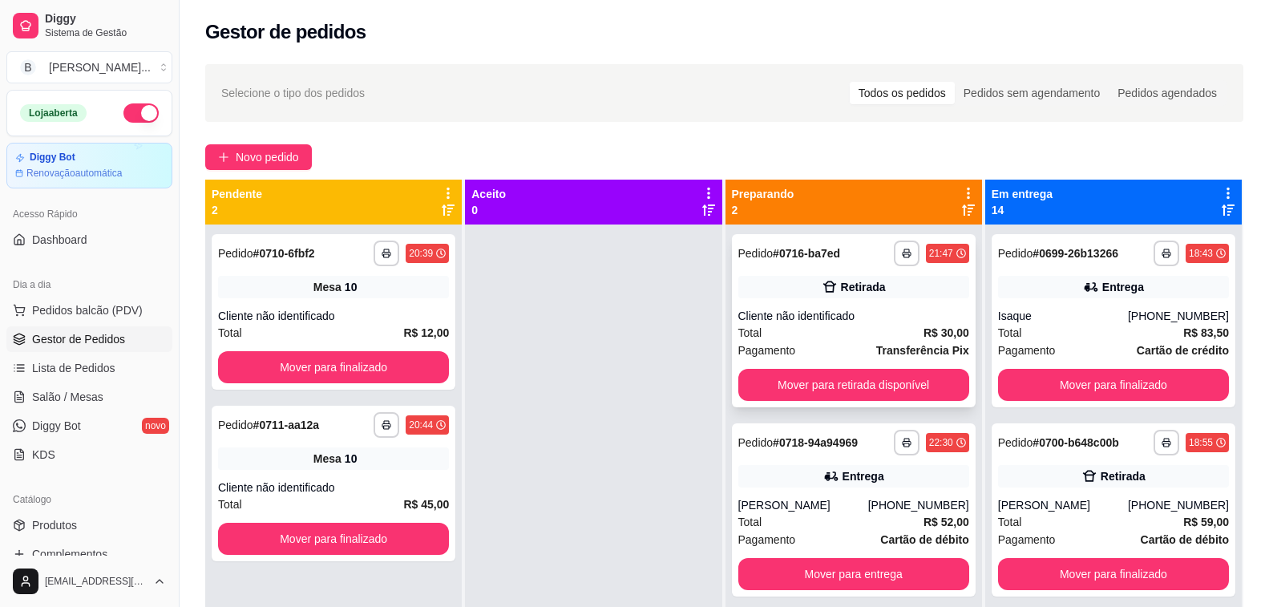
click at [869, 309] on div "Cliente não identificado" at bounding box center [853, 316] width 231 height 16
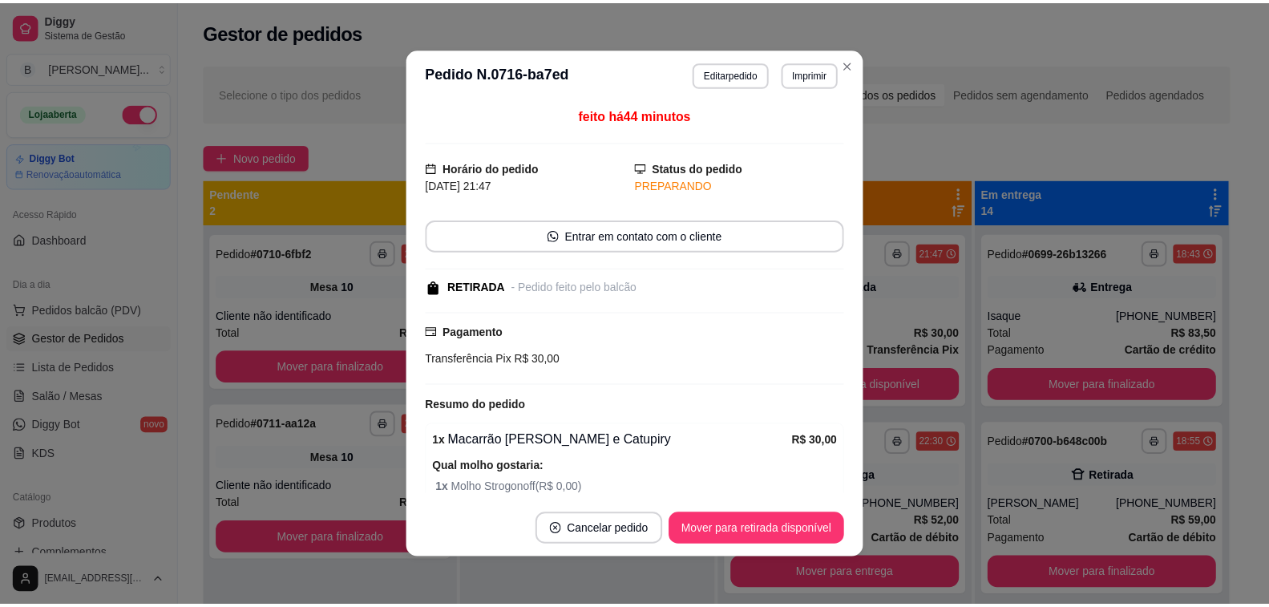
scroll to position [166, 0]
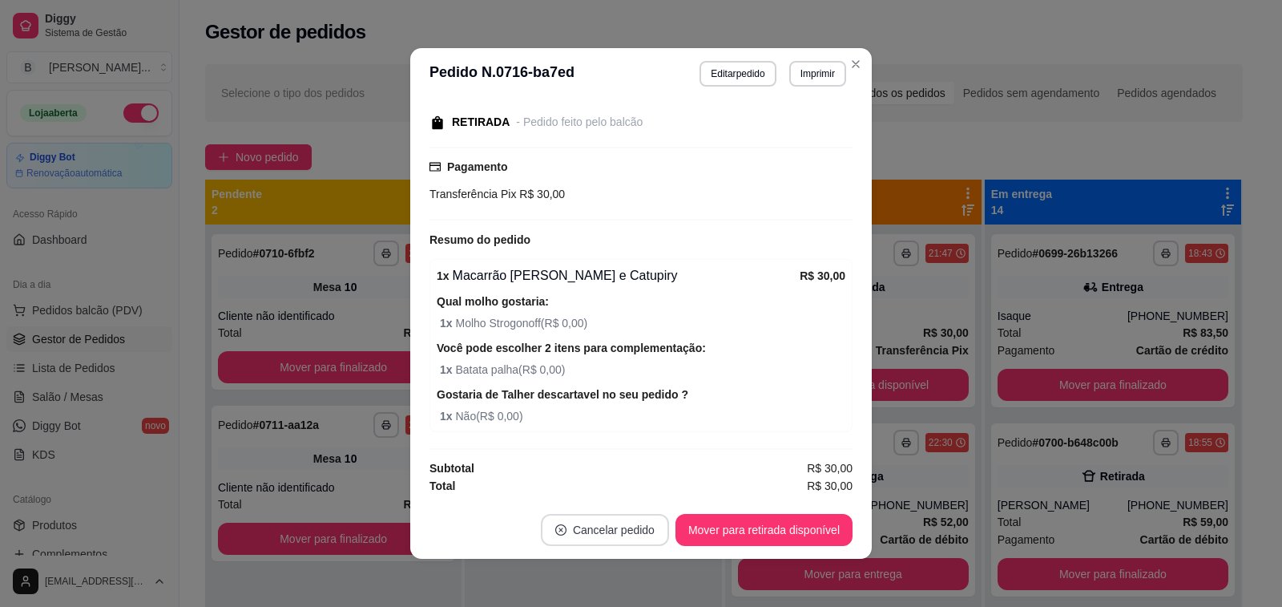
click at [622, 533] on button "Cancelar pedido" at bounding box center [605, 530] width 128 height 32
click at [695, 528] on button "Mover para retirada disponível" at bounding box center [764, 530] width 177 height 32
